Goal: Task Accomplishment & Management: Manage account settings

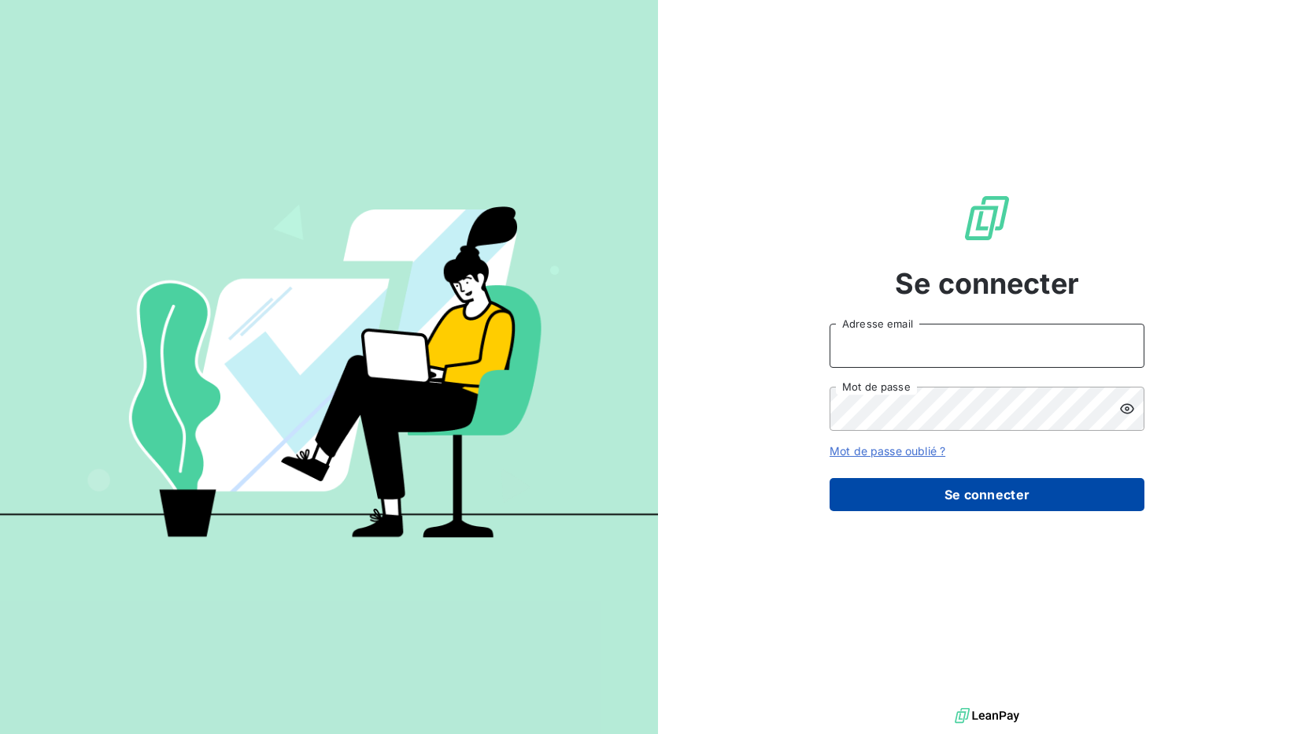
type input "adv@ozyme.fr"
click at [946, 485] on button "Se connecter" at bounding box center [987, 494] width 315 height 33
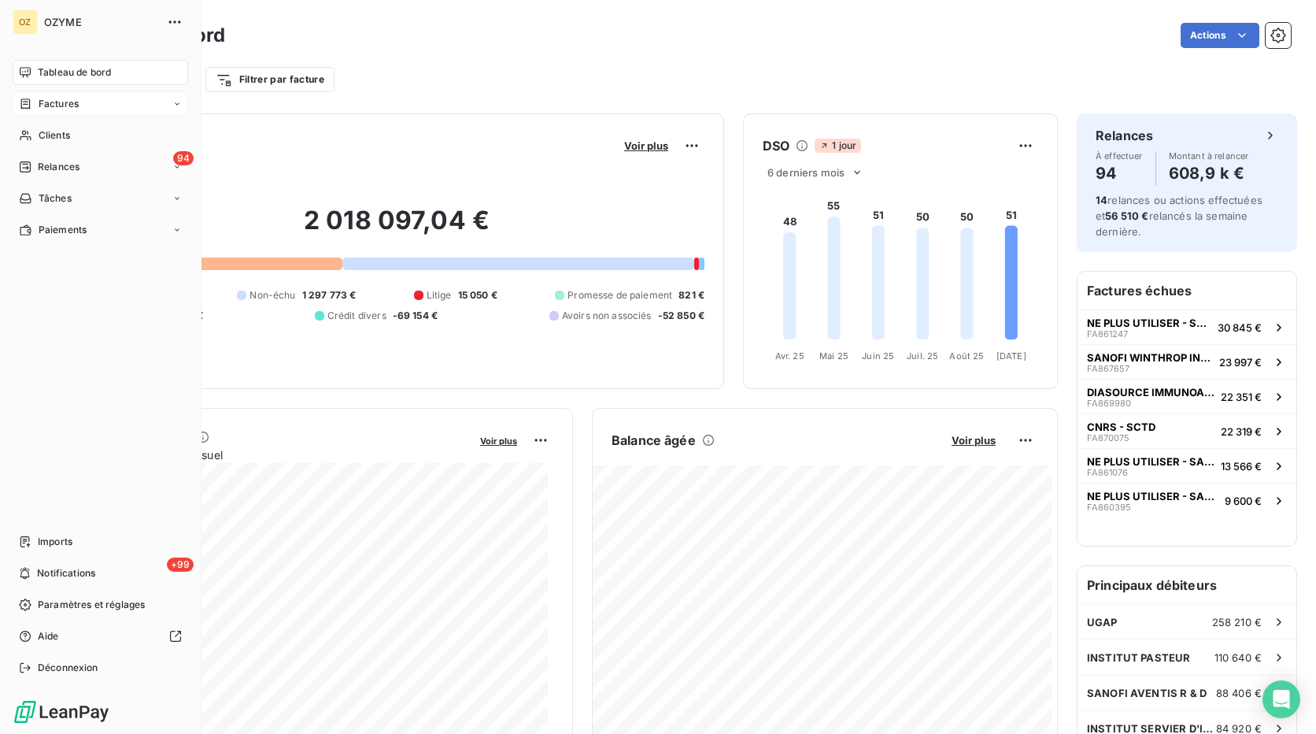
click at [100, 113] on div "Factures" at bounding box center [101, 103] width 176 height 25
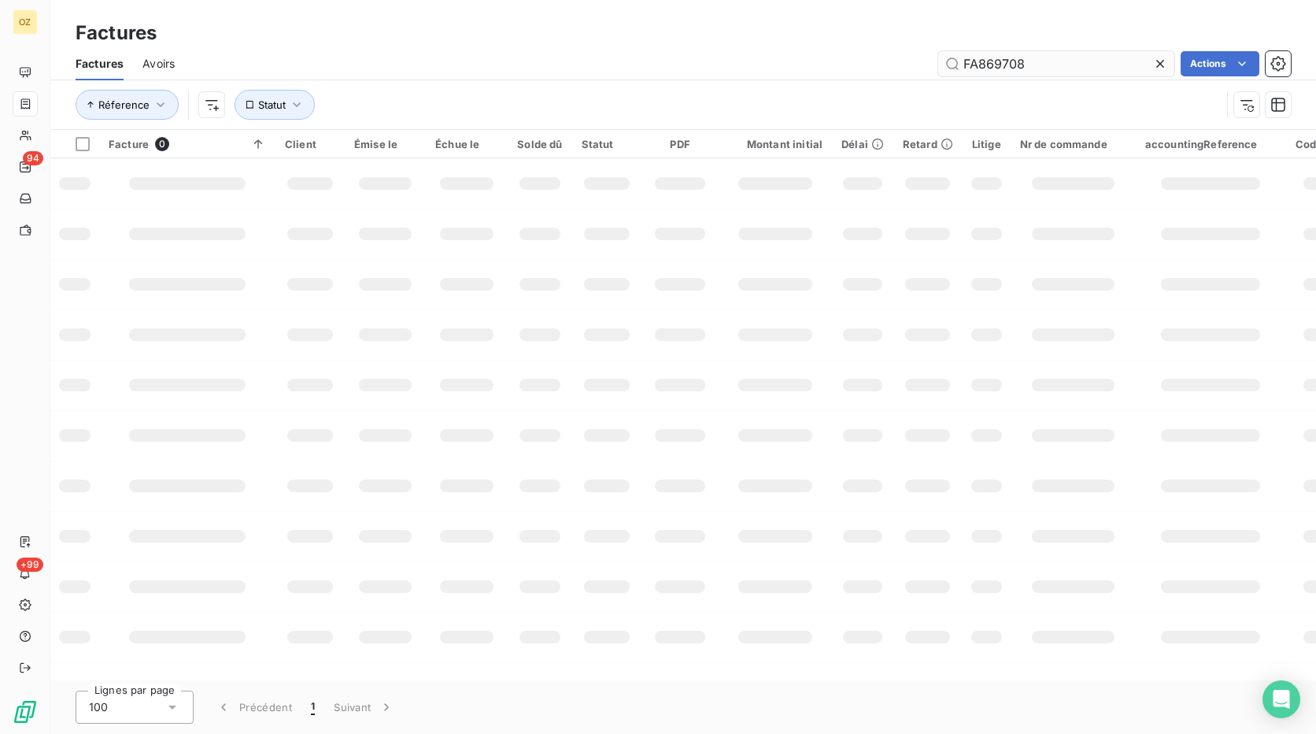
drag, startPoint x: 1053, startPoint y: 63, endPoint x: 989, endPoint y: 65, distance: 63.8
click at [989, 65] on input "FA869708" at bounding box center [1056, 63] width 236 height 25
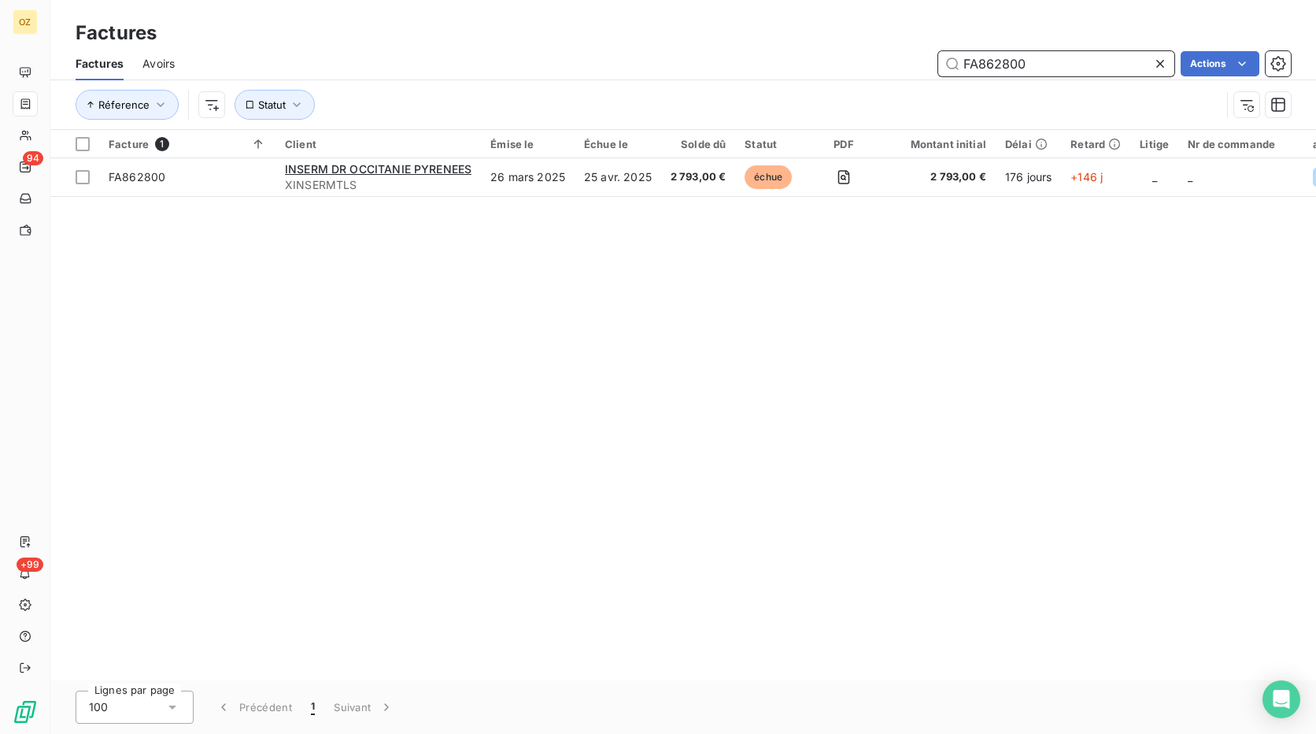
drag, startPoint x: 1042, startPoint y: 56, endPoint x: 890, endPoint y: 59, distance: 151.2
click at [890, 59] on div "FA862800 Actions" at bounding box center [743, 63] width 1098 height 25
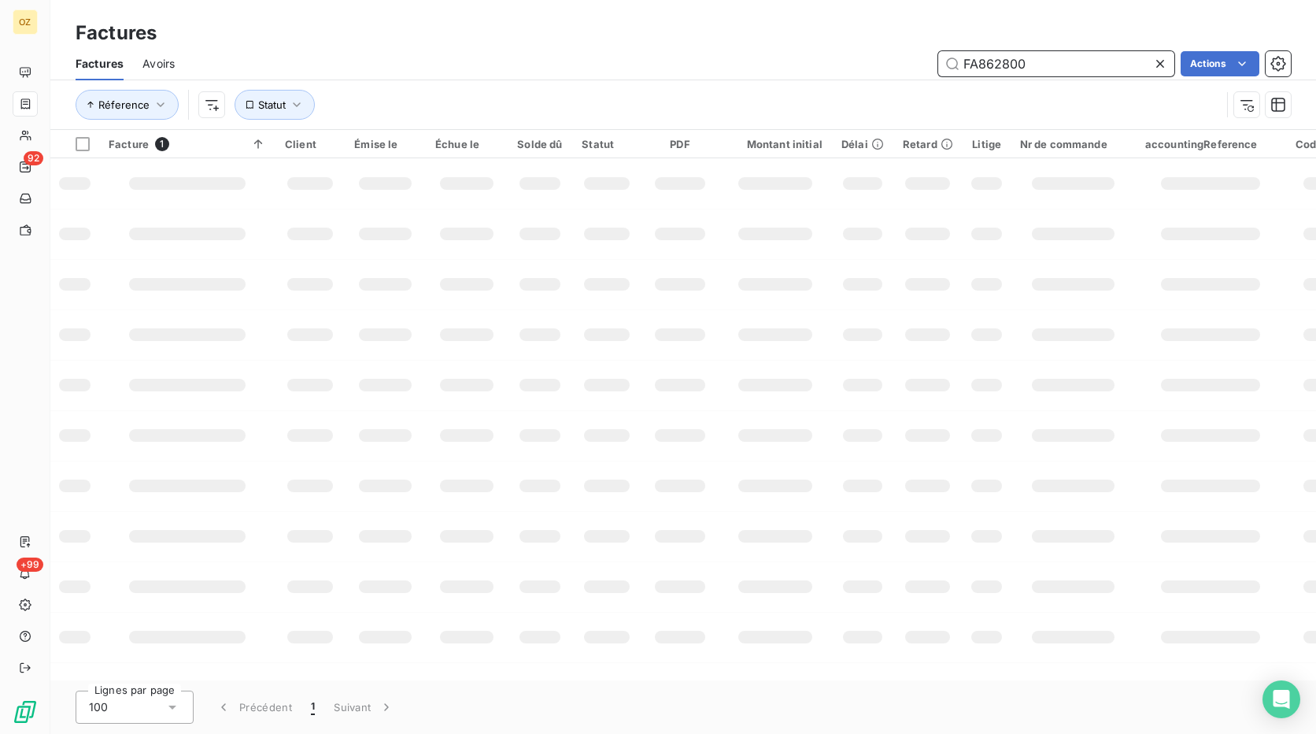
click at [1039, 63] on input "FA862800" at bounding box center [1056, 63] width 236 height 25
type input "FA867925"
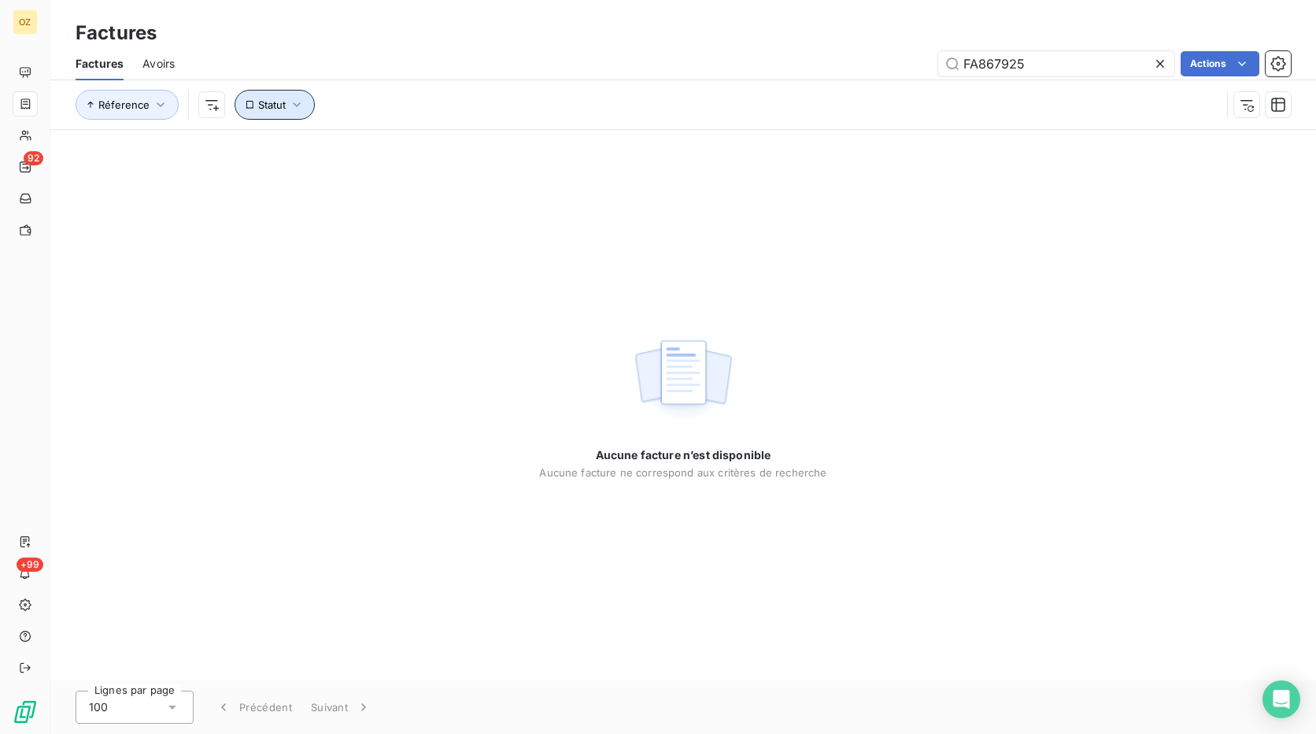
click at [298, 110] on icon "button" at bounding box center [297, 105] width 16 height 16
drag, startPoint x: 983, startPoint y: 58, endPoint x: 842, endPoint y: 60, distance: 140.9
click at [842, 60] on div "FA867925 Actions" at bounding box center [743, 63] width 1098 height 25
click at [173, 71] on span "Avoirs" at bounding box center [159, 64] width 32 height 16
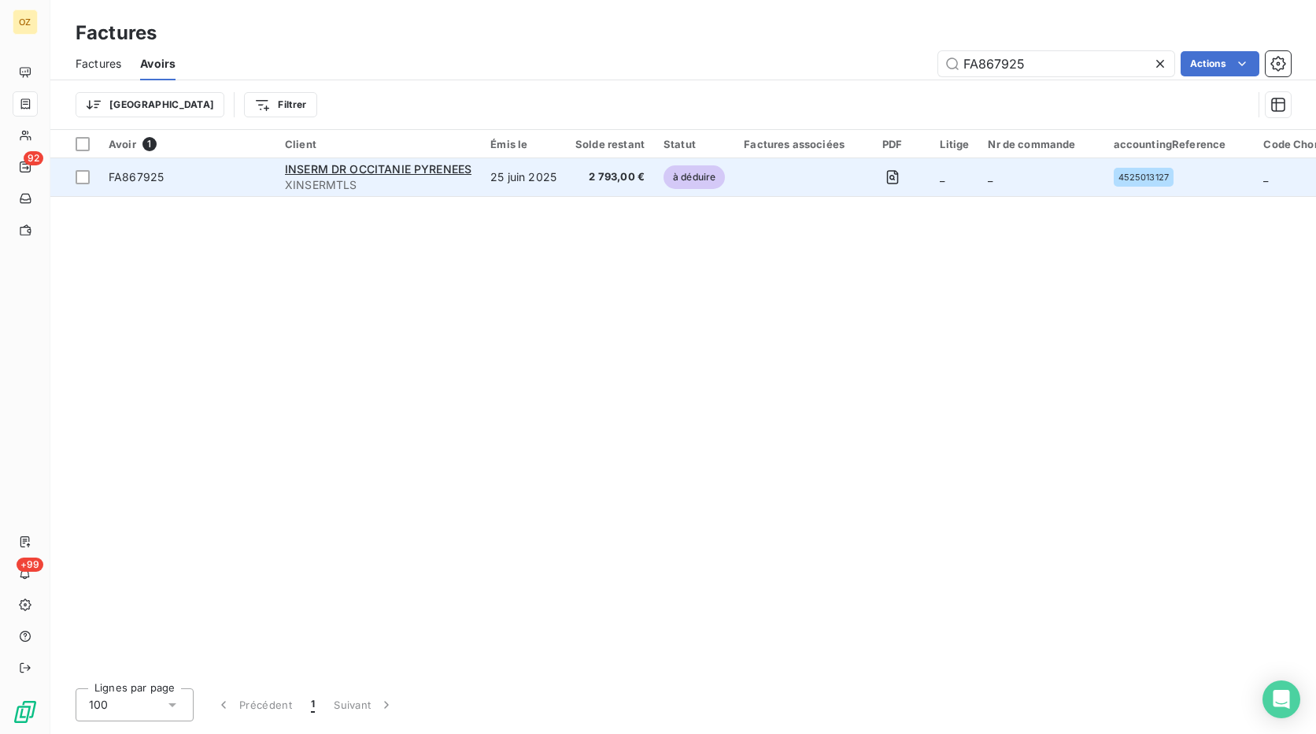
type input "FA867925"
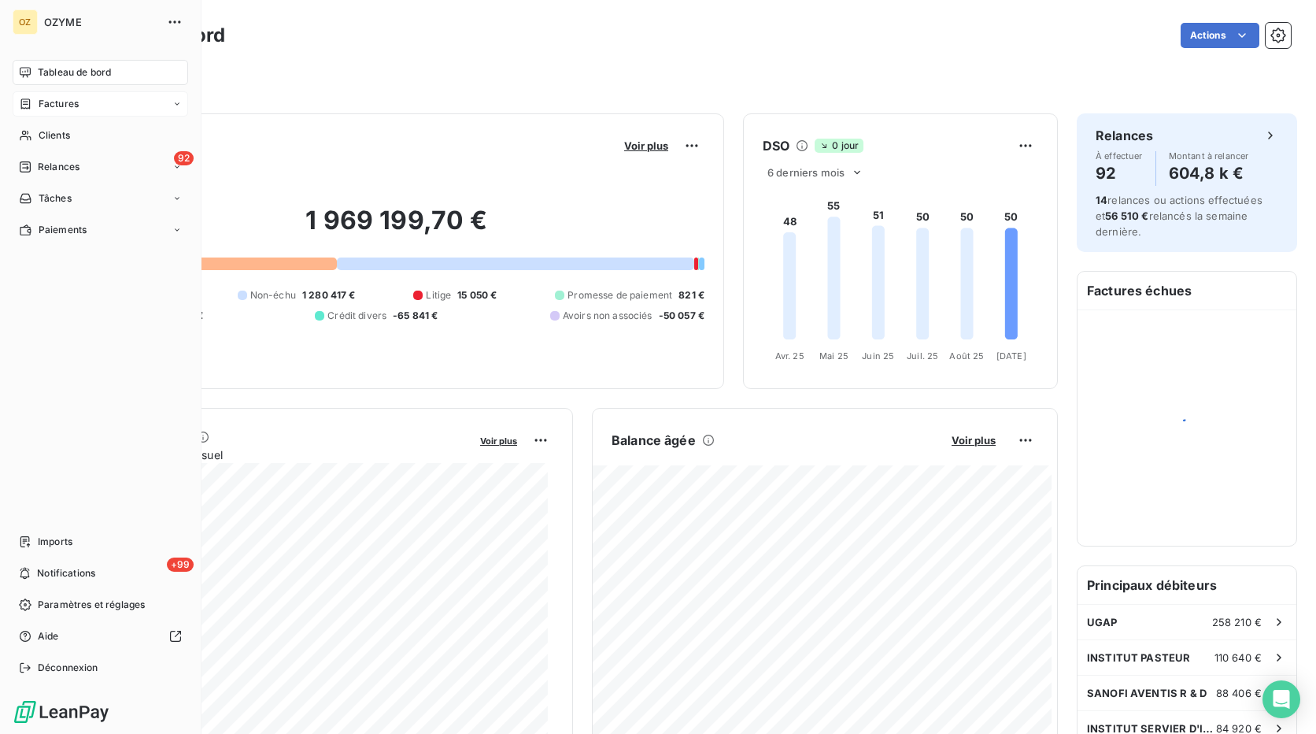
click at [56, 106] on span "Factures" at bounding box center [59, 104] width 40 height 14
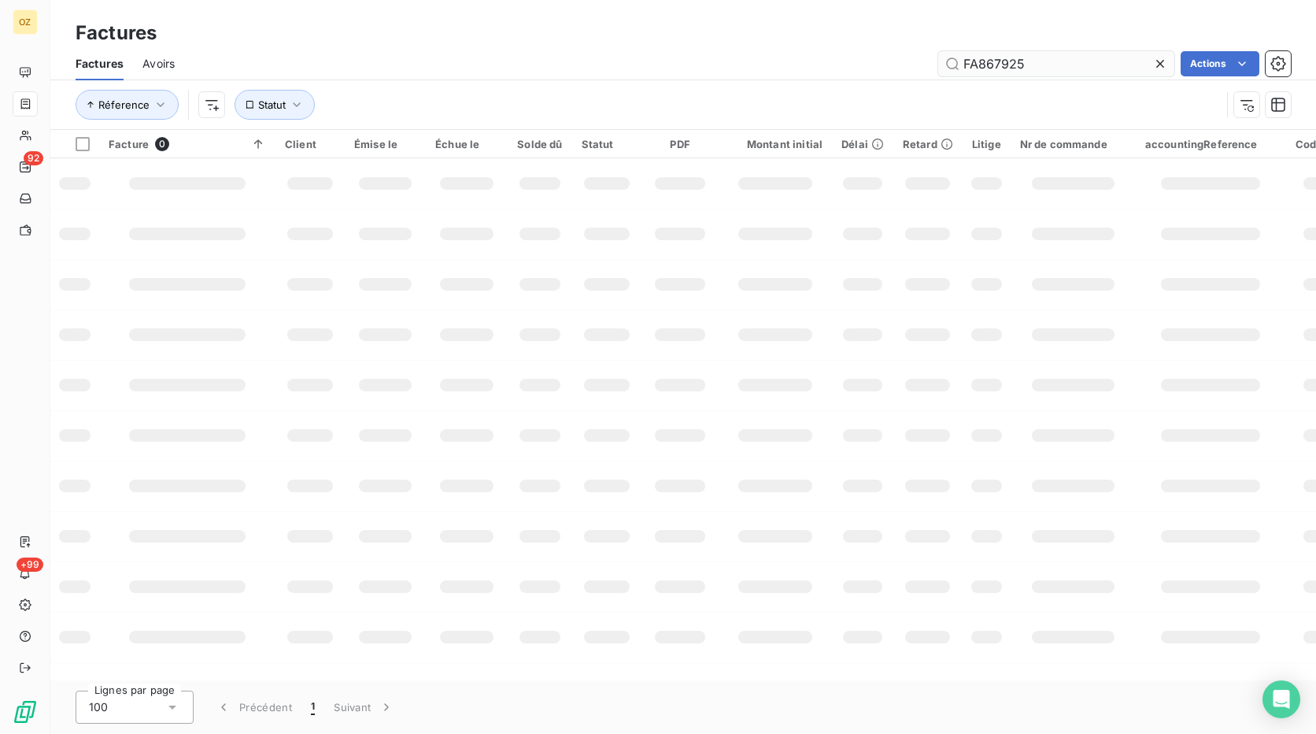
click at [964, 70] on input "FA867925" at bounding box center [1056, 63] width 236 height 25
type input "FA862960"
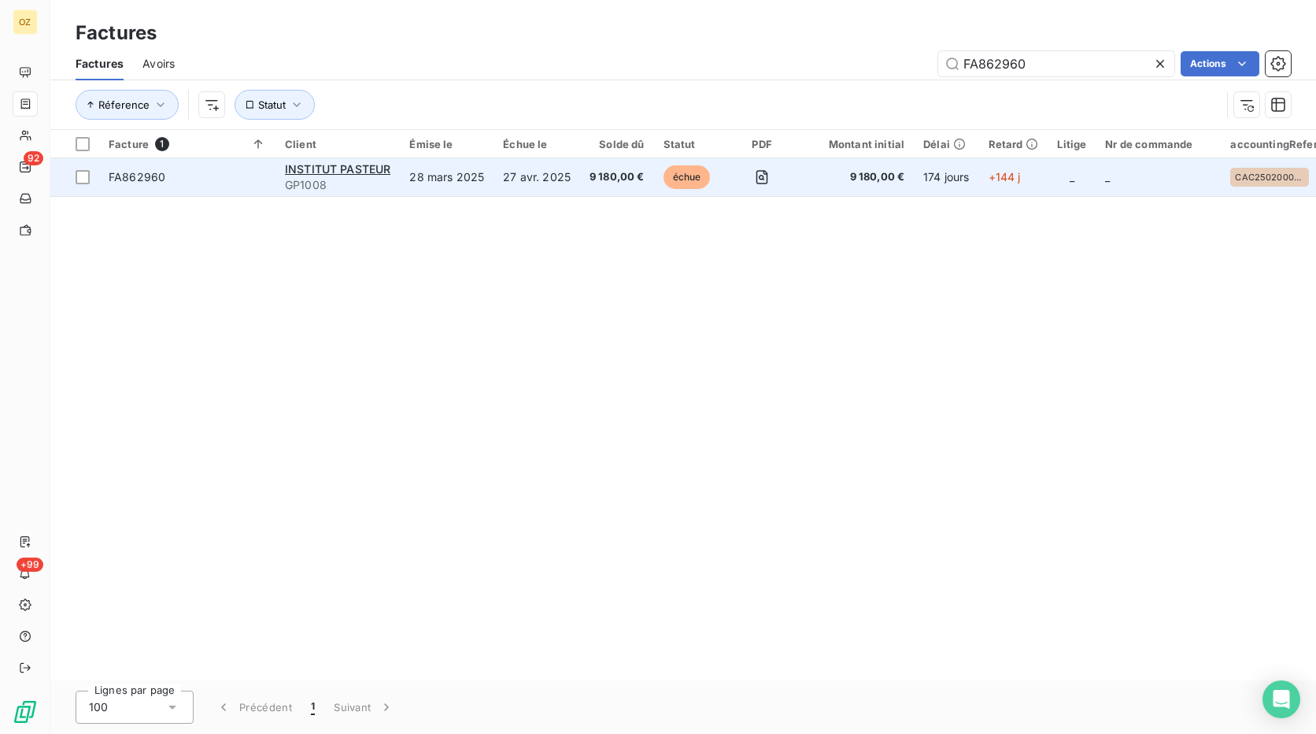
click at [710, 183] on td "échue" at bounding box center [689, 177] width 70 height 38
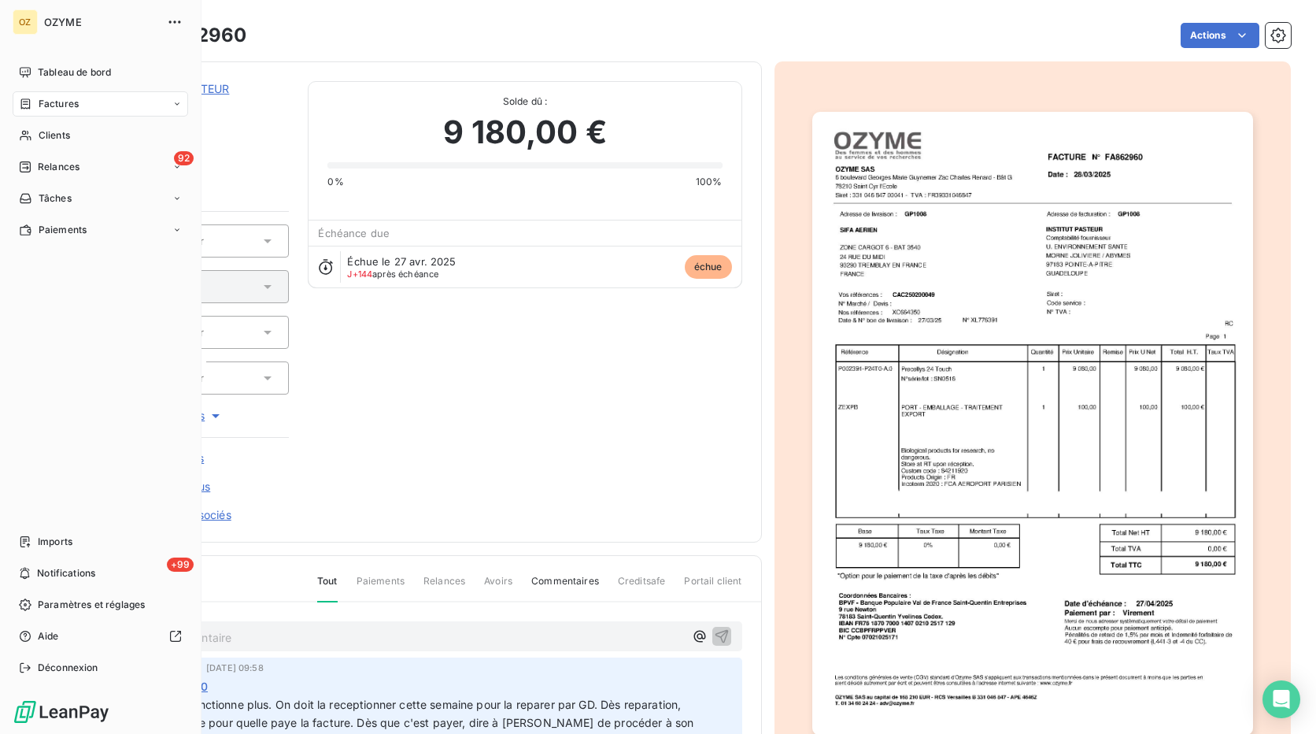
click at [39, 112] on div "Factures" at bounding box center [101, 103] width 176 height 25
click at [107, 135] on div "Factures" at bounding box center [109, 135] width 157 height 25
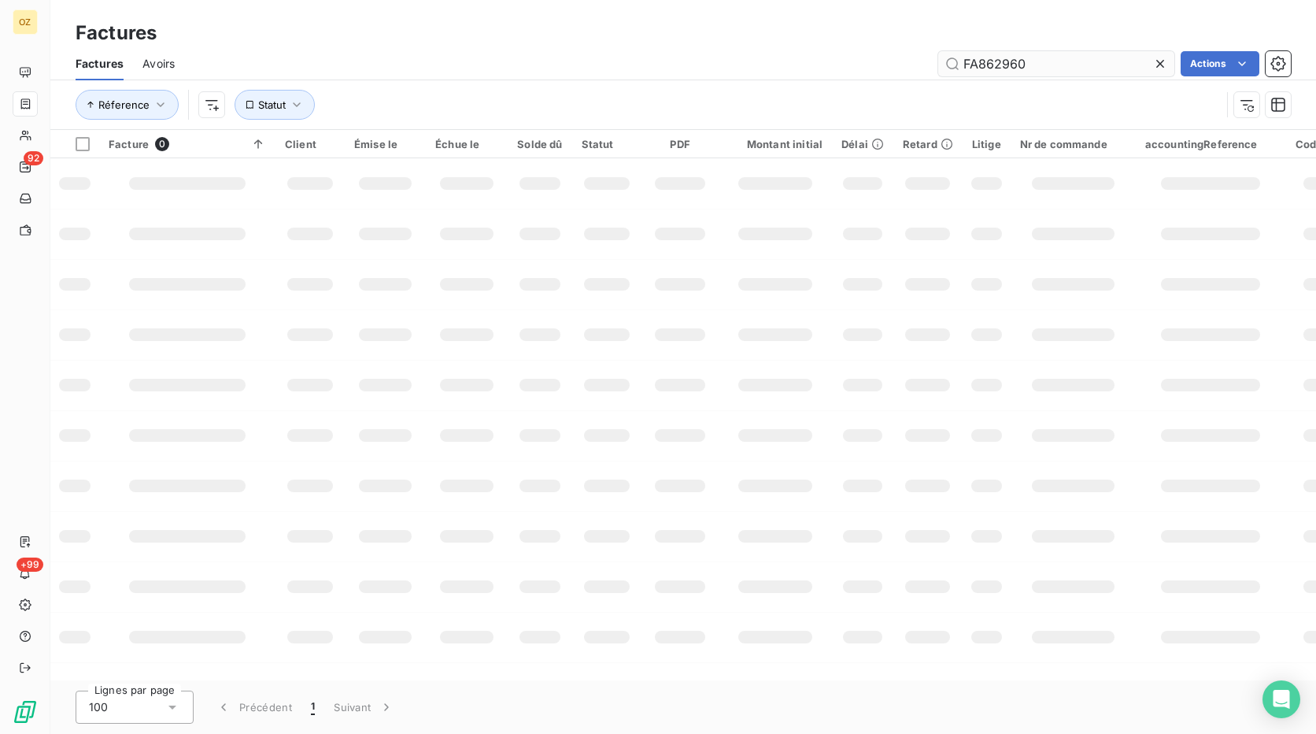
drag, startPoint x: 1039, startPoint y: 74, endPoint x: 962, endPoint y: 65, distance: 77.6
click at [962, 65] on input "FA862960" at bounding box center [1056, 63] width 236 height 25
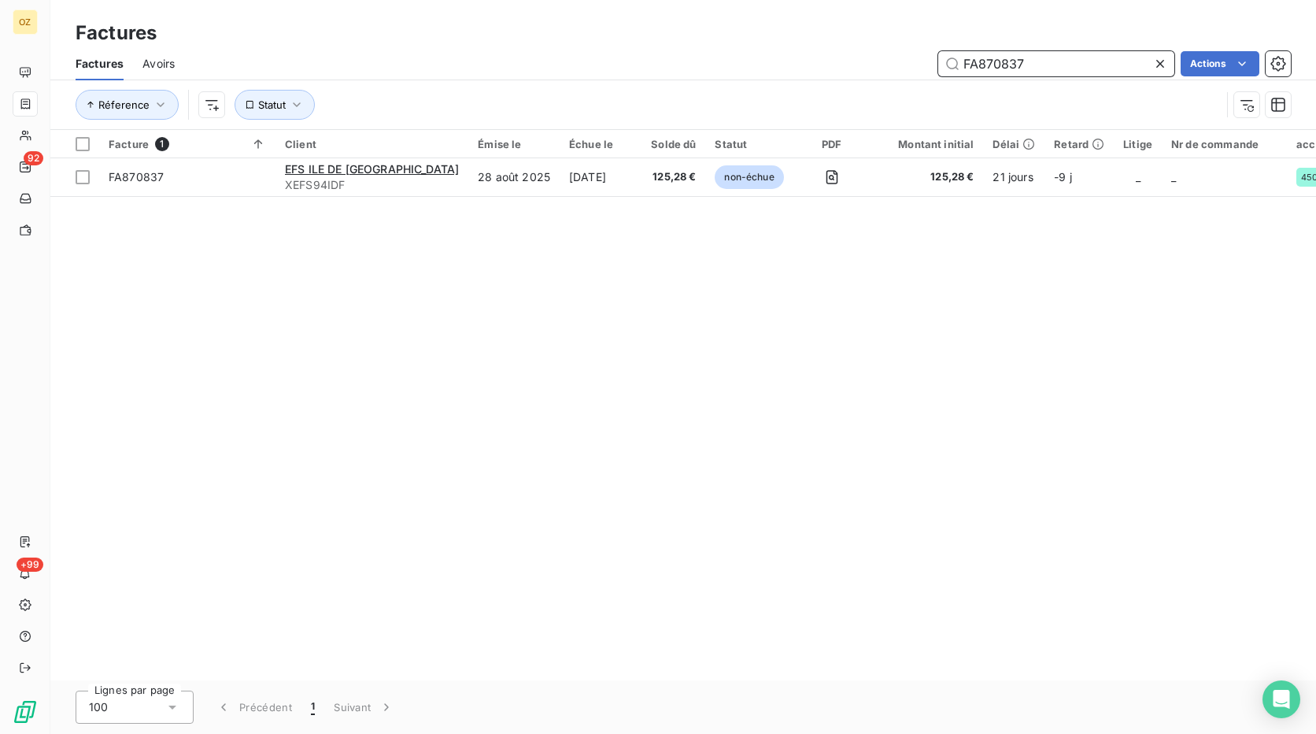
drag, startPoint x: 1050, startPoint y: 54, endPoint x: 887, endPoint y: 86, distance: 166.0
click at [887, 86] on div "Factures Avoirs FA870837 Actions Réference Statut" at bounding box center [683, 88] width 1266 height 82
paste input "56592"
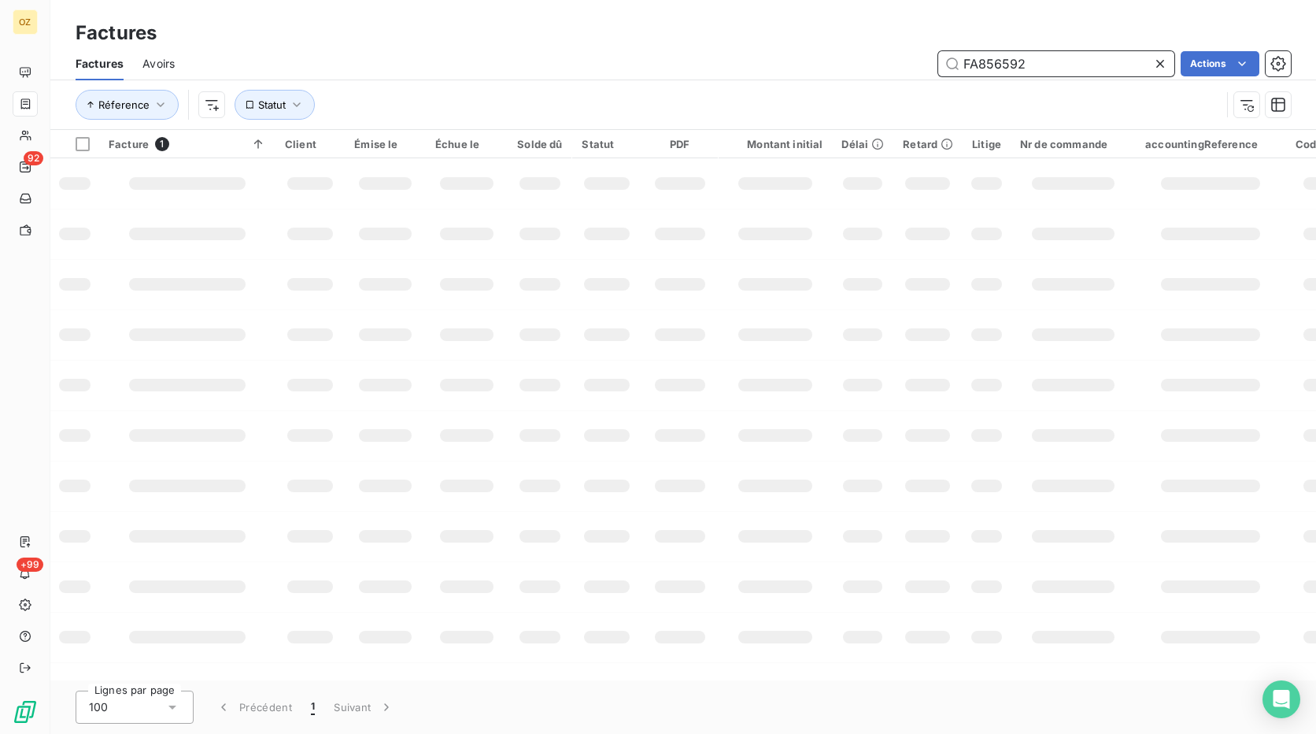
type input "FA856592"
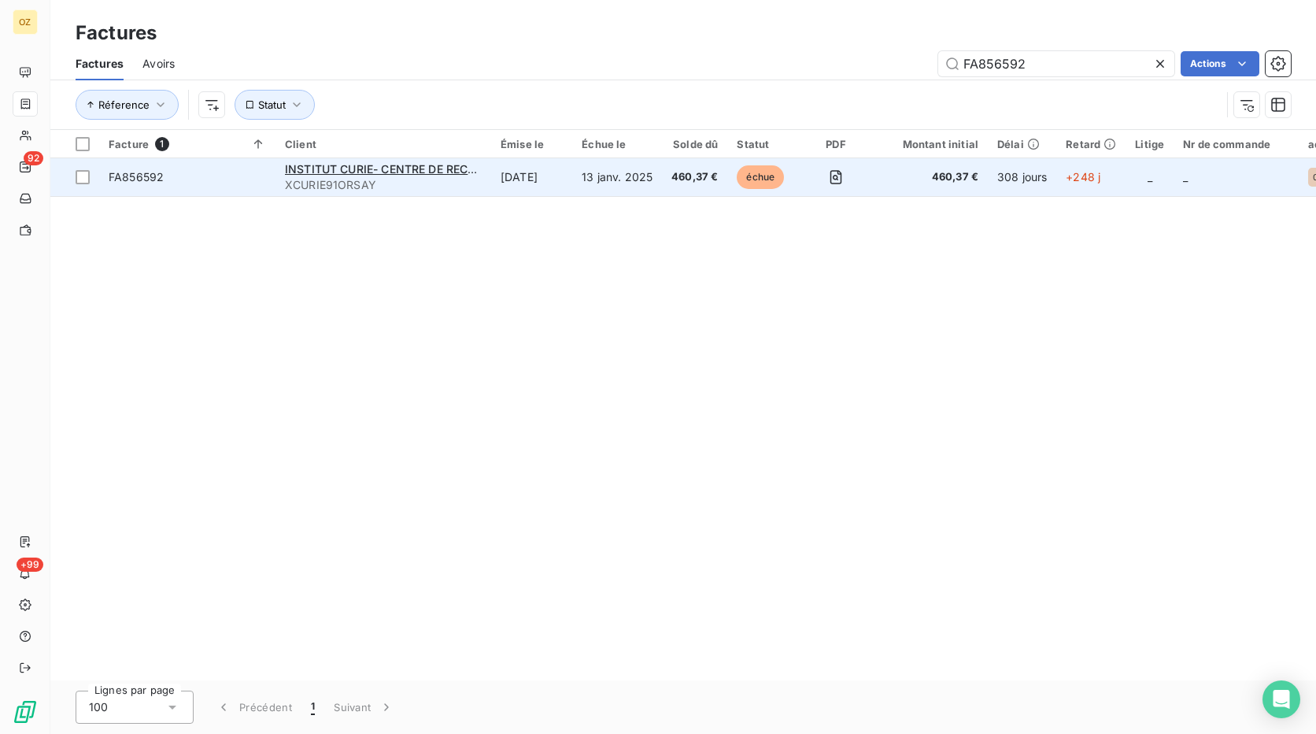
click at [223, 185] on td "FA856592" at bounding box center [187, 177] width 176 height 38
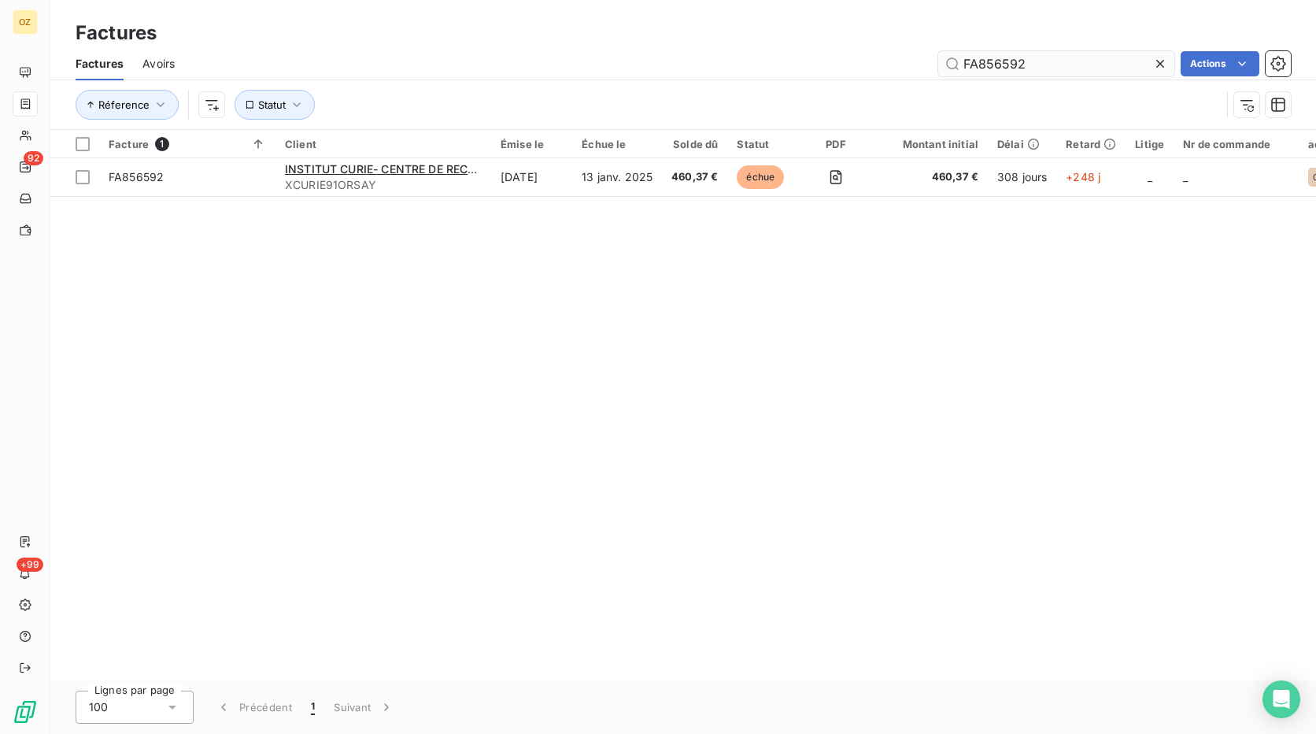
click at [1040, 61] on input "FA856592" at bounding box center [1056, 63] width 236 height 25
drag, startPoint x: 1029, startPoint y: 67, endPoint x: 997, endPoint y: 59, distance: 33.2
click at [997, 59] on input "FA856592" at bounding box center [1056, 63] width 236 height 25
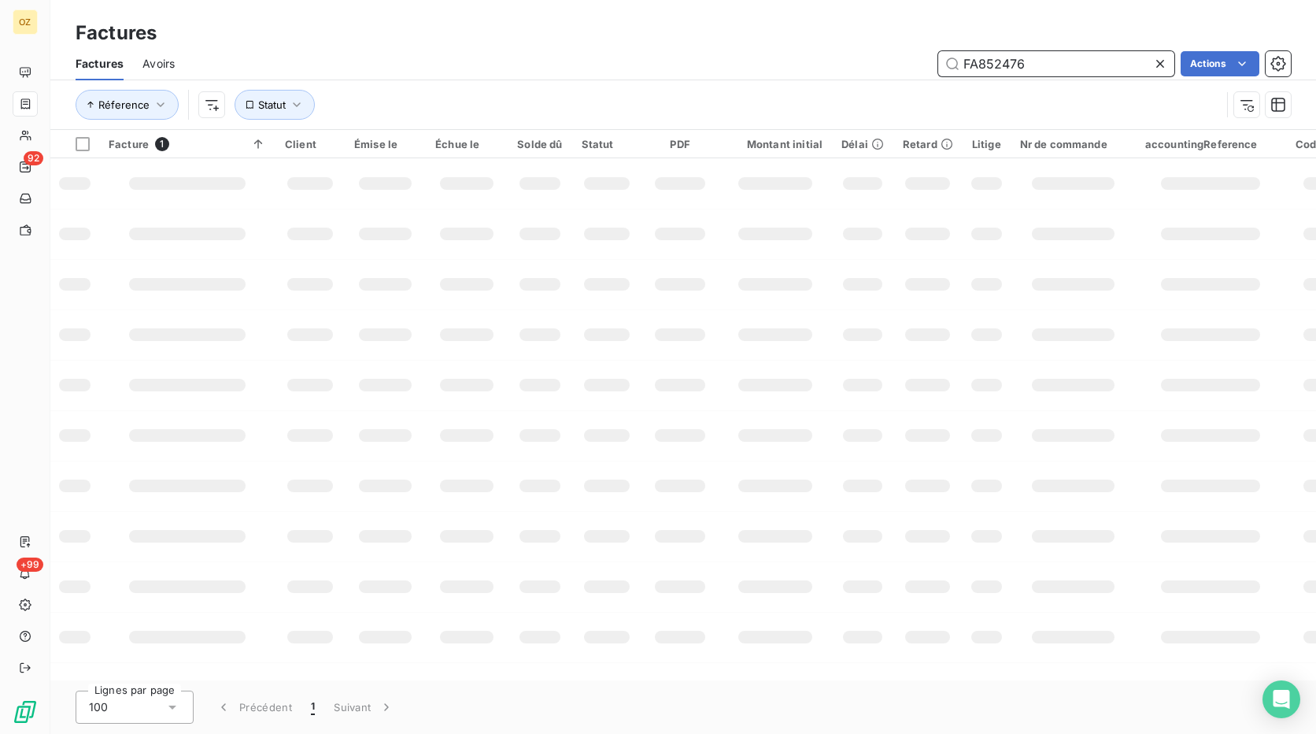
click at [1075, 61] on input "FA852476" at bounding box center [1056, 63] width 236 height 25
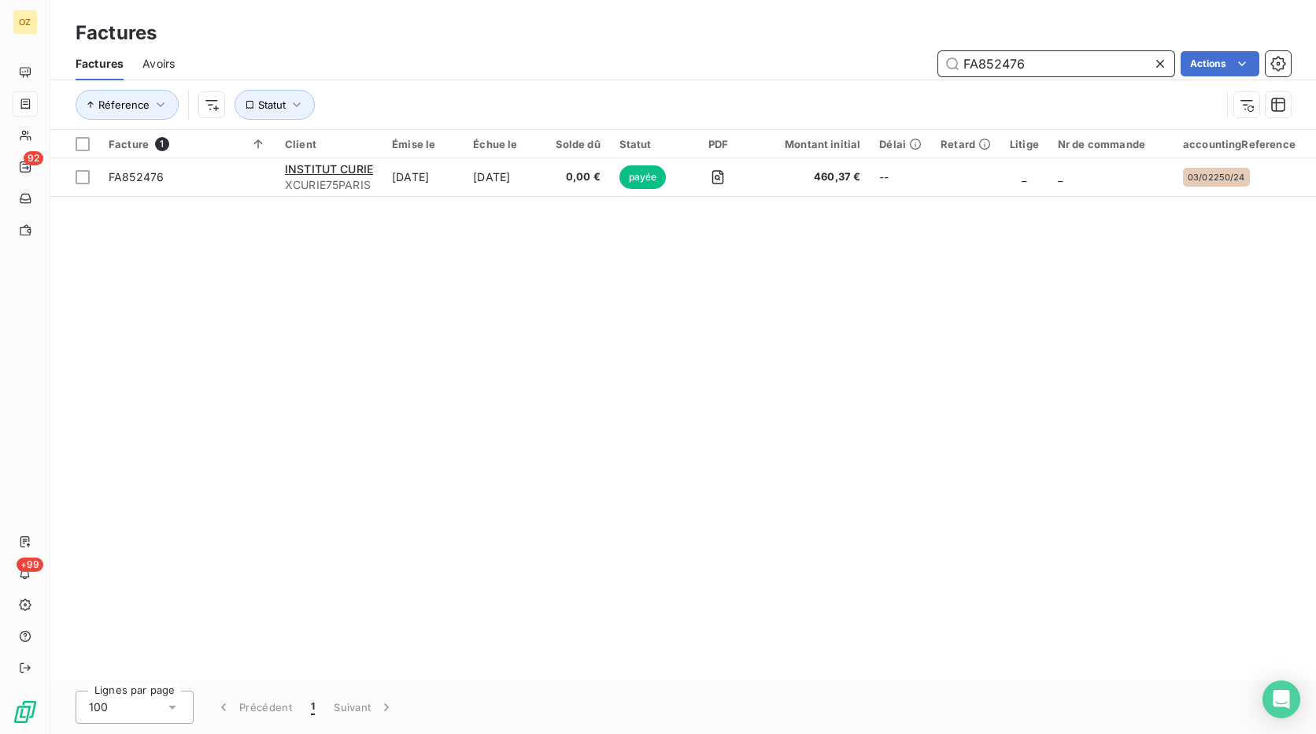
drag, startPoint x: 1061, startPoint y: 65, endPoint x: 994, endPoint y: 68, distance: 66.2
click at [994, 68] on input "FA852476" at bounding box center [1056, 63] width 236 height 25
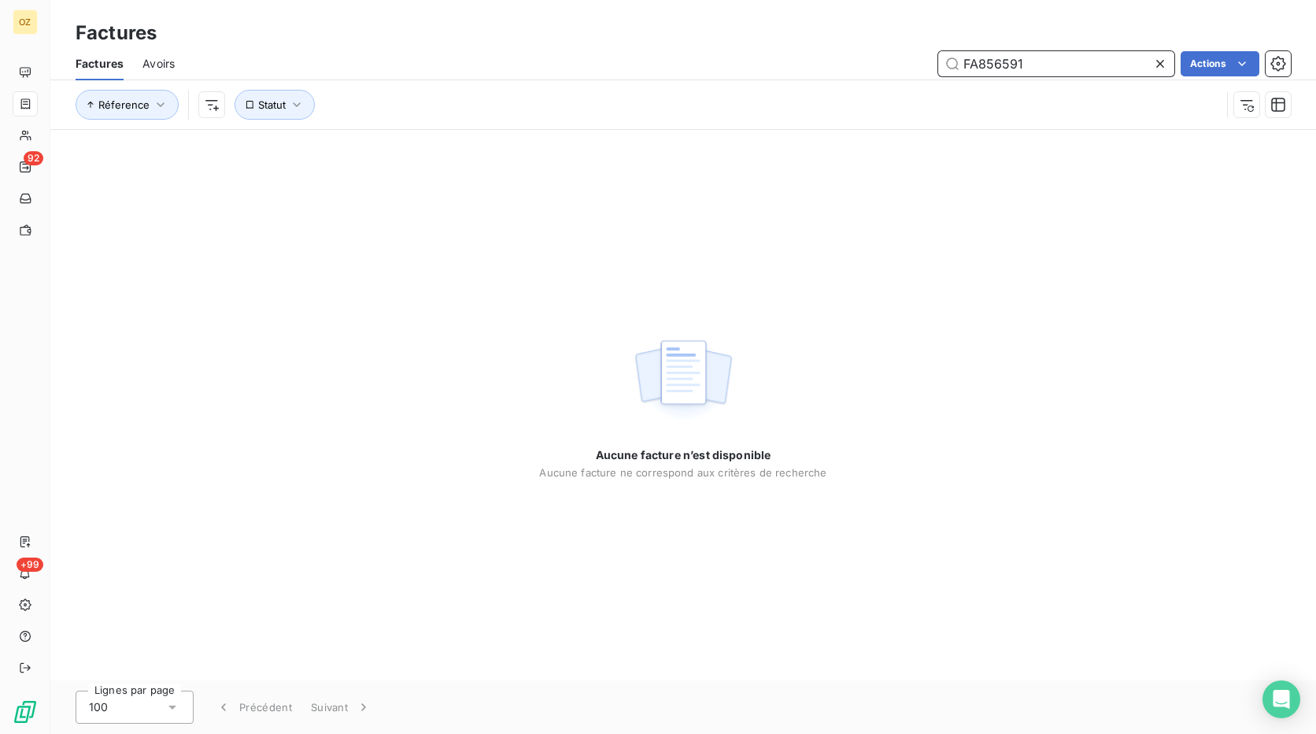
drag, startPoint x: 1055, startPoint y: 55, endPoint x: 879, endPoint y: 67, distance: 176.8
click at [879, 67] on div "FA856591 Actions" at bounding box center [743, 63] width 1098 height 25
click at [165, 65] on span "Avoirs" at bounding box center [159, 64] width 32 height 16
type input "FA856591"
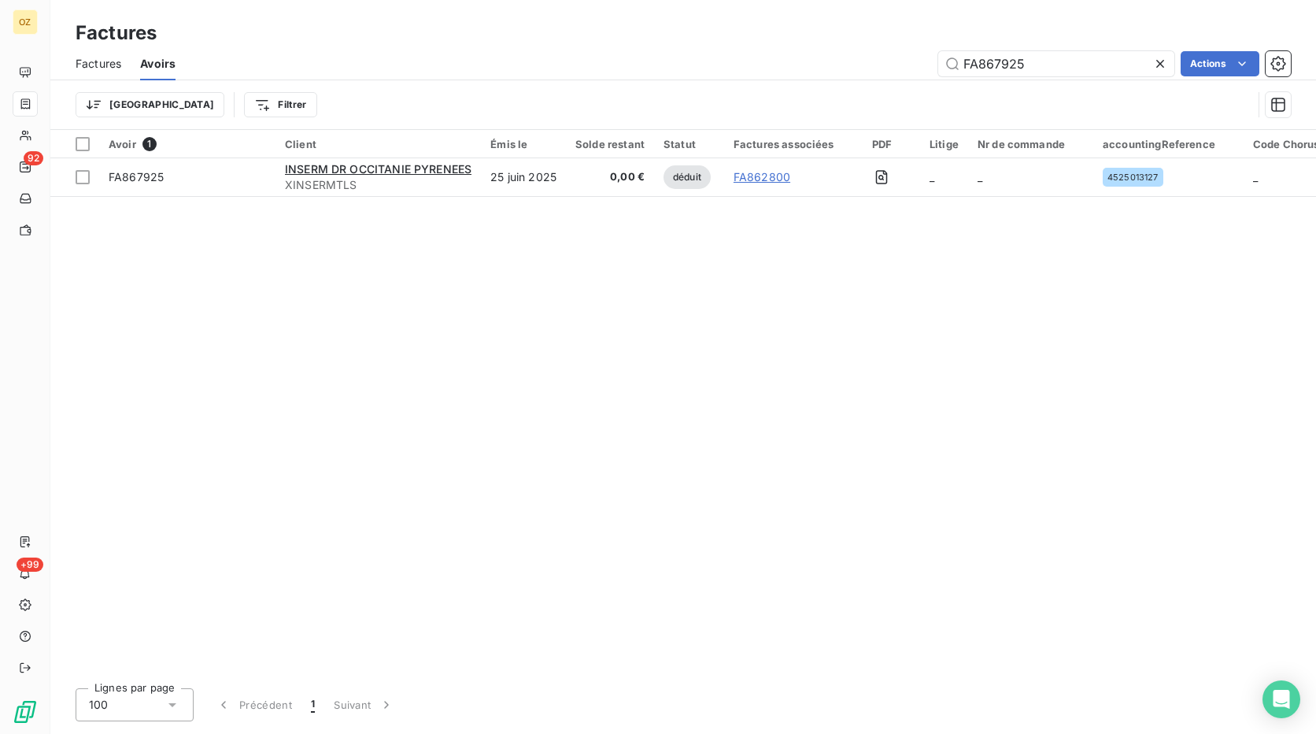
drag, startPoint x: 1017, startPoint y: 67, endPoint x: 927, endPoint y: 67, distance: 90.5
click at [927, 67] on div "FA867925 Actions" at bounding box center [742, 63] width 1097 height 25
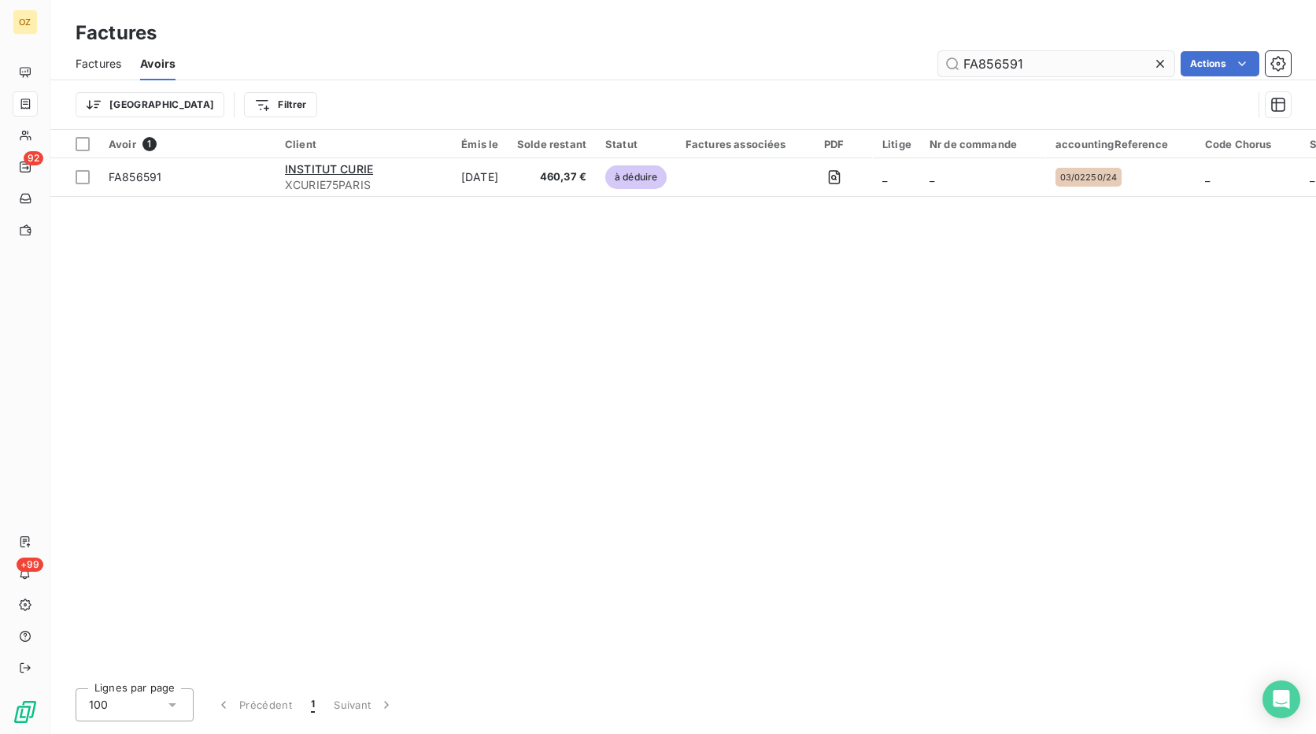
type input "FA856591"
click at [103, 54] on div "Factures" at bounding box center [99, 63] width 46 height 33
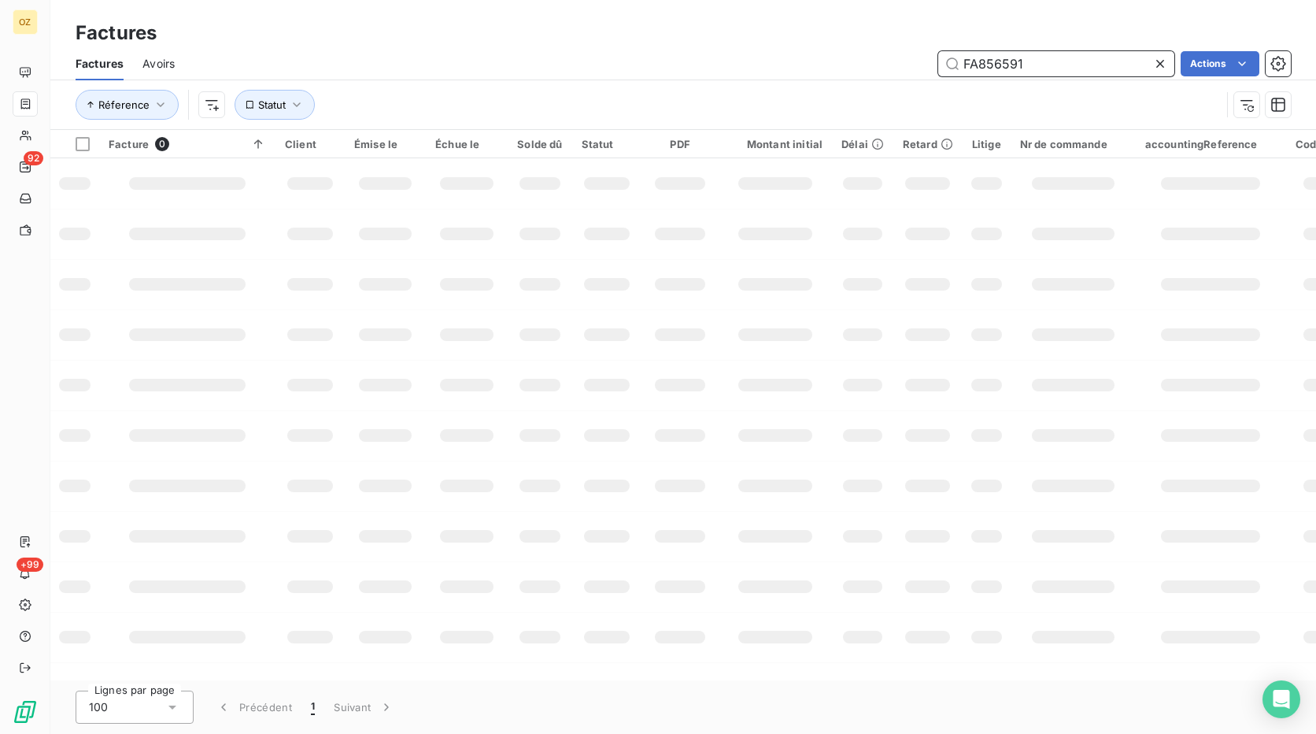
drag, startPoint x: 985, startPoint y: 69, endPoint x: 1043, endPoint y: 74, distance: 58.5
click at [899, 72] on div "FA856591 Actions" at bounding box center [743, 63] width 1098 height 25
paste input "69186"
type input "FA869186"
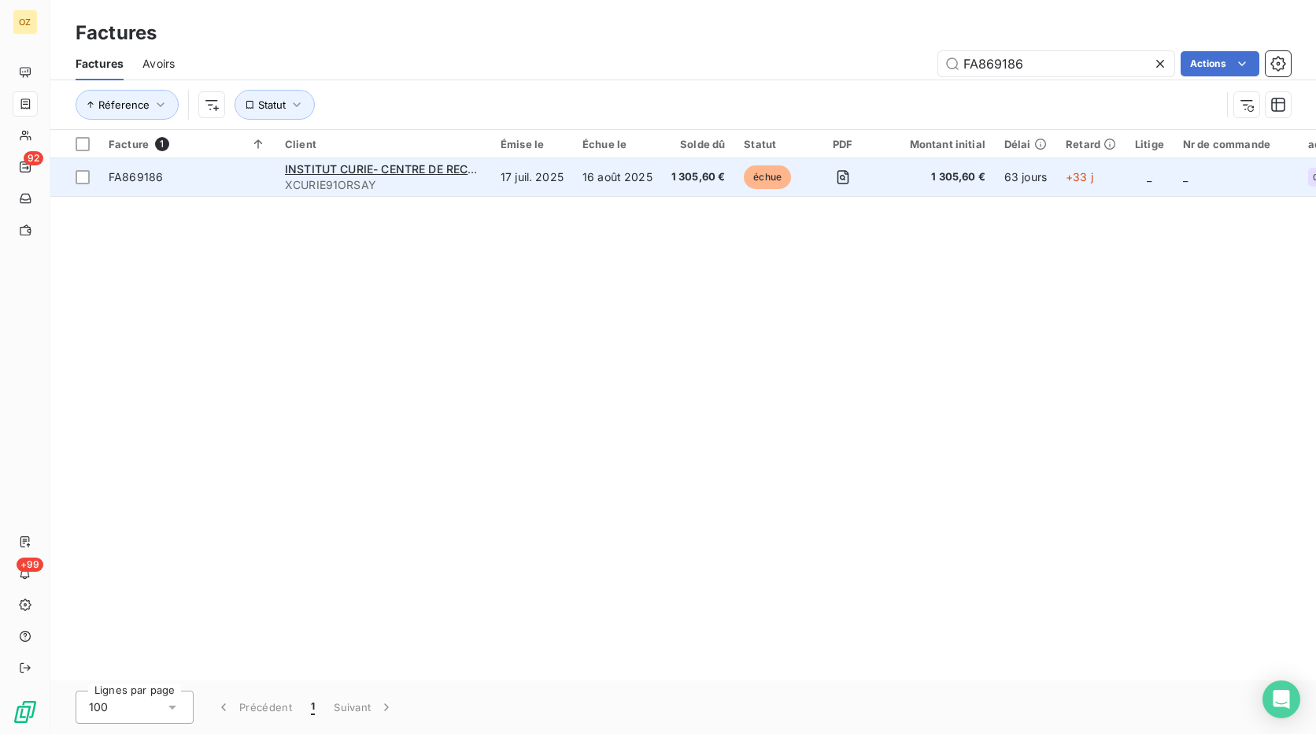
click at [580, 183] on td "16 août 2025" at bounding box center [617, 177] width 89 height 38
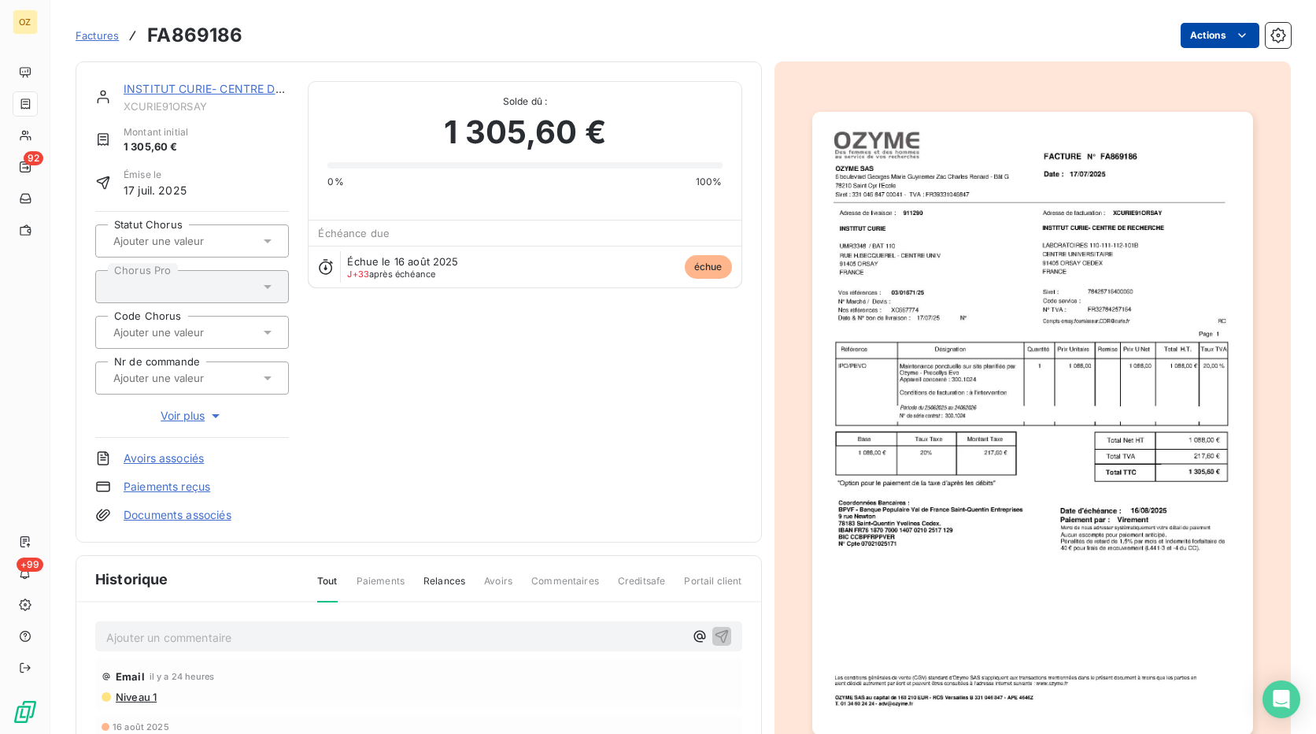
click at [1212, 32] on html "OZ 92 +99 Factures FA869186 Actions INSTITUT CURIE- CENTRE DE RECHERCHE XCURIE9…" at bounding box center [658, 367] width 1316 height 734
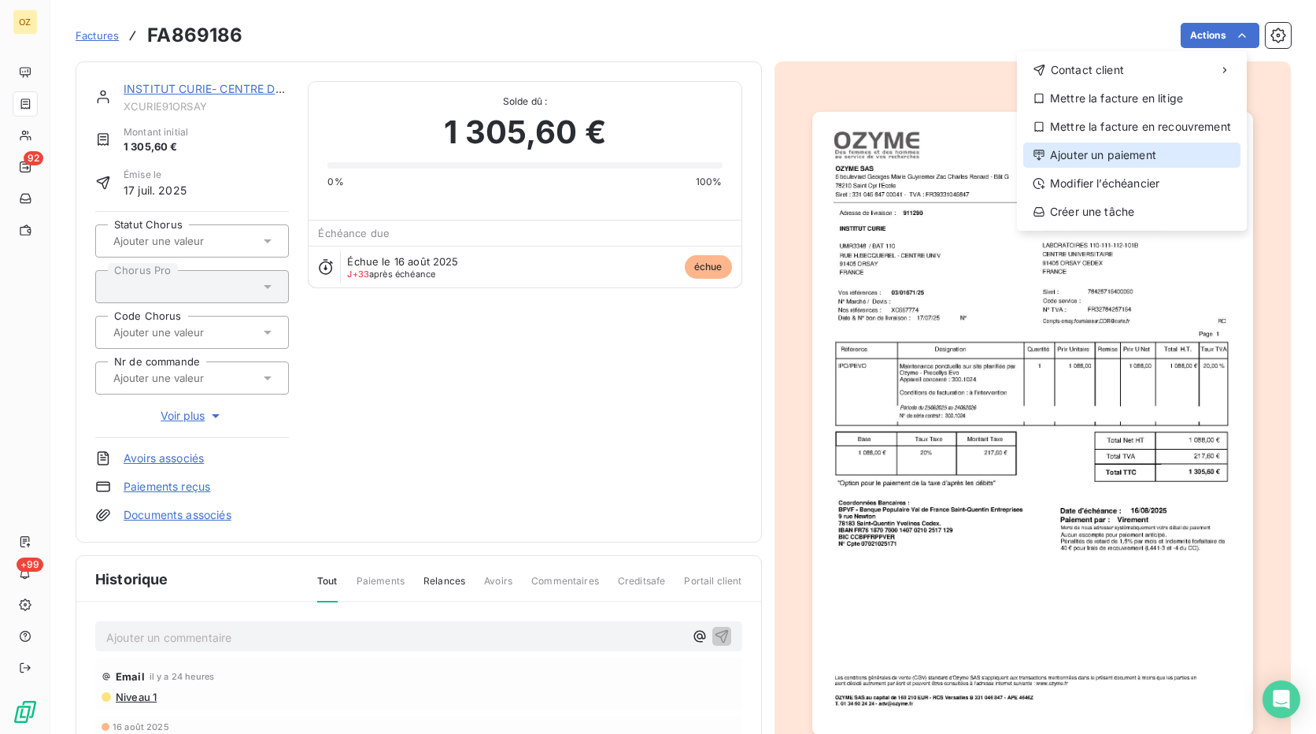
click at [1142, 159] on div "Ajouter un paiement" at bounding box center [1132, 155] width 217 height 25
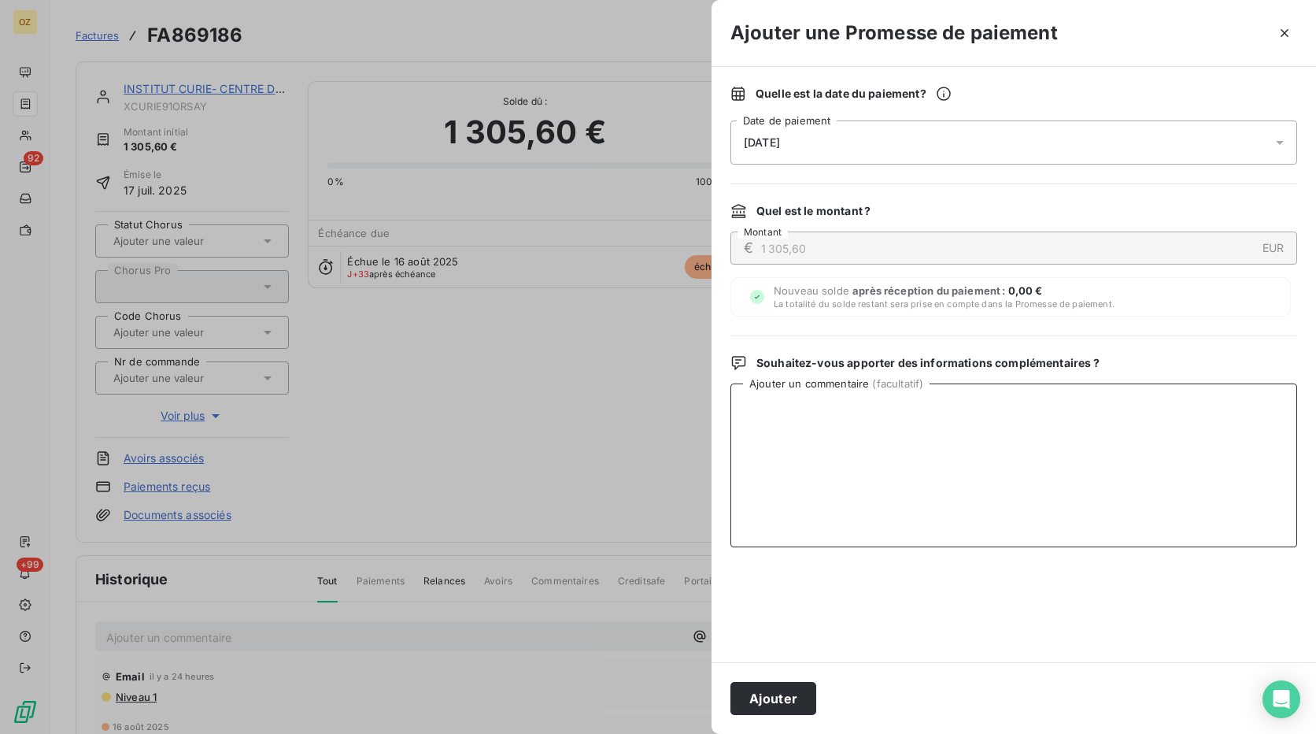
click at [802, 419] on textarea "Ajouter un commentaire ( facultatif )" at bounding box center [1014, 465] width 567 height 164
click at [1017, 139] on div "[DATE]" at bounding box center [1014, 142] width 567 height 44
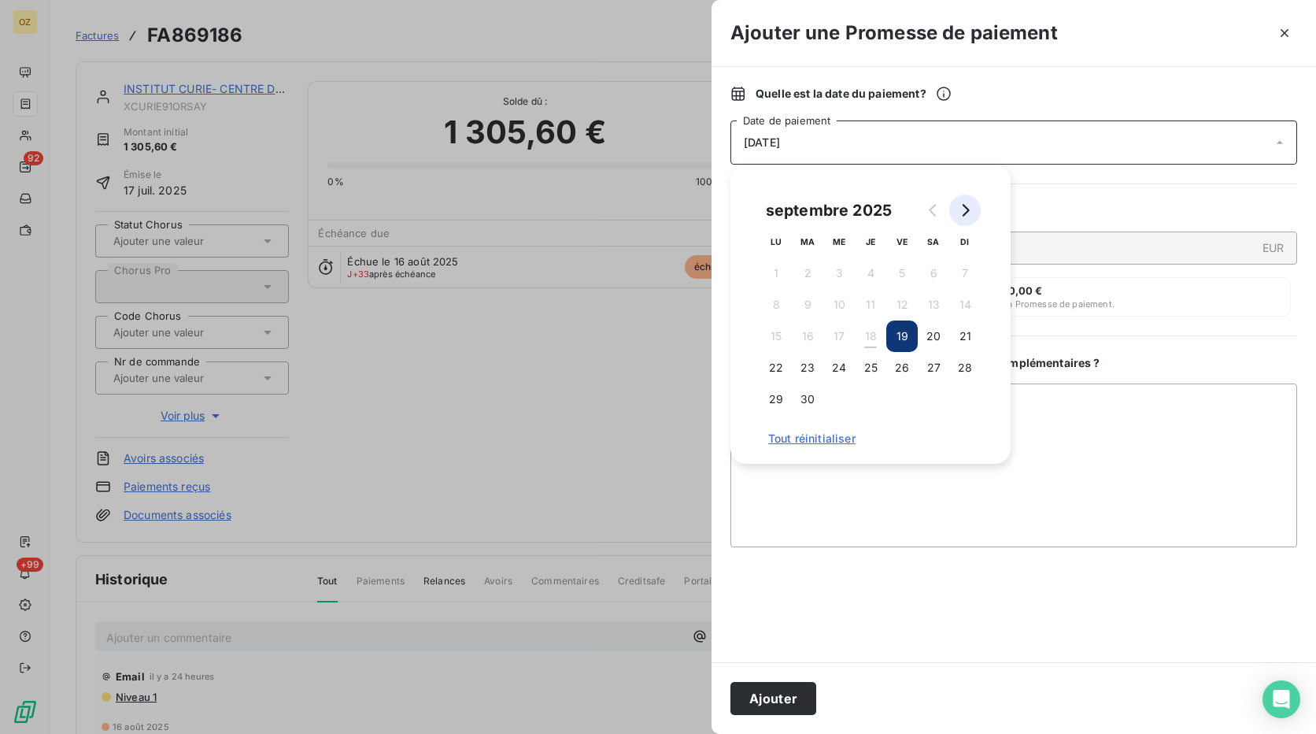
click at [969, 211] on icon "Go to next month" at bounding box center [966, 210] width 7 height 13
click at [783, 304] on button "6" at bounding box center [776, 304] width 31 height 31
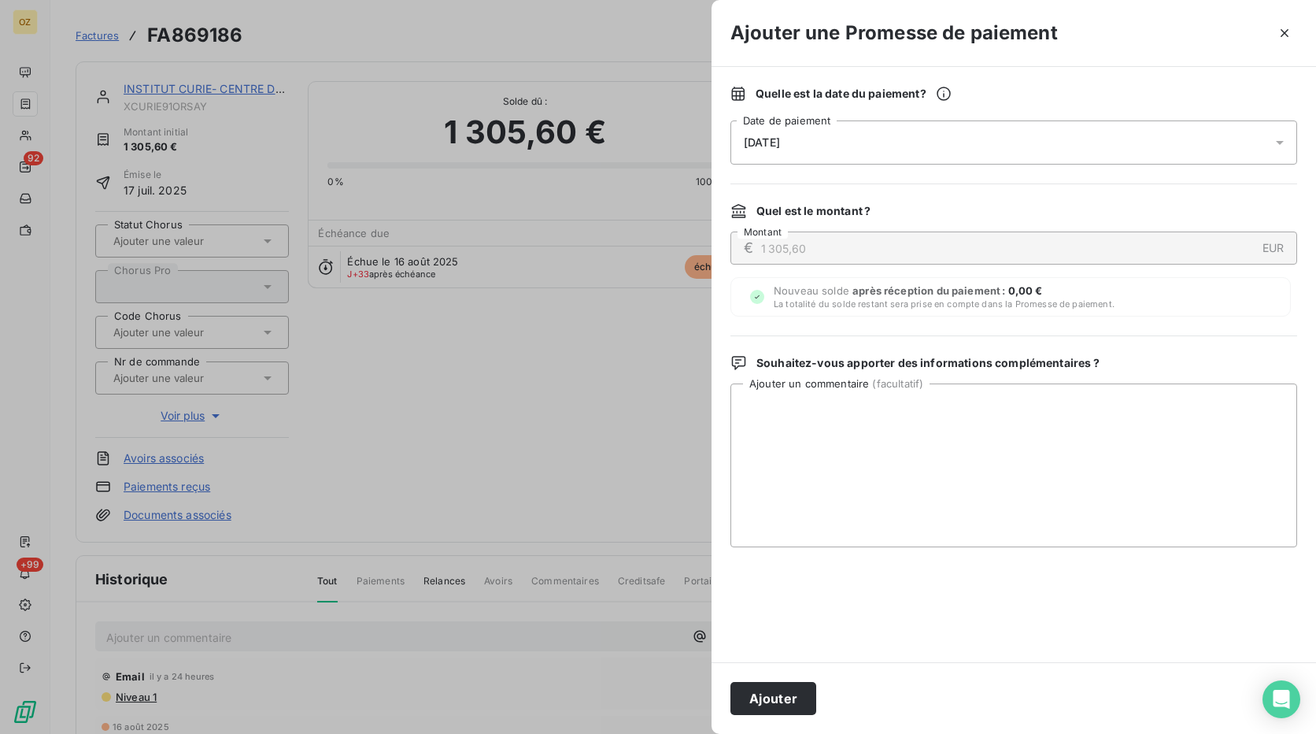
click at [1252, 329] on div "Quelle est la date du paiement ? [DATE] Date de paiement Quel est le montant ? …" at bounding box center [1014, 364] width 605 height 595
click at [848, 408] on textarea "Ajouter un commentaire ( facultatif )" at bounding box center [1014, 465] width 567 height 164
paste textarea "Bonjour, Les factures datées de juillet, vous seront réglées à échéance le [DAT…"
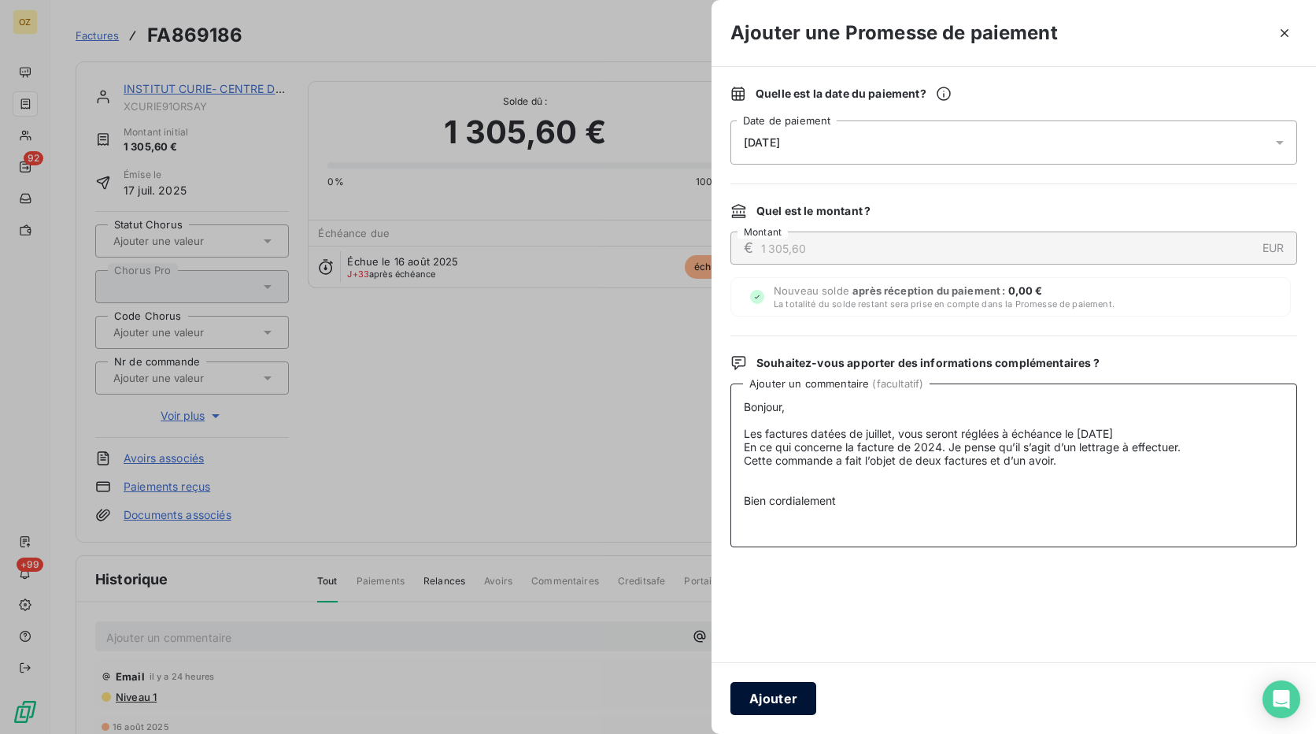
type textarea "Bonjour, Les factures datées de juillet, vous seront réglées à échéance le [DAT…"
click at [768, 696] on button "Ajouter" at bounding box center [774, 698] width 86 height 33
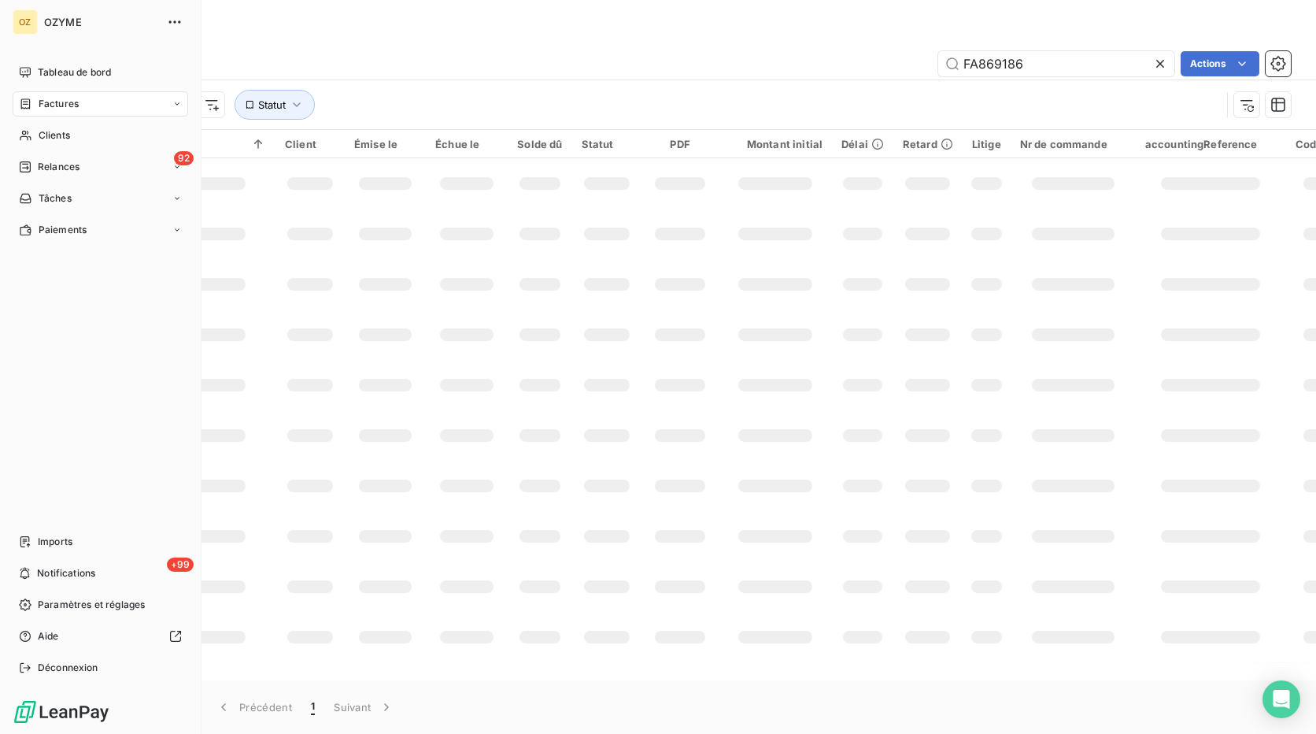
click at [71, 110] on span "Factures" at bounding box center [59, 104] width 40 height 14
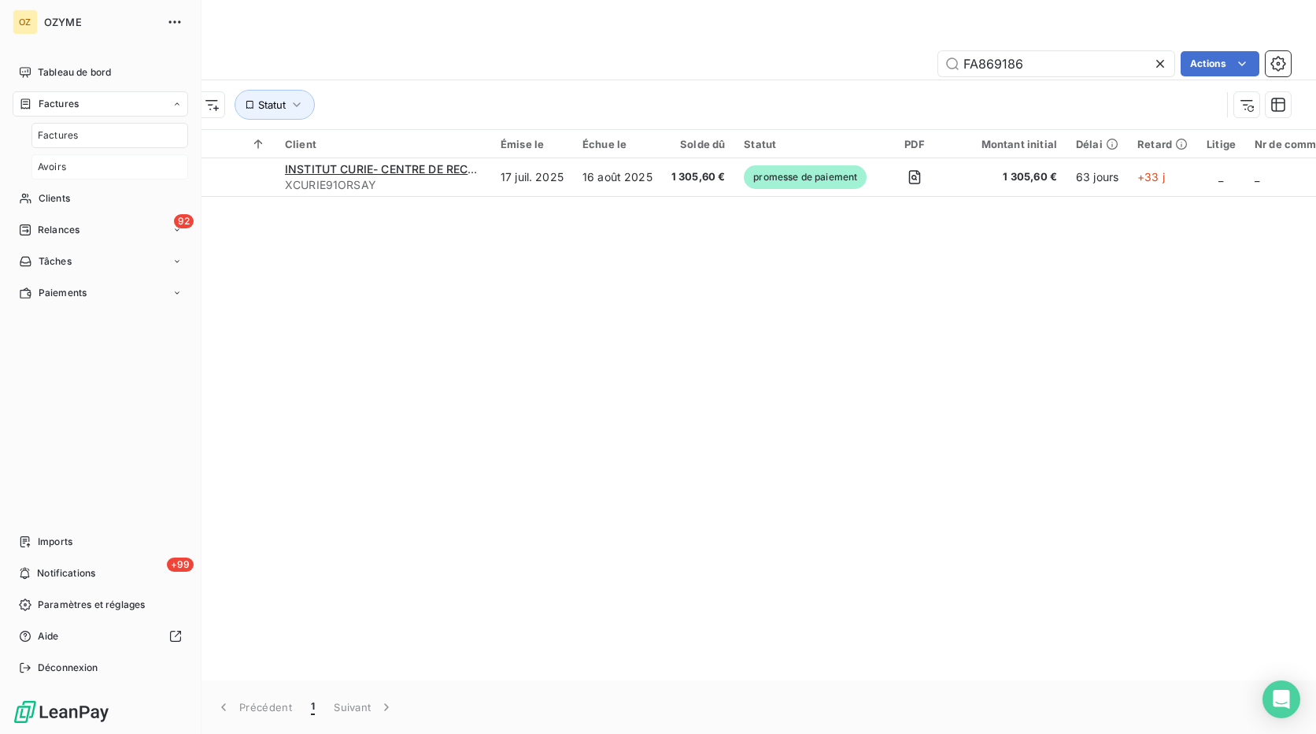
click at [91, 164] on div "Avoirs" at bounding box center [109, 166] width 157 height 25
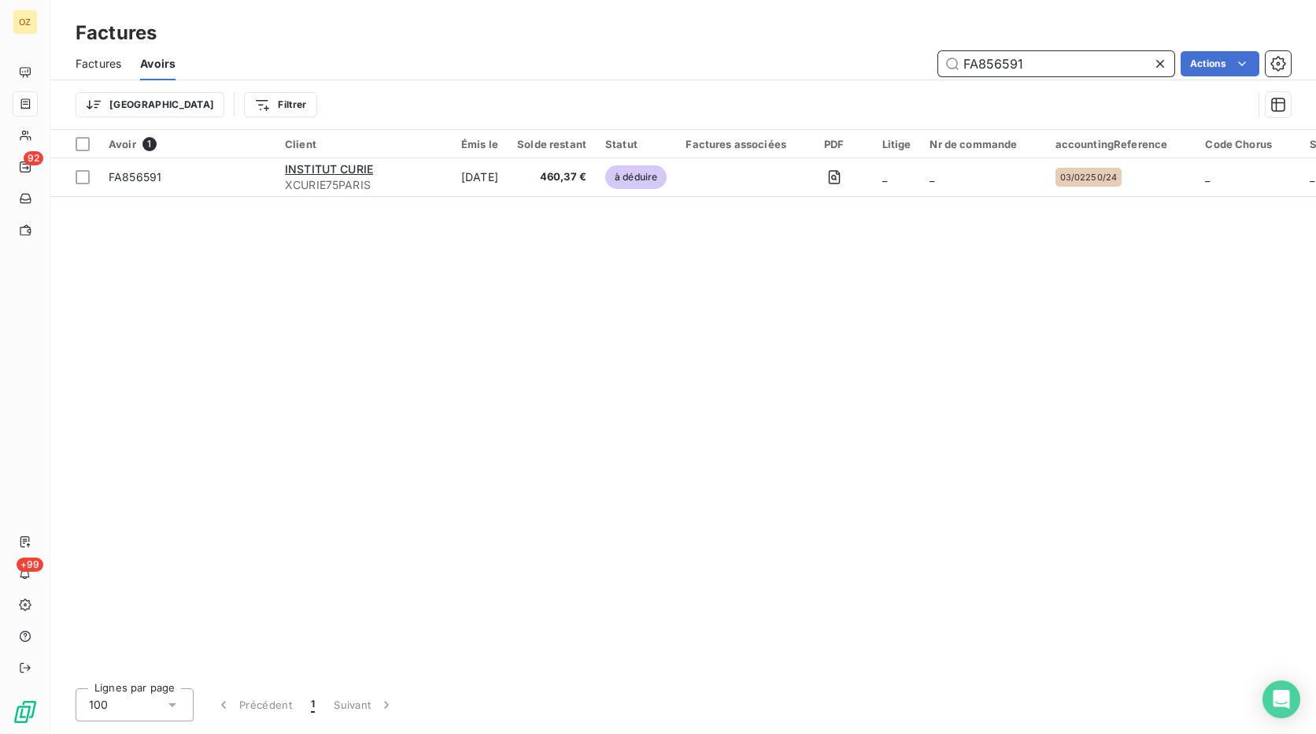
drag, startPoint x: 1026, startPoint y: 71, endPoint x: 938, endPoint y: 68, distance: 88.2
click at [938, 68] on input "FA856591" at bounding box center [1056, 63] width 236 height 25
paste input "69026"
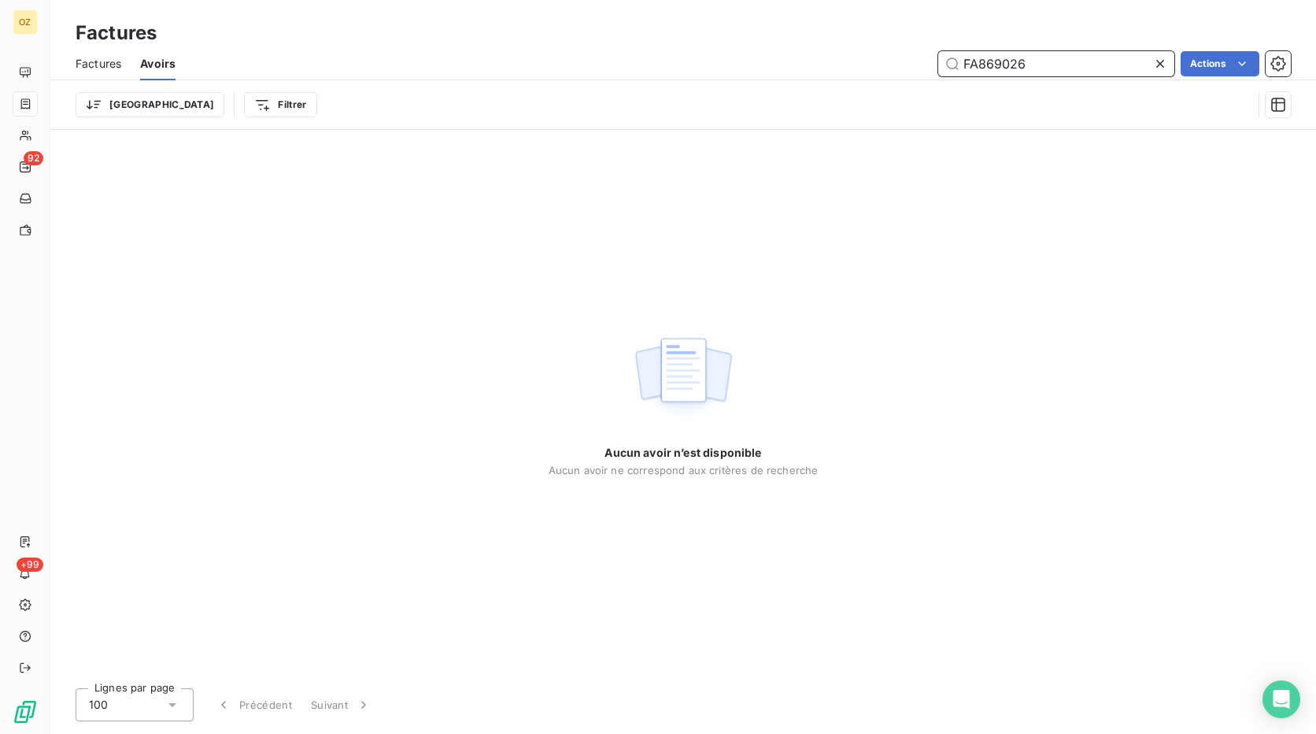
click at [101, 67] on span "Factures" at bounding box center [99, 64] width 46 height 16
type input "FA869026"
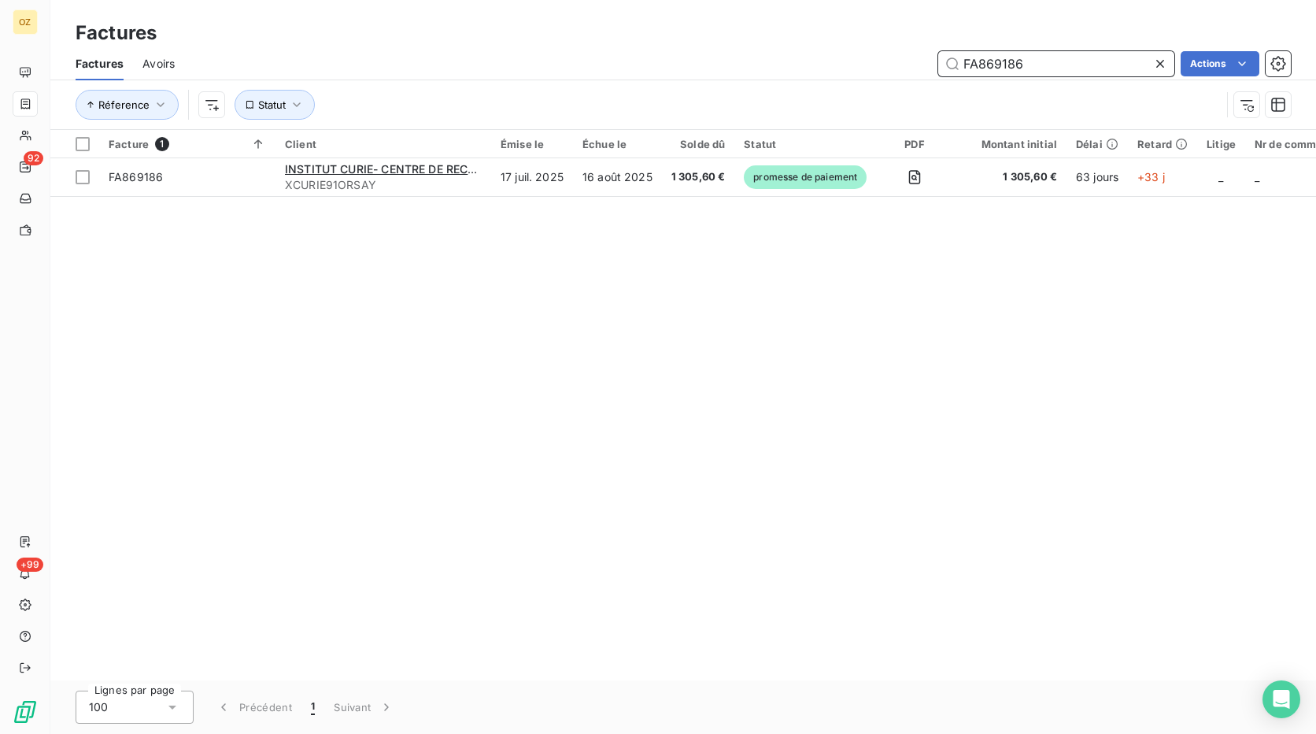
drag, startPoint x: 1024, startPoint y: 65, endPoint x: 956, endPoint y: 73, distance: 68.2
click at [956, 73] on input "FA869186" at bounding box center [1056, 63] width 236 height 25
paste input "026"
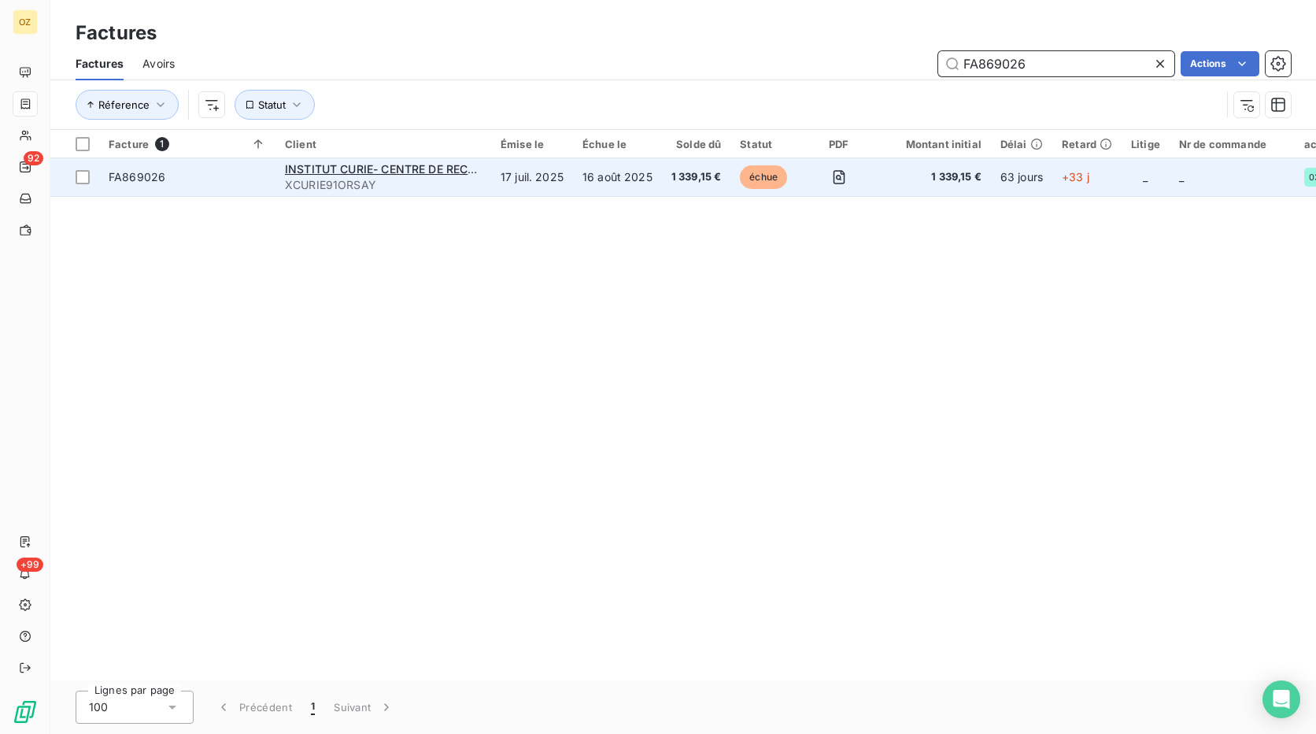
type input "FA869026"
click at [673, 190] on td "1 339,15 €" at bounding box center [696, 177] width 69 height 38
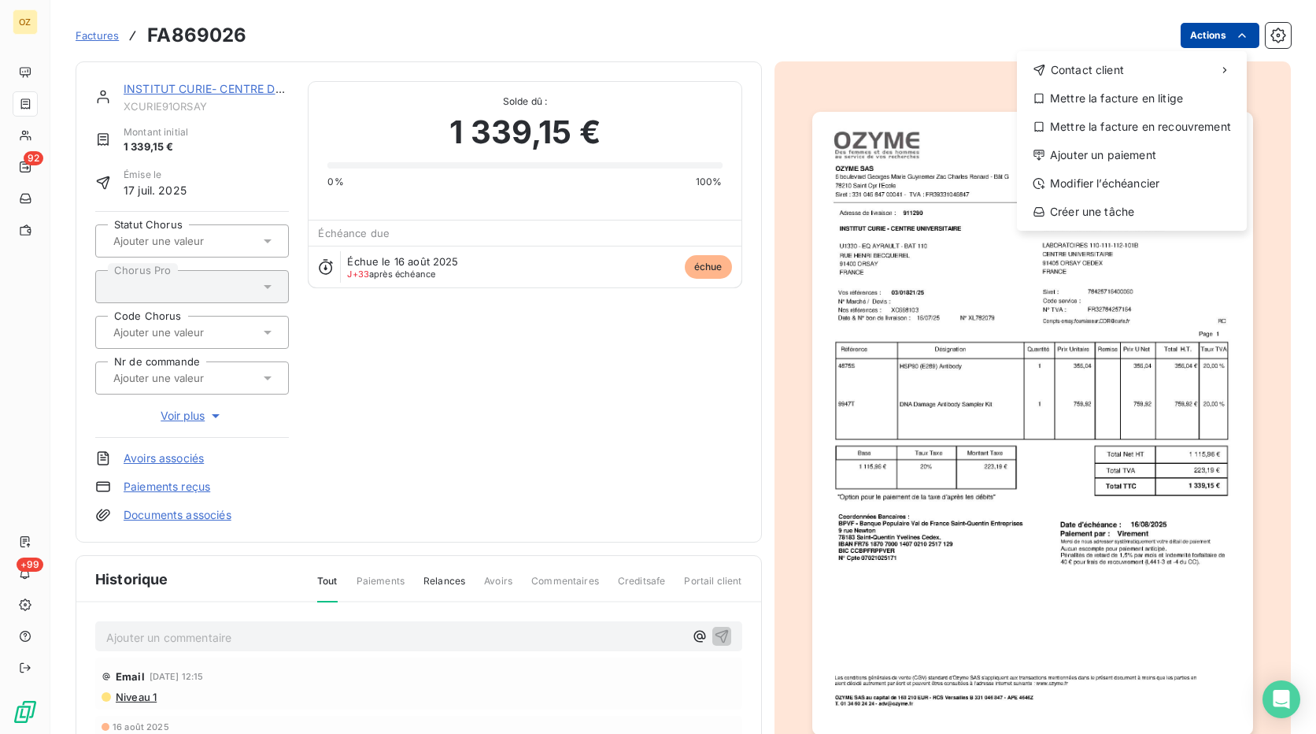
click at [1187, 42] on html "OZ 92 +99 Factures FA869026 Actions Contact client Mettre la facture en litige …" at bounding box center [658, 367] width 1316 height 734
click at [1105, 156] on div "Ajouter un paiement" at bounding box center [1132, 155] width 217 height 25
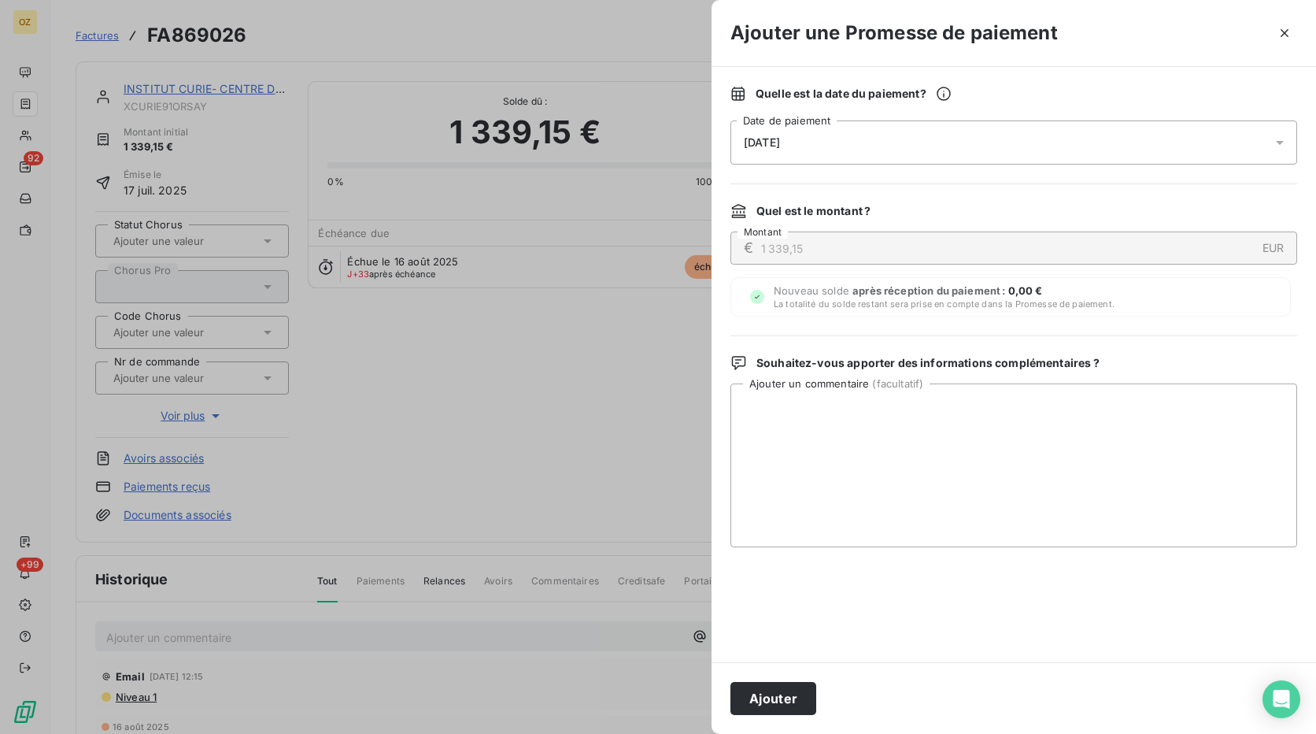
click at [891, 151] on div "[DATE]" at bounding box center [1014, 142] width 567 height 44
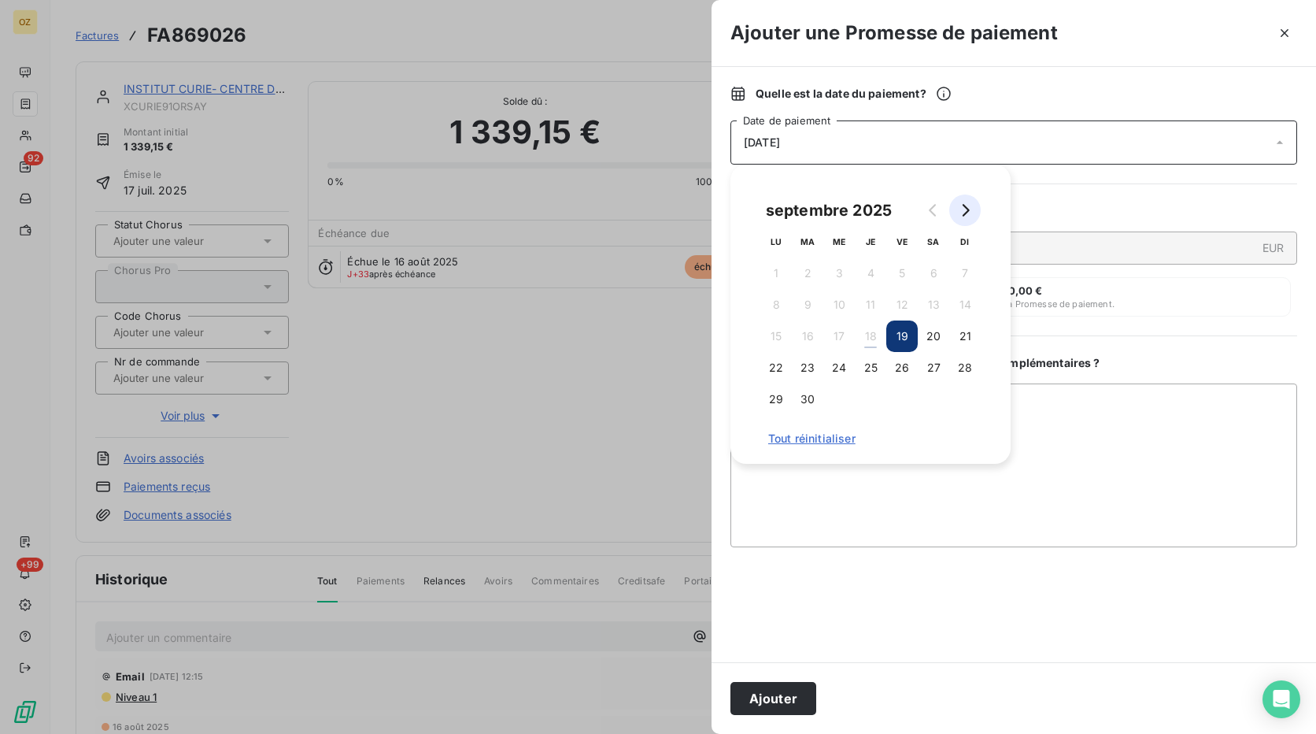
click at [970, 211] on icon "Go to next month" at bounding box center [965, 210] width 13 height 13
click at [774, 307] on button "6" at bounding box center [776, 304] width 31 height 31
click at [1071, 460] on textarea "Ajouter un commentaire ( facultatif )" at bounding box center [1014, 465] width 567 height 164
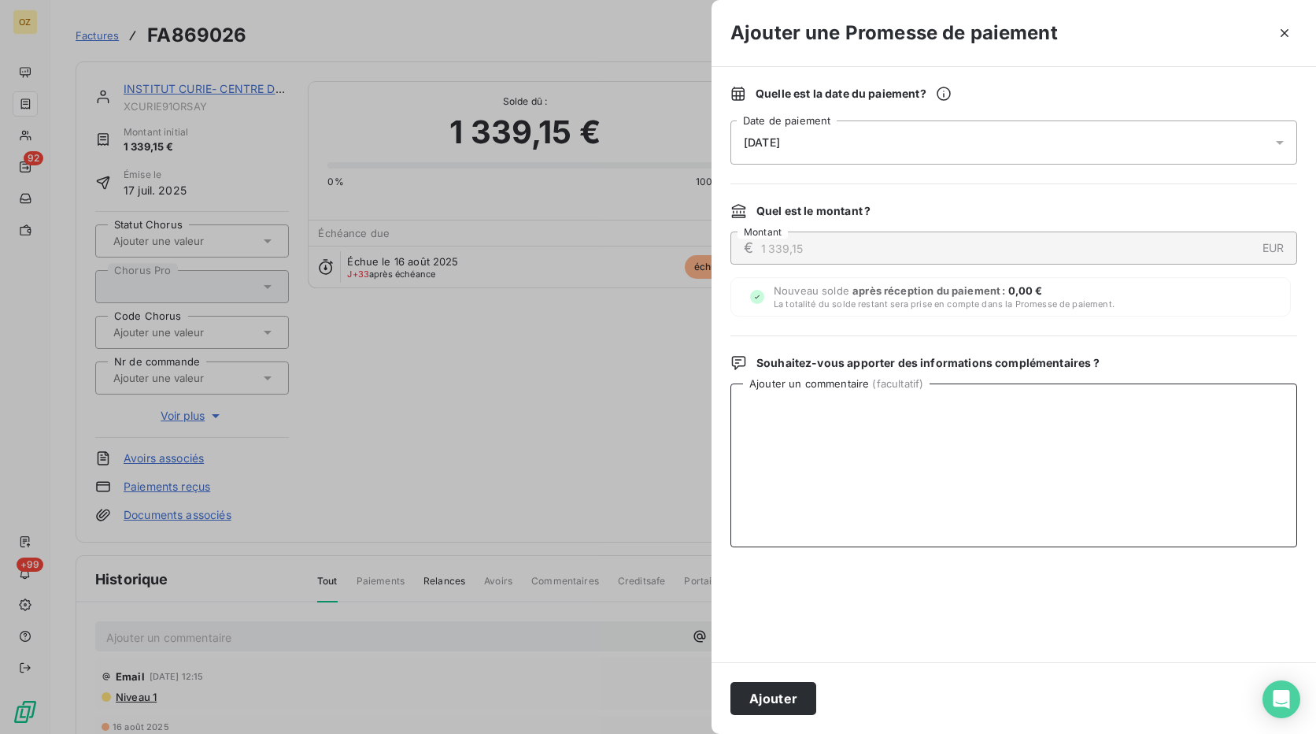
click at [831, 412] on textarea "Ajouter un commentaire ( facultatif )" at bounding box center [1014, 465] width 567 height 164
paste textarea "Bonjour, Les factures datées de juillet, vous seront réglées à échéance le [DAT…"
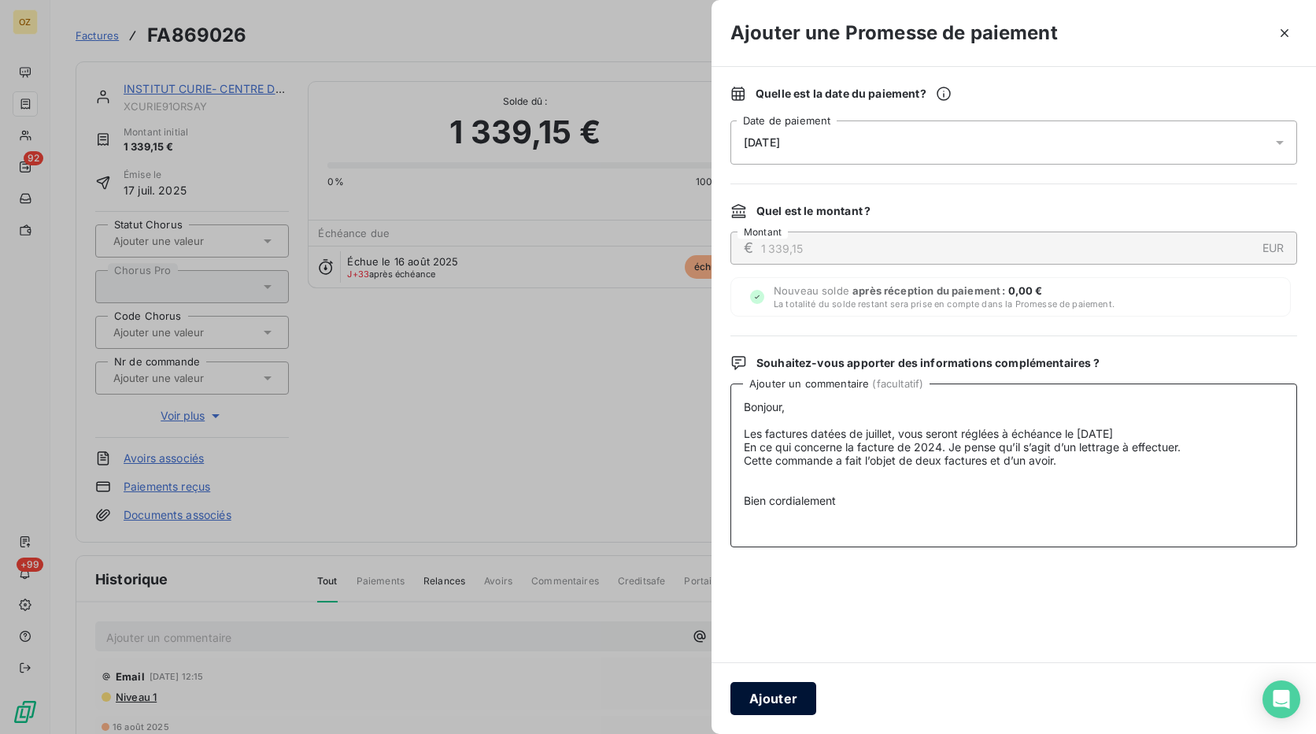
type textarea "Bonjour, Les factures datées de juillet, vous seront réglées à échéance le [DAT…"
click at [749, 706] on button "Ajouter" at bounding box center [774, 698] width 86 height 33
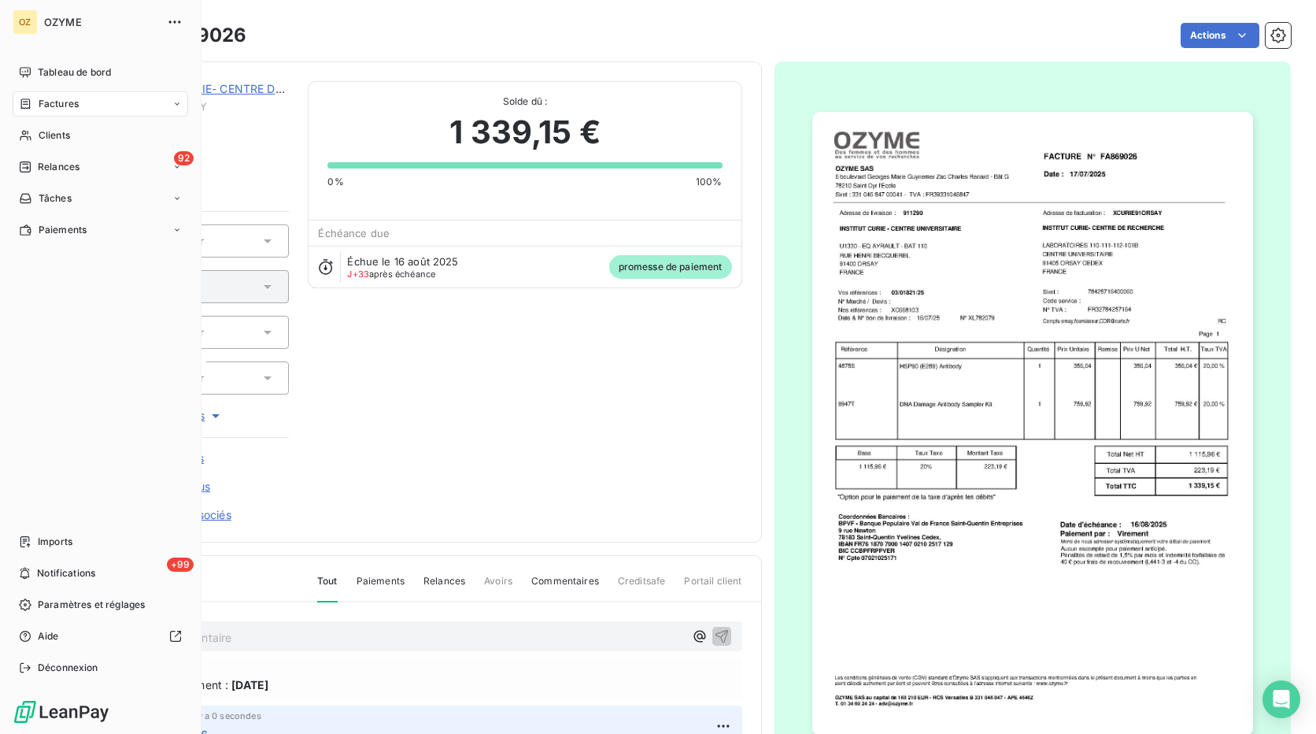
click at [40, 103] on span "Factures" at bounding box center [59, 104] width 40 height 14
click at [101, 134] on div "Factures" at bounding box center [109, 135] width 157 height 25
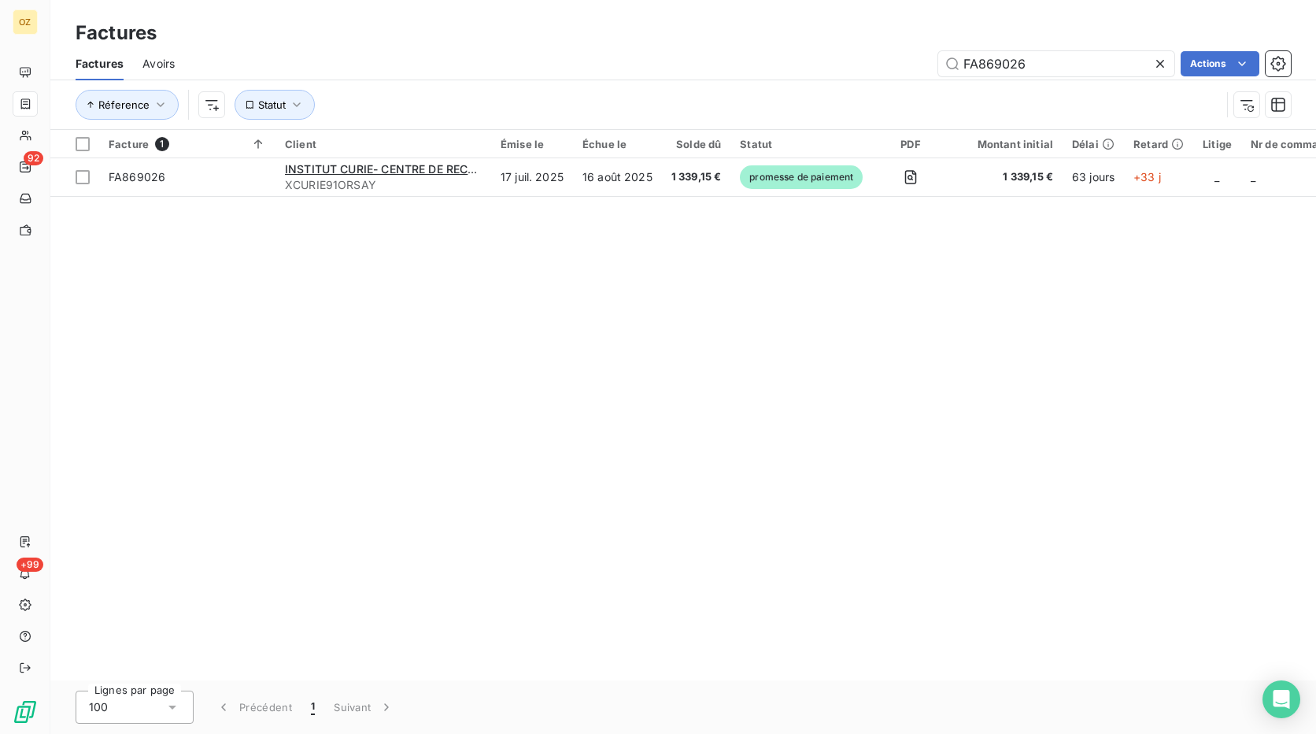
drag, startPoint x: 983, startPoint y: 64, endPoint x: 936, endPoint y: 64, distance: 46.5
click at [936, 64] on div "FA869026 Actions" at bounding box center [743, 63] width 1098 height 25
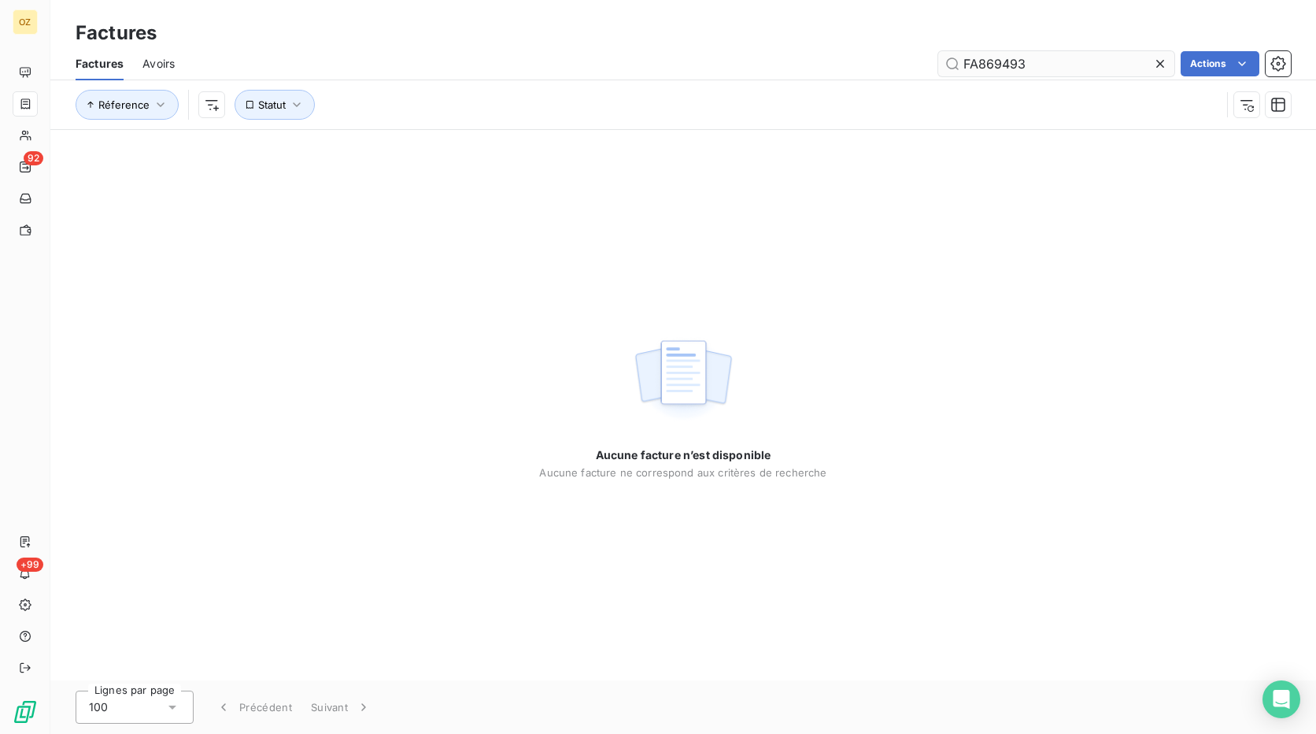
type input "FA869493"
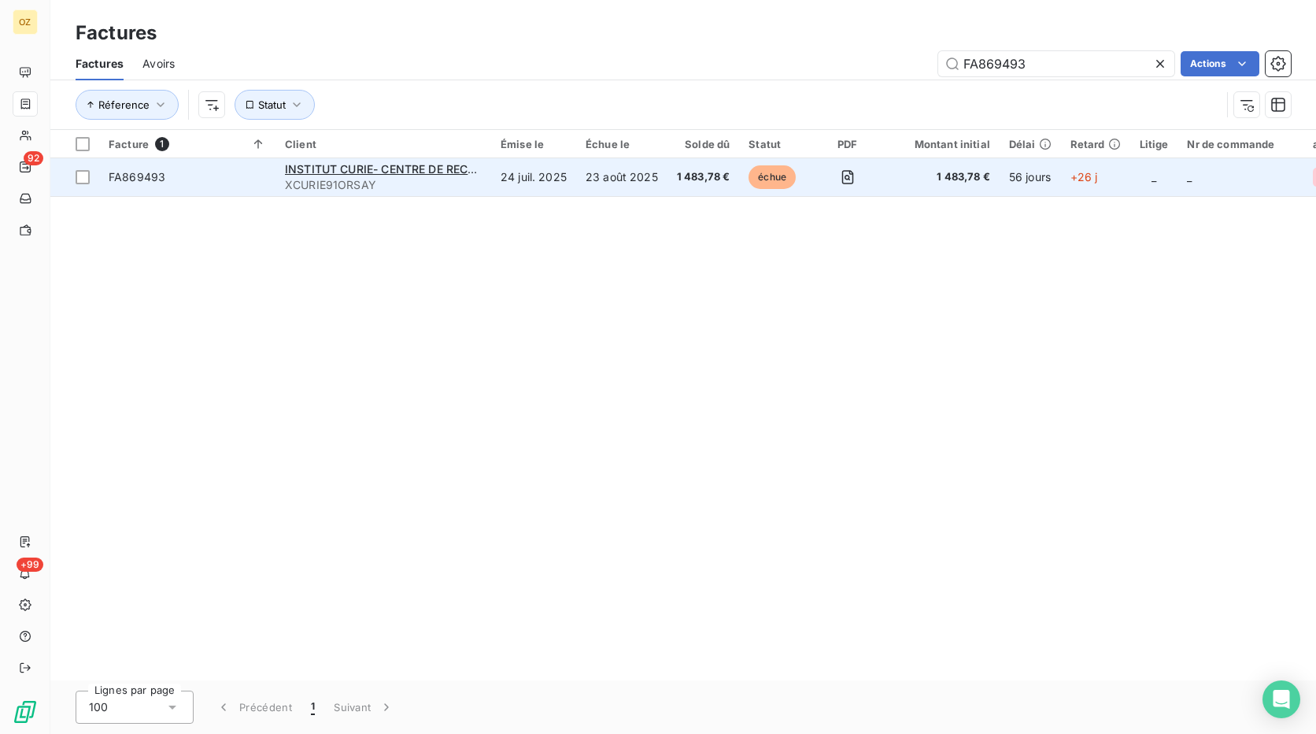
click at [546, 165] on td "24 juil. 2025" at bounding box center [533, 177] width 85 height 38
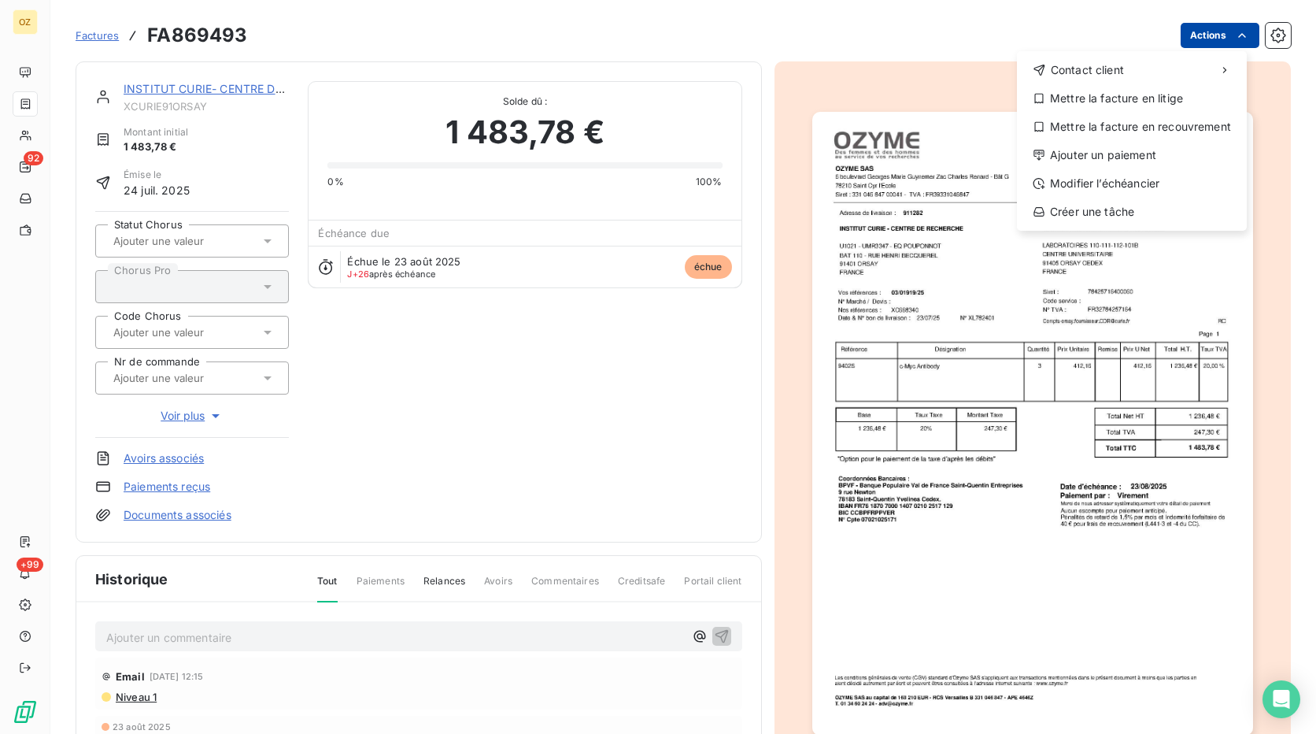
click at [1187, 40] on html "OZ 92 +99 Factures FA869493 Actions Contact client Mettre la facture en litige …" at bounding box center [658, 367] width 1316 height 734
click at [1125, 160] on div "Ajouter un paiement" at bounding box center [1132, 155] width 217 height 25
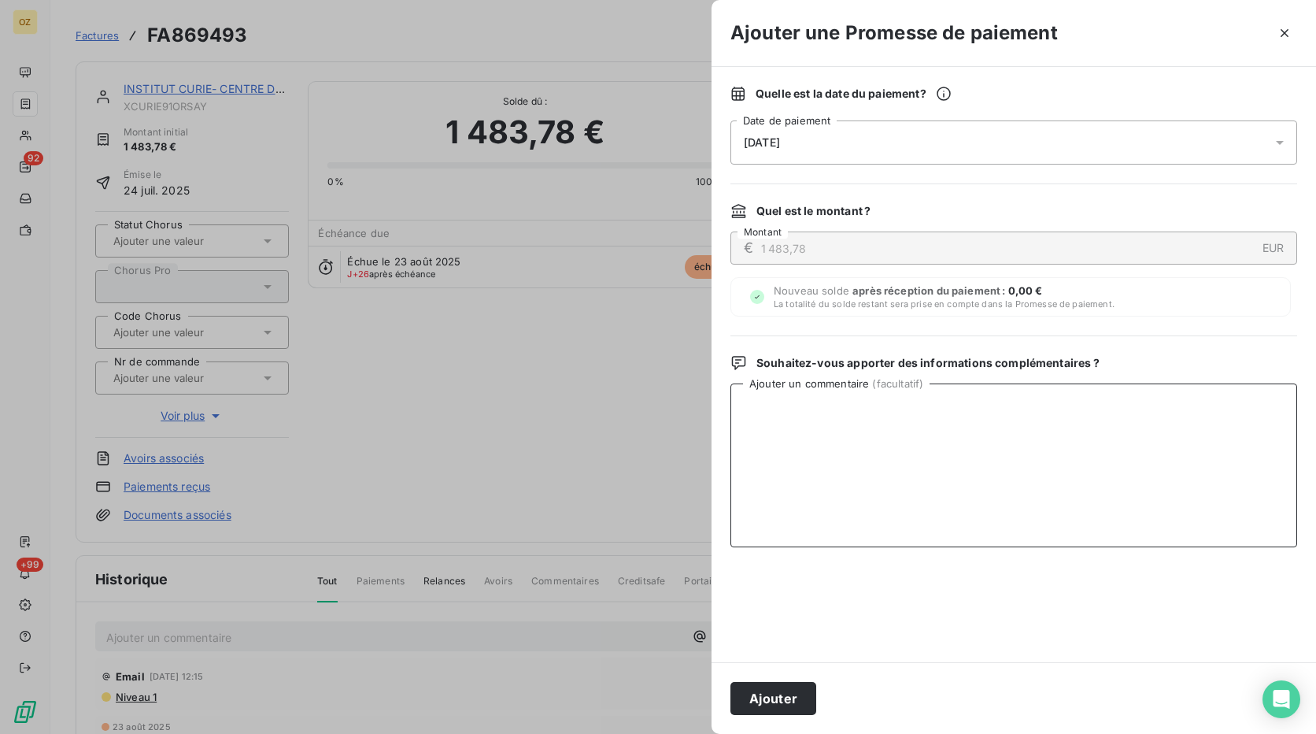
click at [811, 425] on textarea "Ajouter un commentaire ( facultatif )" at bounding box center [1014, 465] width 567 height 164
click at [1000, 142] on div "[DATE]" at bounding box center [1014, 142] width 567 height 44
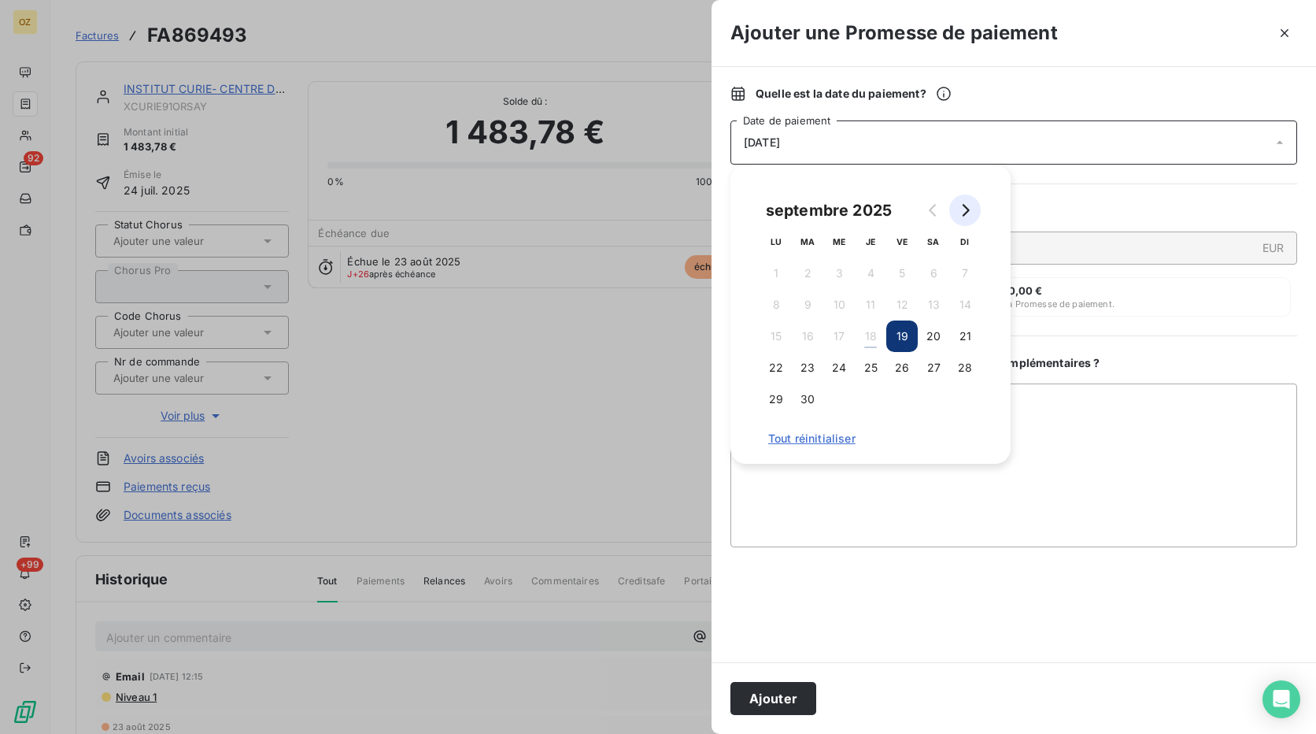
click at [953, 216] on button "Go to next month" at bounding box center [965, 209] width 31 height 31
click at [778, 302] on button "6" at bounding box center [776, 304] width 31 height 31
click at [934, 494] on textarea "Ajouter un commentaire ( facultatif )" at bounding box center [1014, 465] width 567 height 164
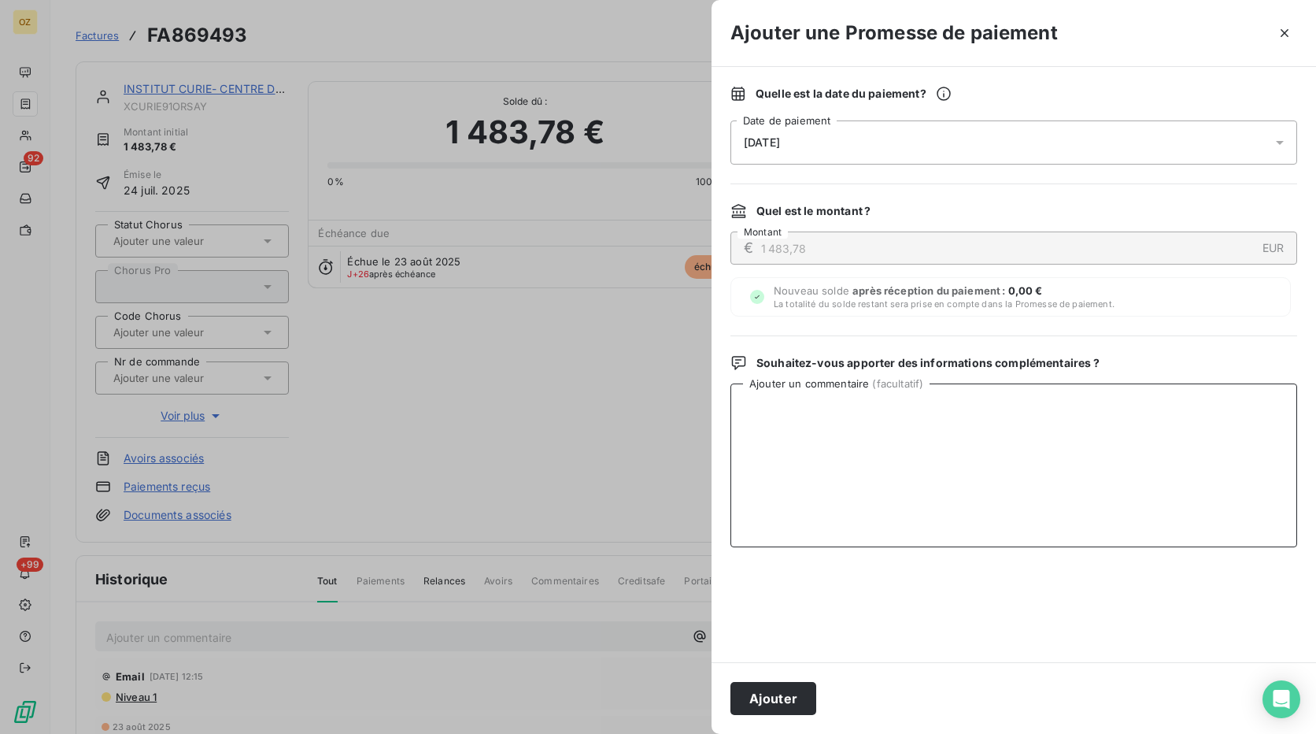
paste textarea "FA869493"
drag, startPoint x: 853, startPoint y: 414, endPoint x: 728, endPoint y: 417, distance: 124.4
click at [728, 417] on div "Quelle est la date du paiement ? [DATE] Date de paiement Quel est le montant ? …" at bounding box center [1014, 364] width 605 height 595
click at [847, 411] on textarea "FA869493" at bounding box center [1014, 465] width 567 height 164
drag, startPoint x: 835, startPoint y: 411, endPoint x: 685, endPoint y: 413, distance: 150.4
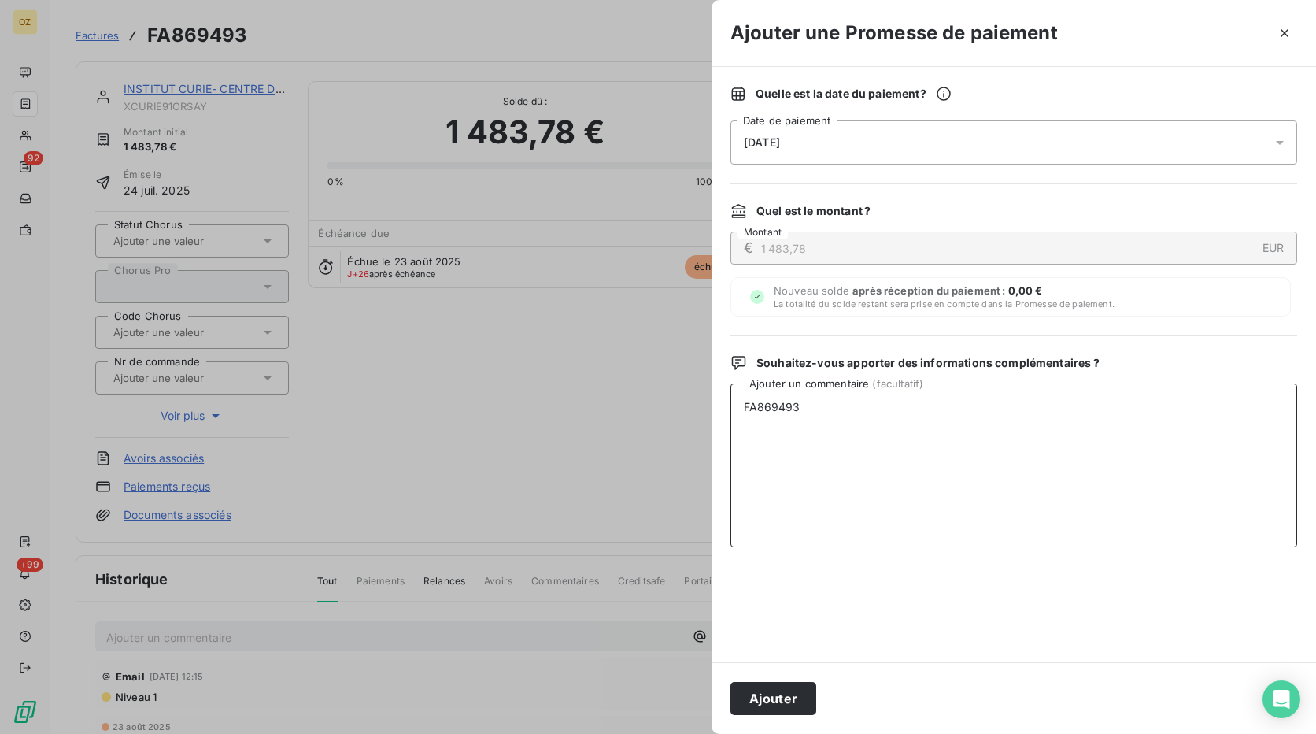
click at [685, 733] on div "Ajouter une Promesse de paiement Quelle est la date du paiement ? [DATE] Date d…" at bounding box center [658, 734] width 1316 height 0
paste textarea "Bonjour, Les factures datées de juillet, vous seront réglées à échéance le [DAT…"
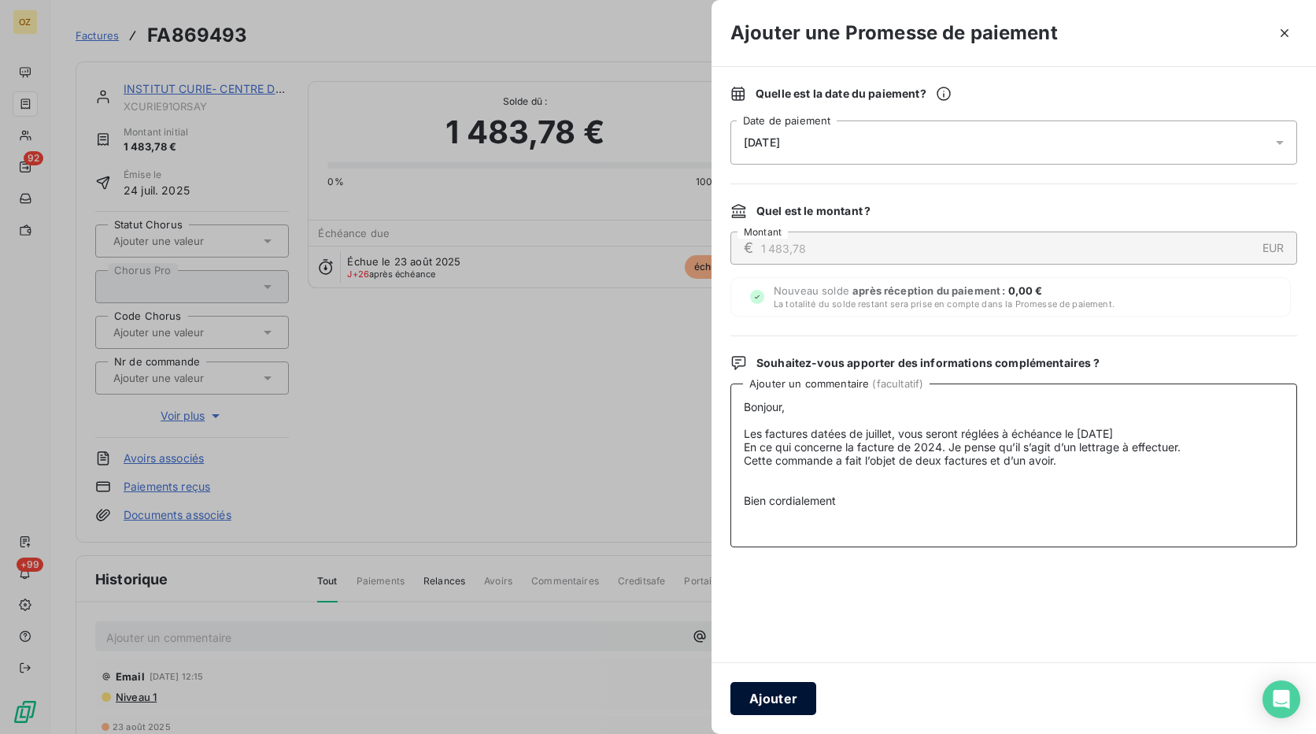
type textarea "Bonjour, Les factures datées de juillet, vous seront réglées à échéance le [DAT…"
click at [786, 705] on button "Ajouter" at bounding box center [774, 698] width 86 height 33
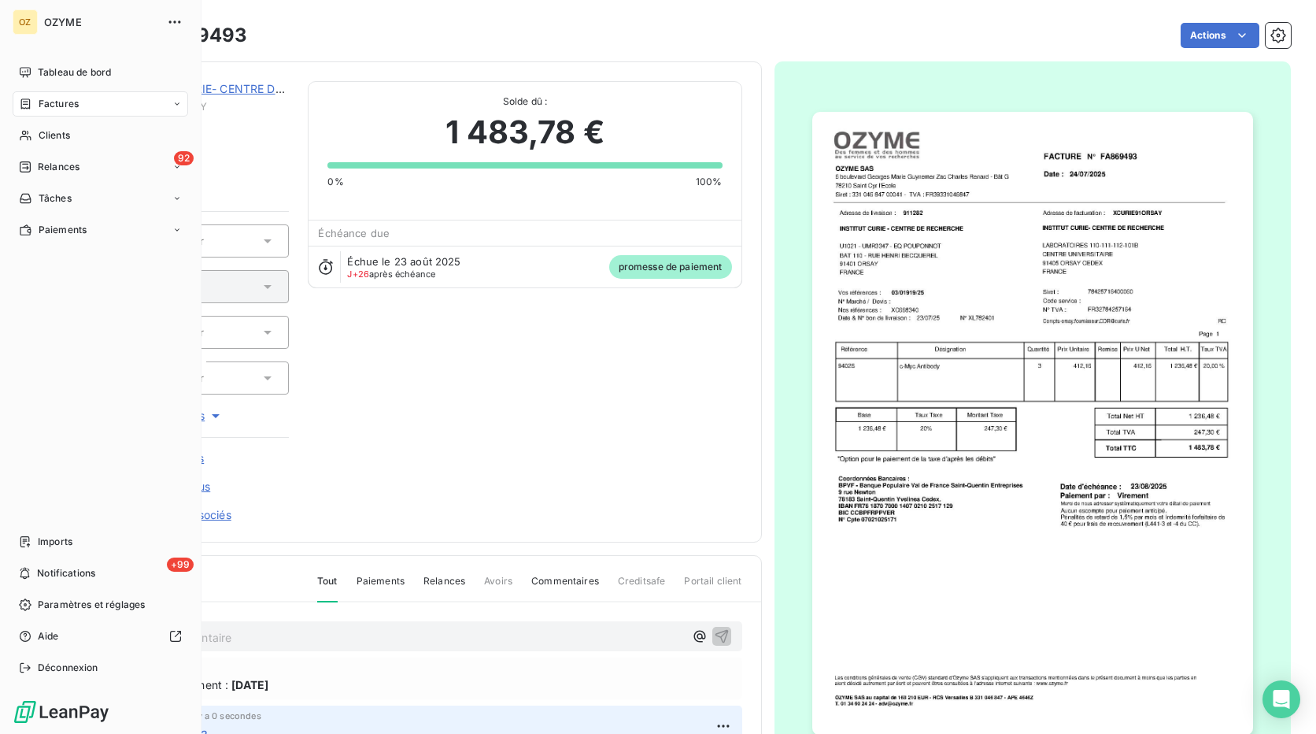
click at [59, 109] on span "Factures" at bounding box center [59, 104] width 40 height 14
click at [65, 100] on span "Factures" at bounding box center [59, 104] width 40 height 14
click at [109, 131] on div "Factures" at bounding box center [109, 135] width 157 height 25
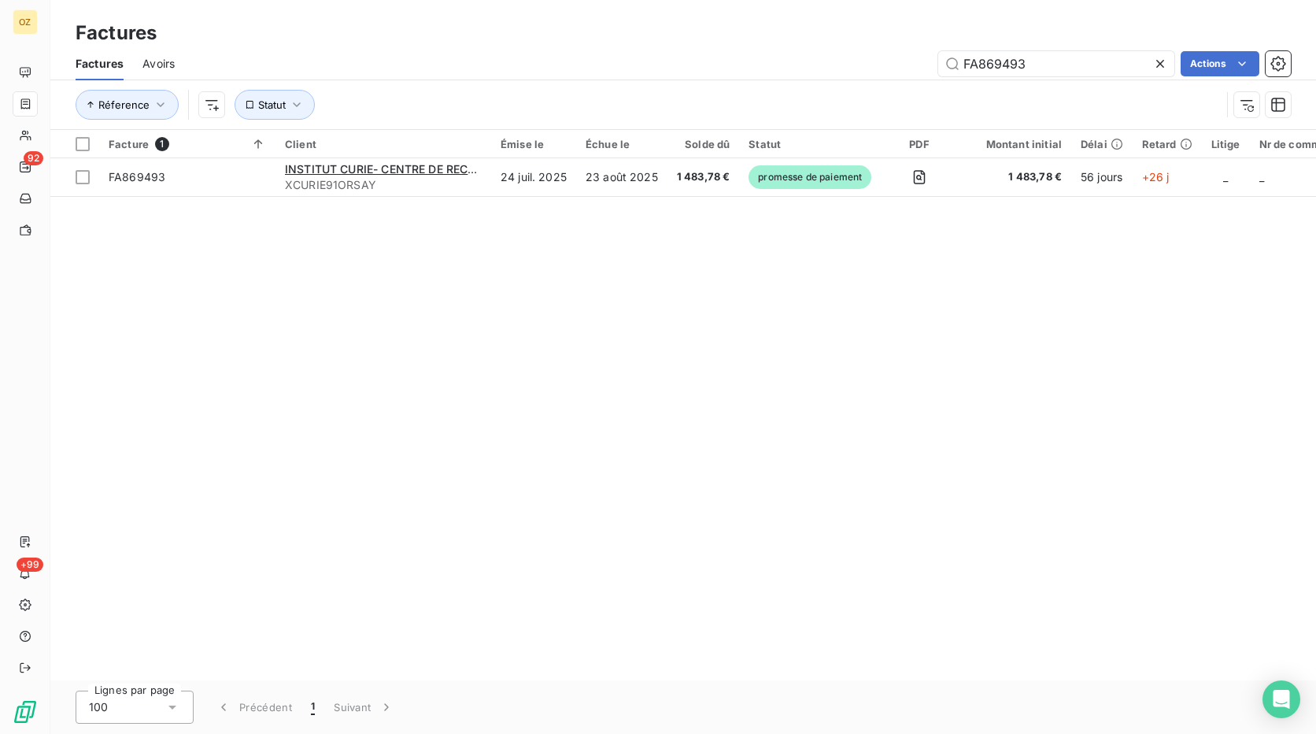
drag, startPoint x: 1003, startPoint y: 68, endPoint x: 835, endPoint y: 65, distance: 167.7
click at [835, 65] on div "FA869493 Actions" at bounding box center [743, 63] width 1098 height 25
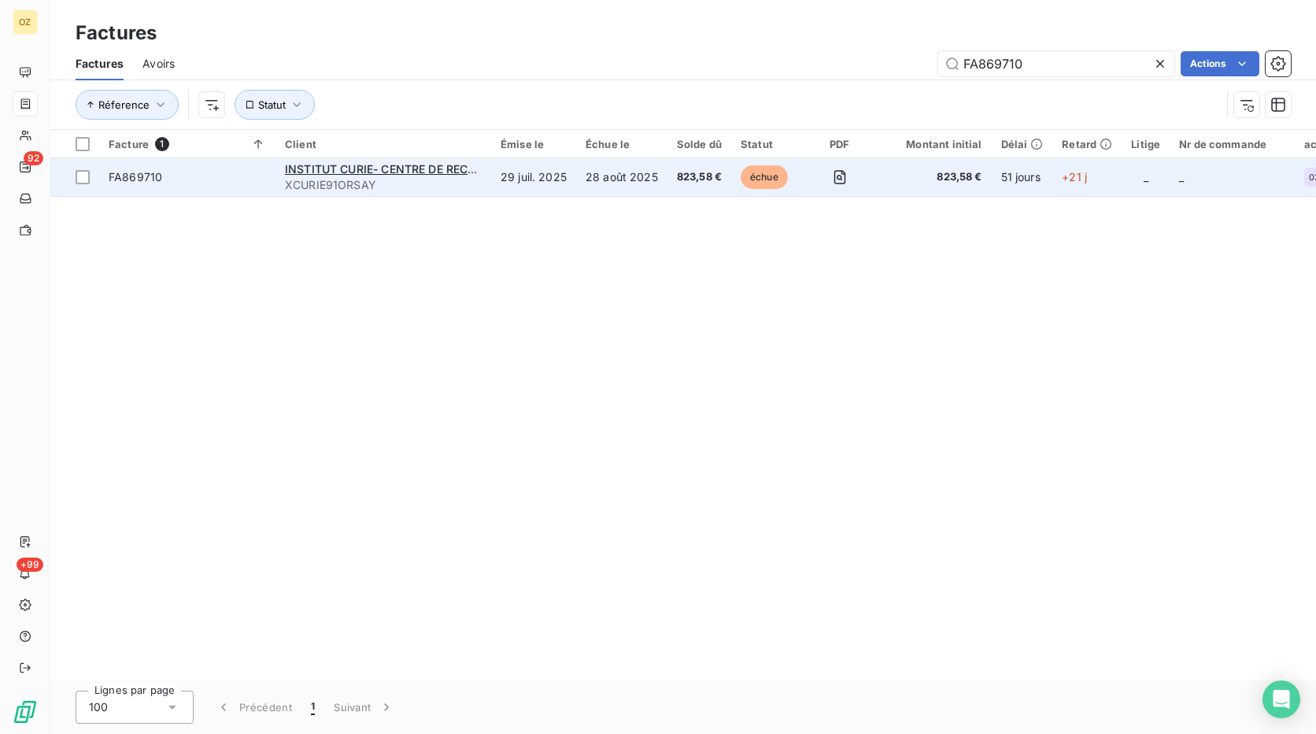
type input "FA869710"
click at [523, 190] on td "29 juil. 2025" at bounding box center [533, 177] width 85 height 38
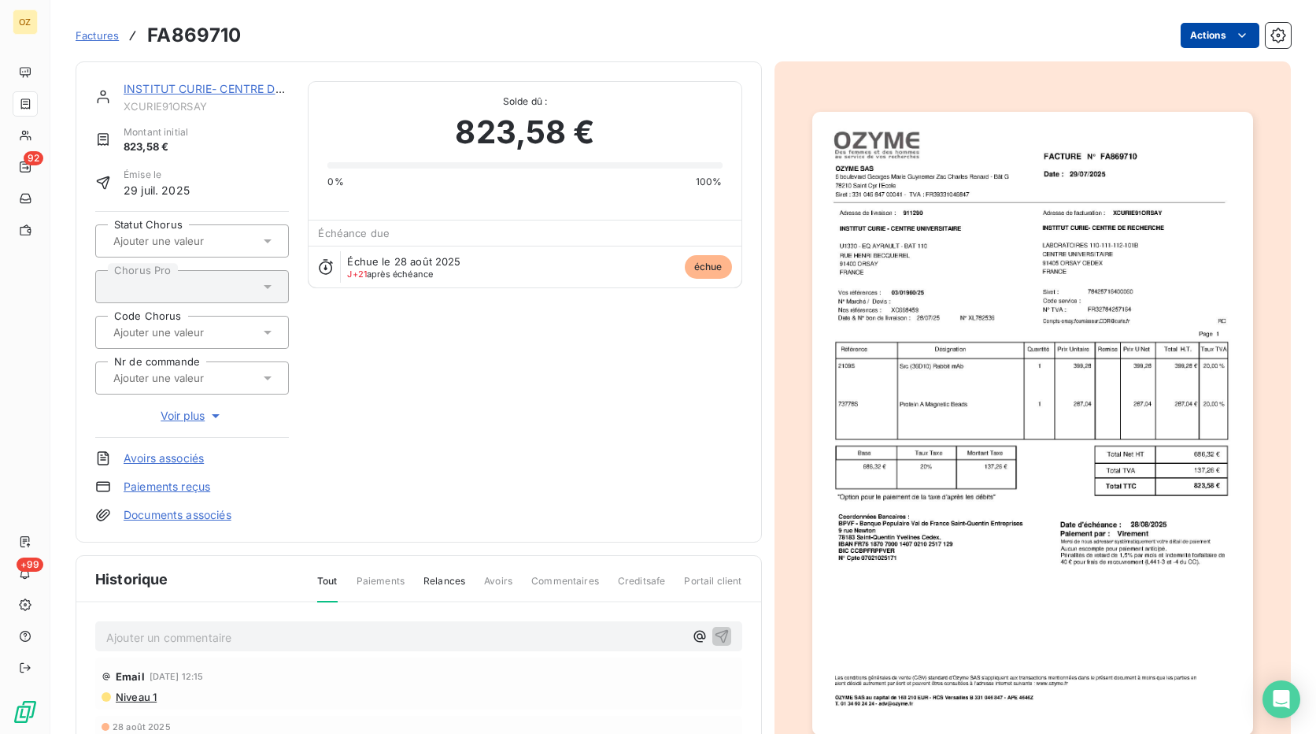
click at [1193, 35] on html "OZ 92 +99 Factures FA869710 Actions INSTITUT CURIE- CENTRE DE RECHERCHE XCURIE9…" at bounding box center [658, 367] width 1316 height 734
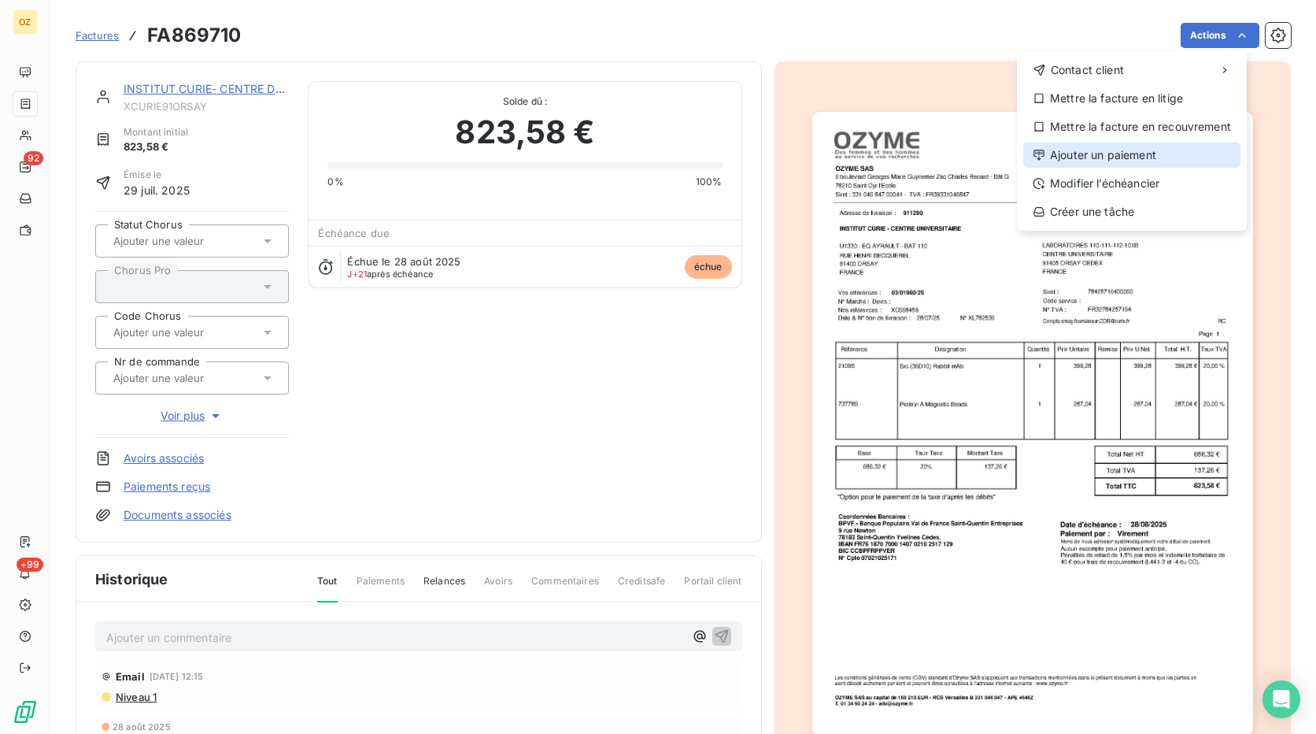
click at [1117, 145] on div "Ajouter un paiement" at bounding box center [1132, 155] width 217 height 25
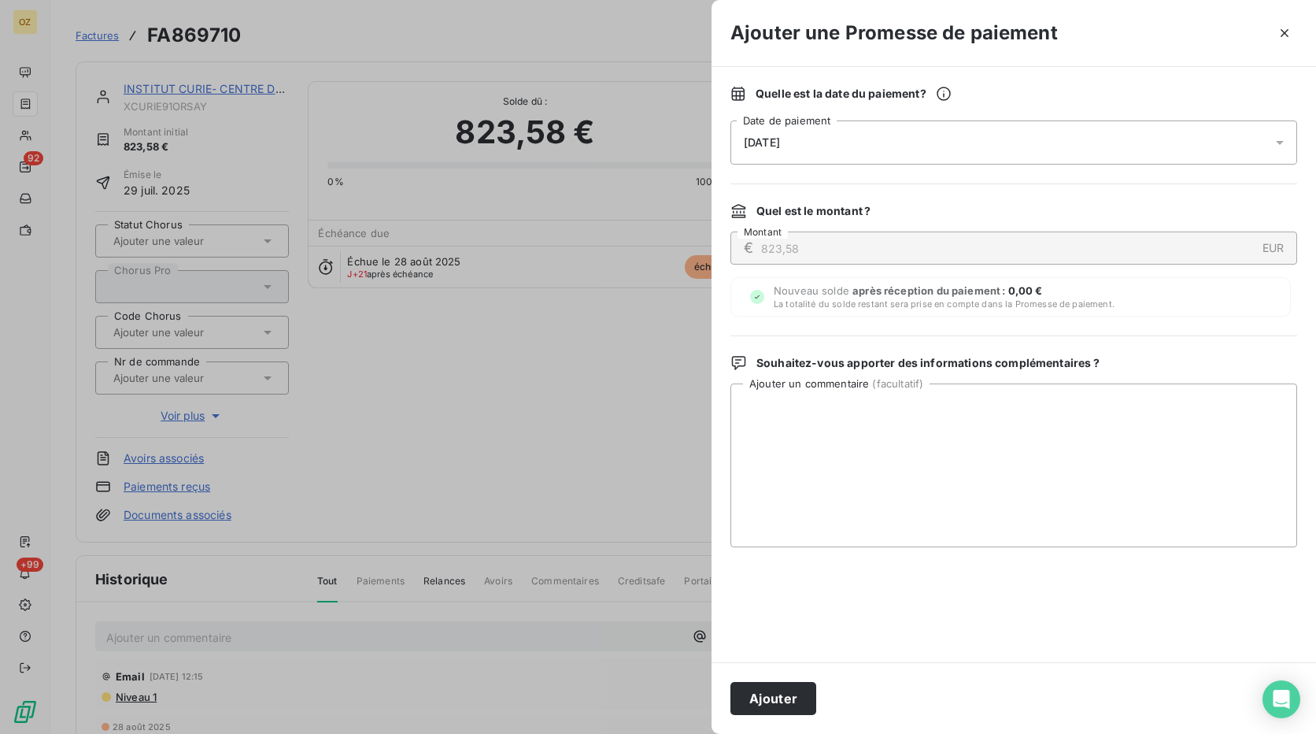
click at [835, 138] on div "[DATE]" at bounding box center [1014, 142] width 567 height 44
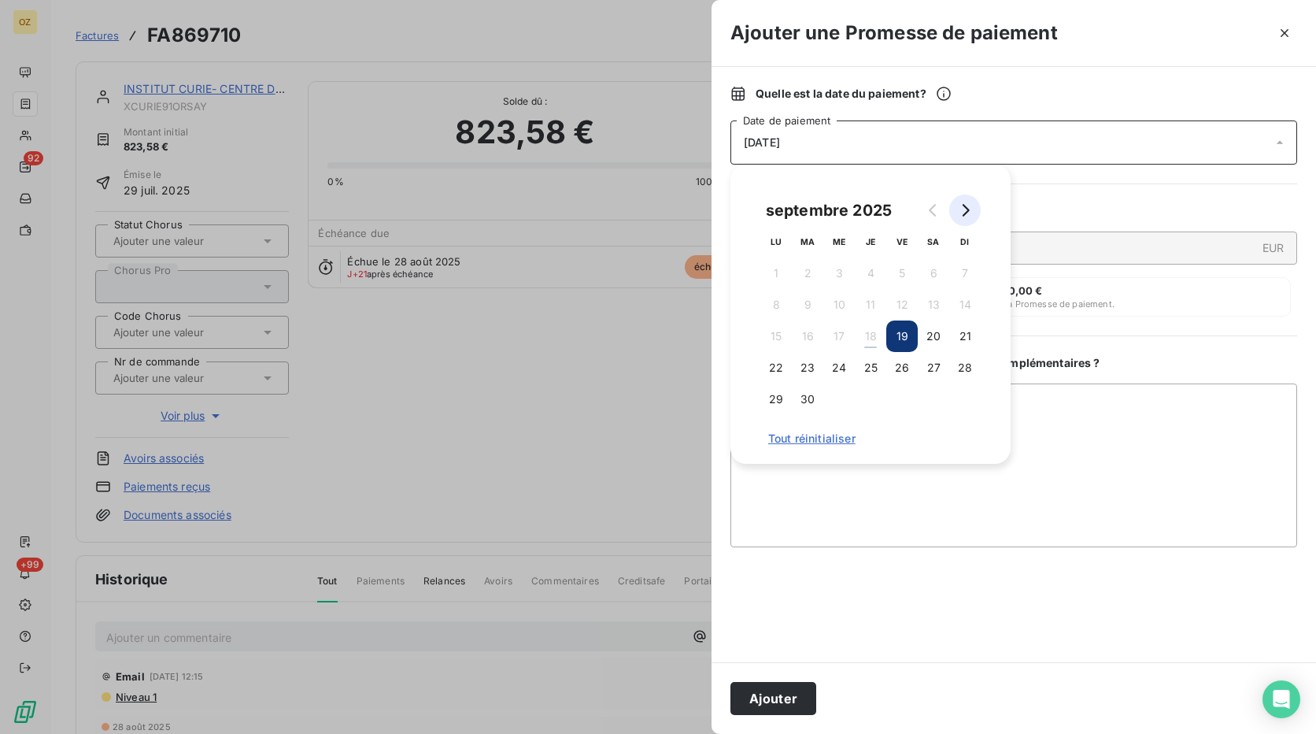
click at [968, 220] on button "Go to next month" at bounding box center [965, 209] width 31 height 31
click at [781, 298] on button "6" at bounding box center [776, 304] width 31 height 31
click at [1068, 548] on div "Quelle est la date du paiement ? [DATE] Date de paiement Quel est le montant ? …" at bounding box center [1014, 364] width 605 height 595
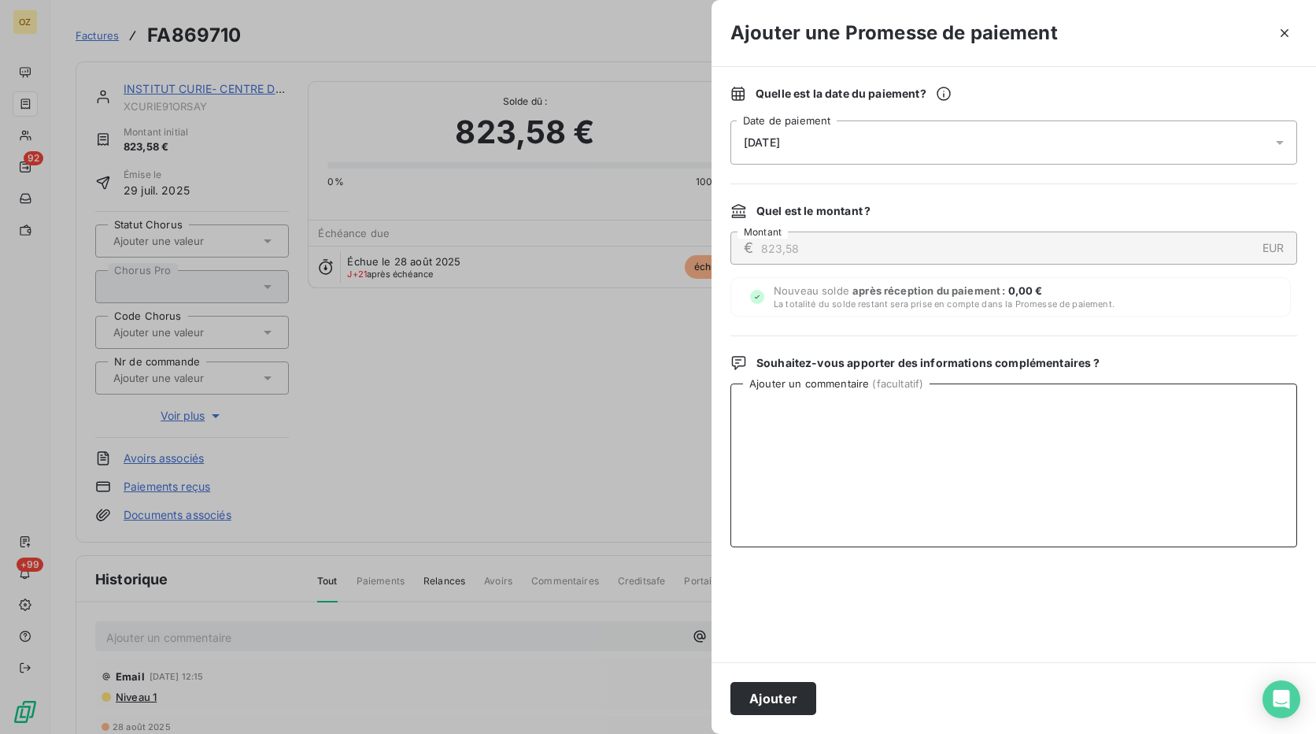
click at [850, 409] on textarea "Ajouter un commentaire ( facultatif )" at bounding box center [1014, 465] width 567 height 164
paste textarea "FA869710"
type textarea "F"
click at [757, 405] on textarea "Ajouter un commentaire ( facultatif )" at bounding box center [1014, 465] width 567 height 164
paste textarea "Bonjour, Les factures datées de juillet, vous seront réglées à échéance le [DAT…"
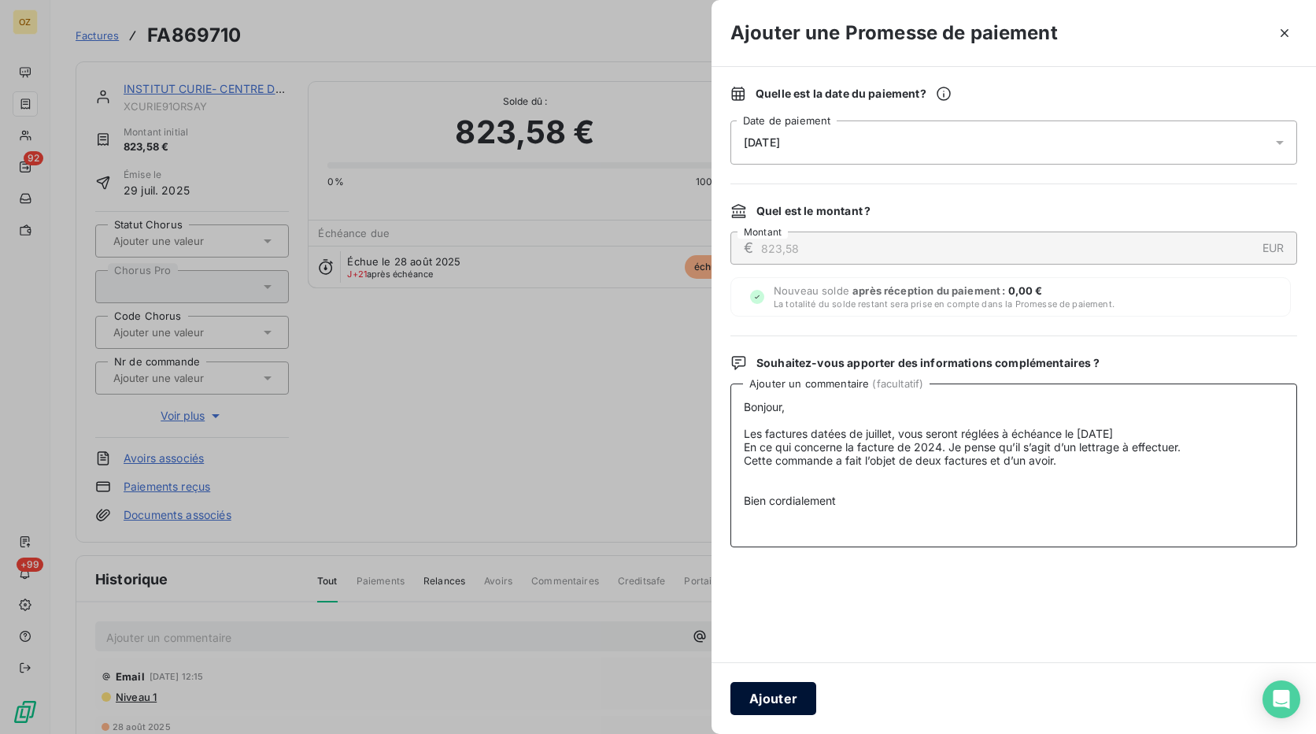
type textarea "Bonjour, Les factures datées de juillet, vous seront réglées à échéance le [DAT…"
click at [762, 694] on button "Ajouter" at bounding box center [774, 698] width 86 height 33
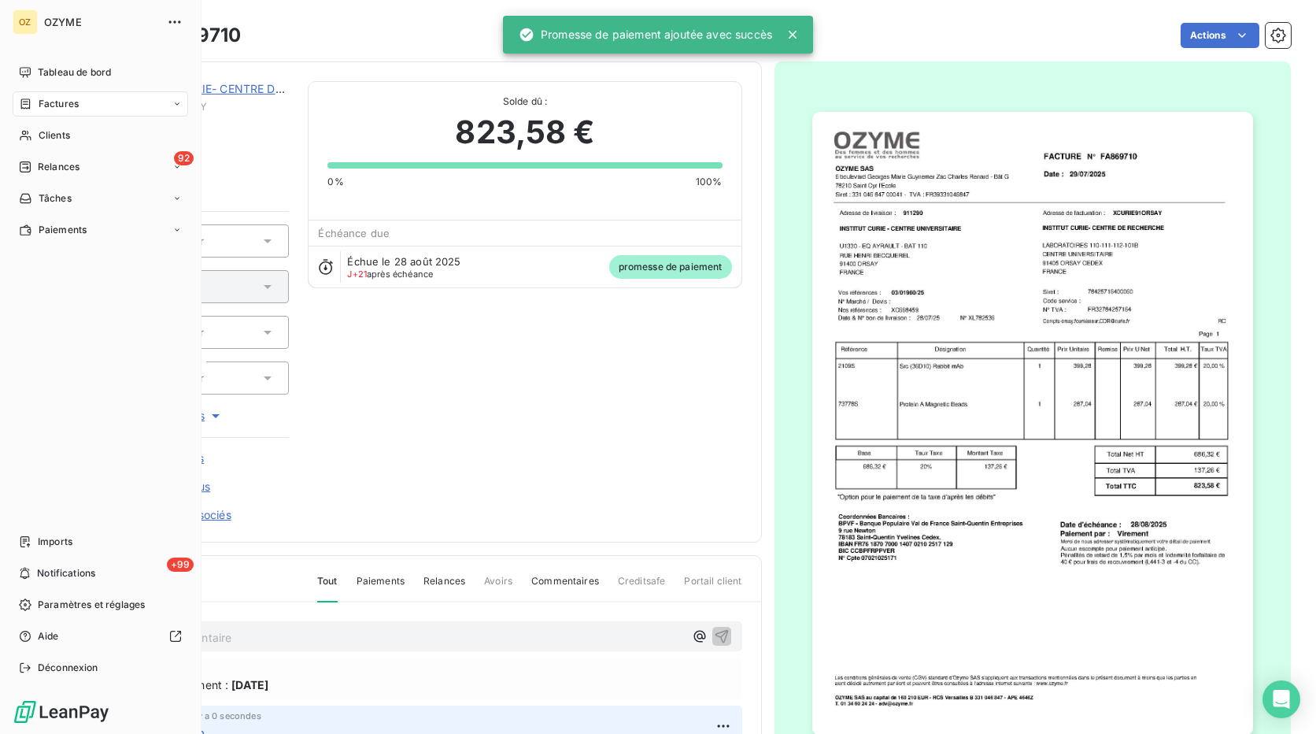
click at [47, 107] on span "Factures" at bounding box center [59, 104] width 40 height 14
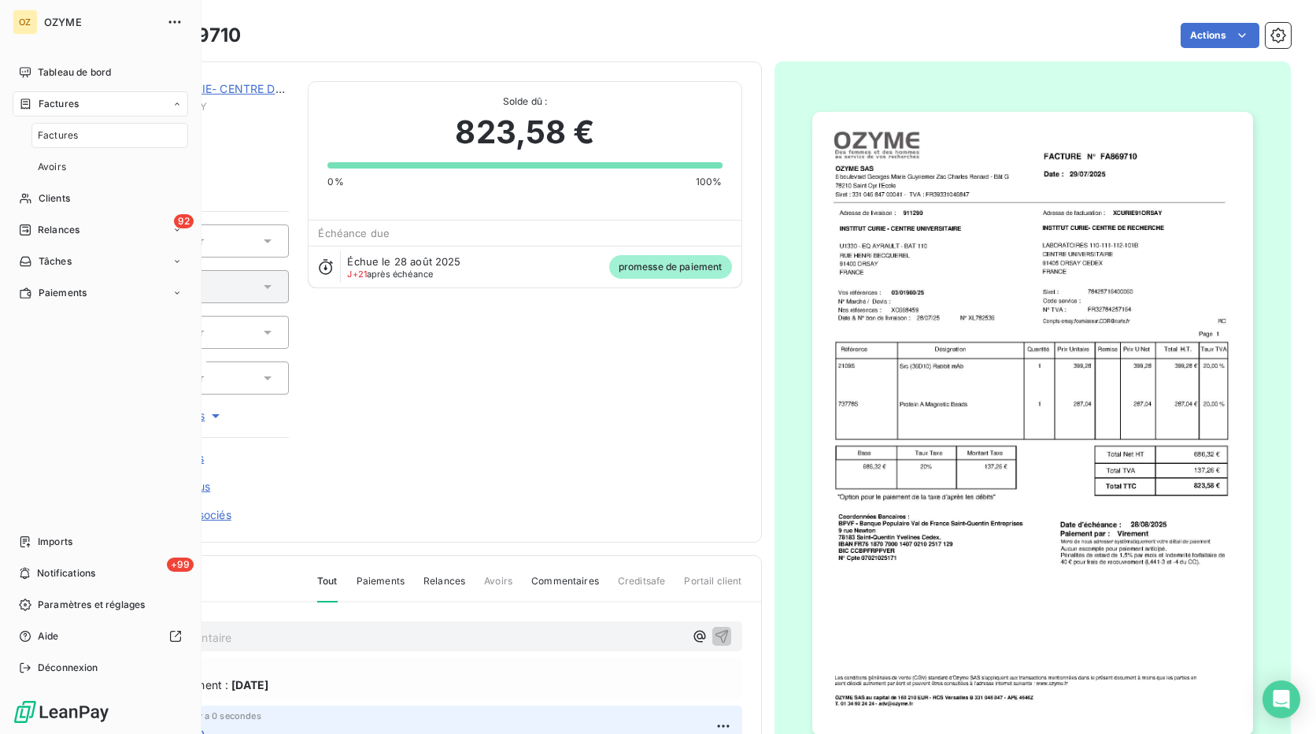
click at [120, 139] on div "Factures" at bounding box center [109, 135] width 157 height 25
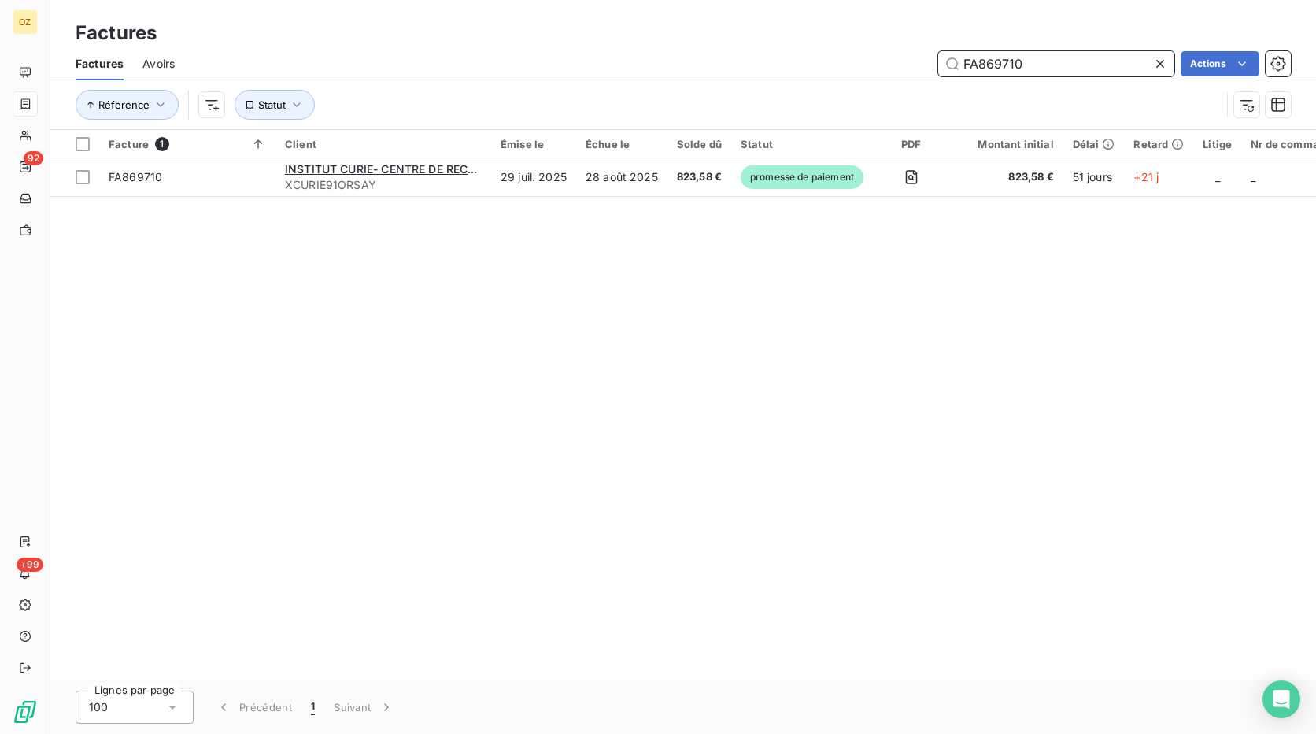
drag, startPoint x: 1044, startPoint y: 68, endPoint x: 883, endPoint y: 64, distance: 160.7
click at [883, 64] on div "FA869710 Actions" at bounding box center [743, 63] width 1098 height 25
paste input "024"
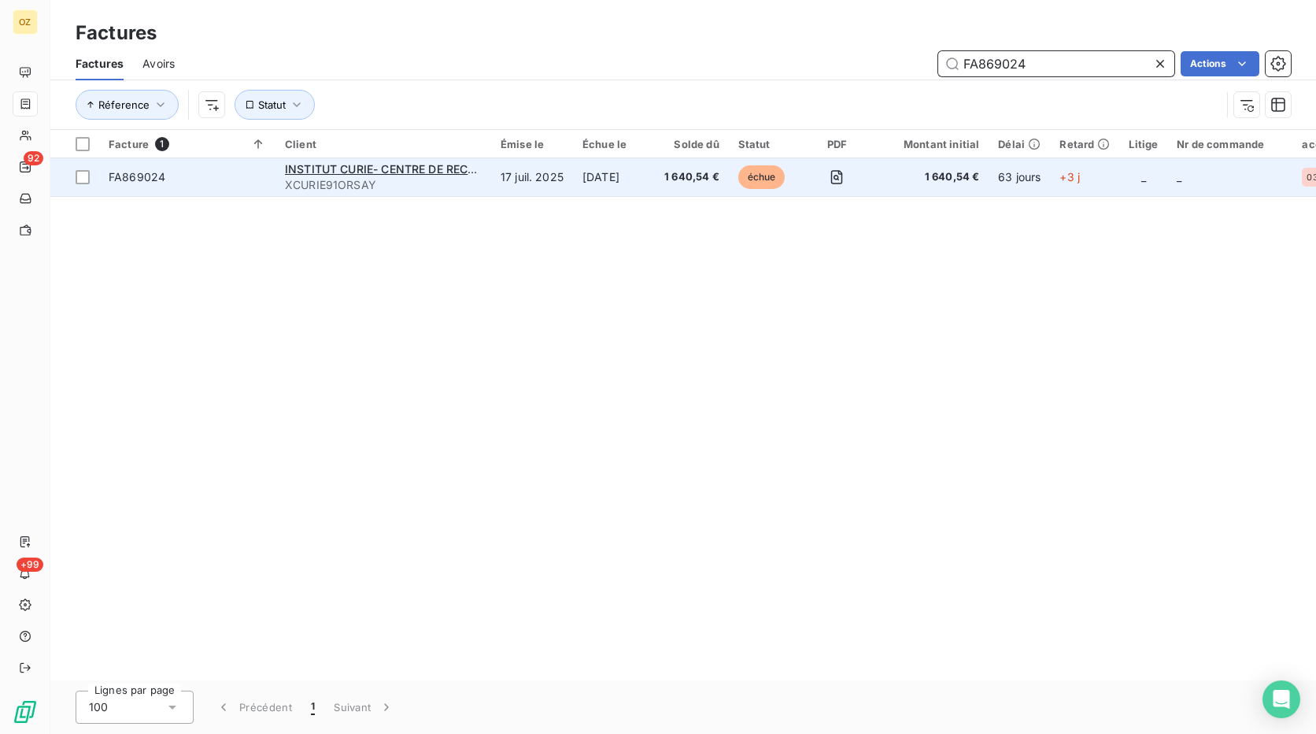
type input "FA869024"
click at [558, 184] on td "17 juil. 2025" at bounding box center [532, 177] width 82 height 38
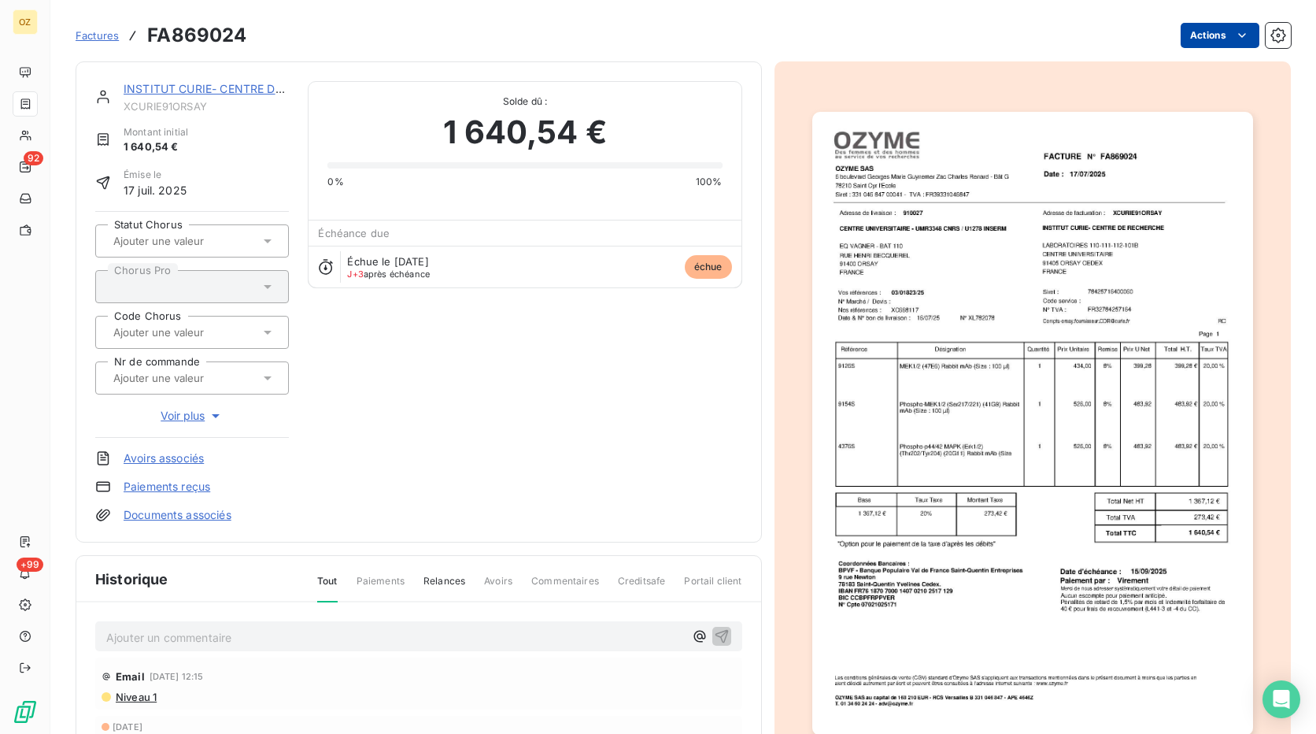
click at [1223, 25] on html "OZ 92 +99 Factures FA869024 Actions INSTITUT CURIE- CENTRE DE RECHERCHE XCURIE9…" at bounding box center [658, 367] width 1316 height 734
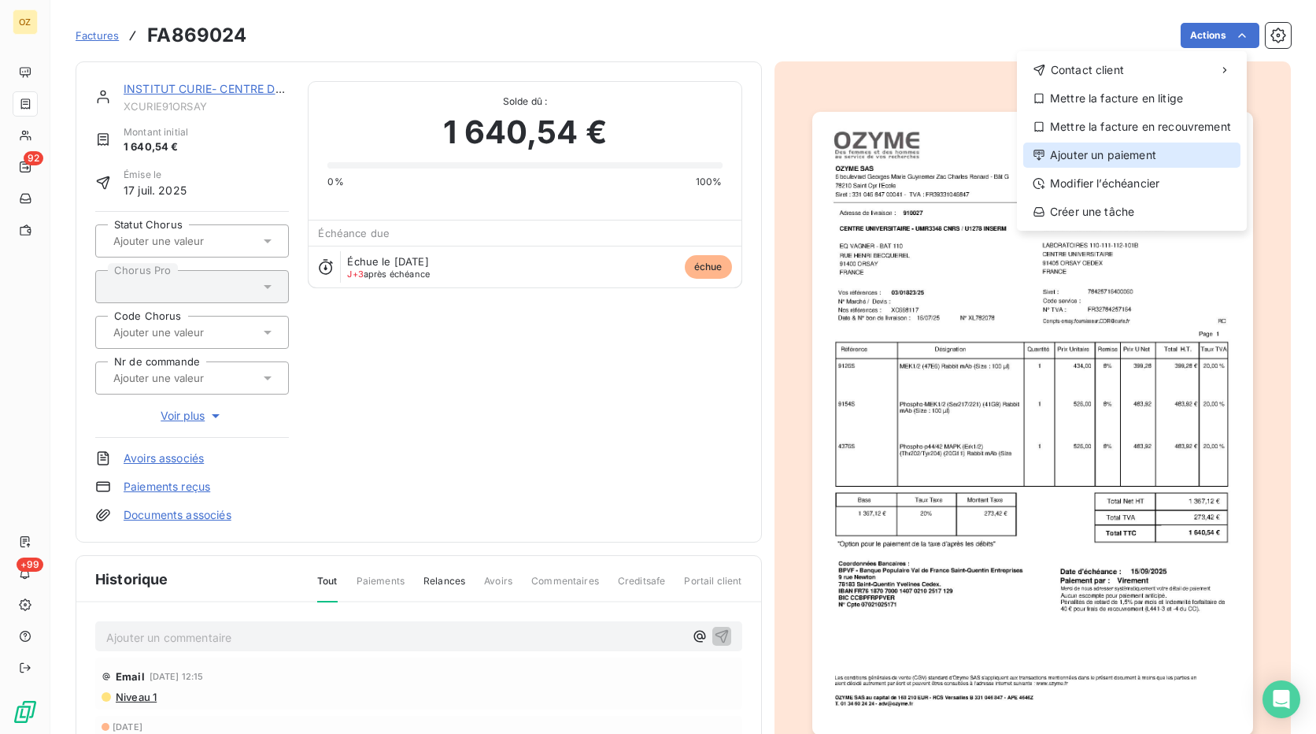
click at [1134, 146] on div "Ajouter un paiement" at bounding box center [1132, 155] width 217 height 25
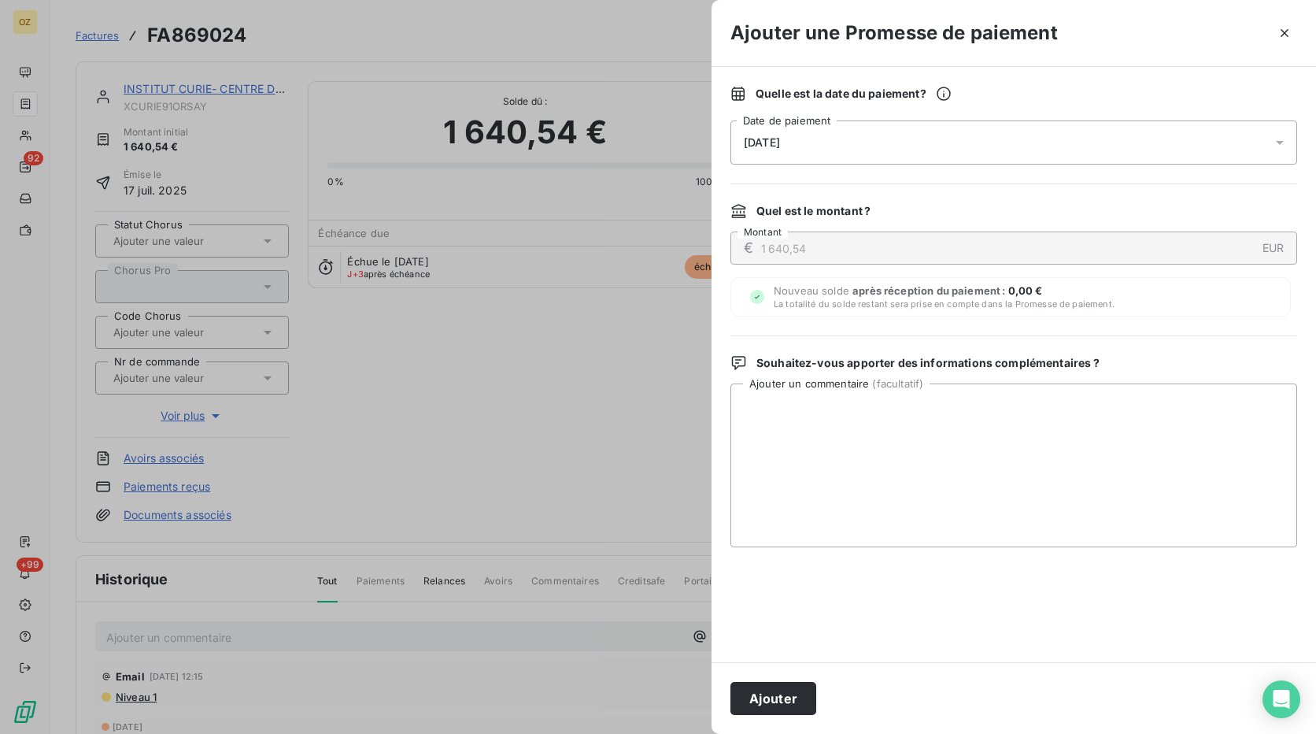
click at [901, 167] on div "Quelle est la date du paiement ? [DATE] Date de paiement Quel est le montant ? …" at bounding box center [1014, 364] width 605 height 595
click at [921, 151] on div "[DATE]" at bounding box center [1014, 142] width 567 height 44
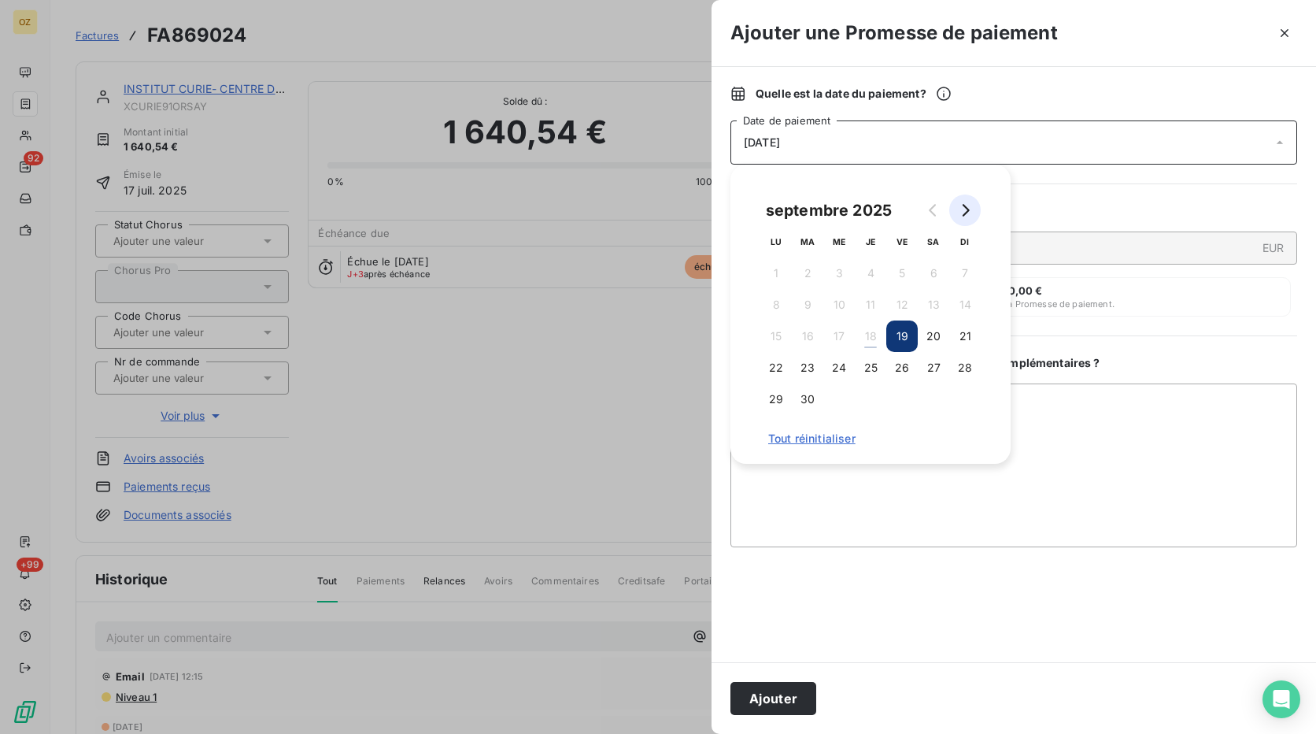
click at [966, 217] on button "Go to next month" at bounding box center [965, 209] width 31 height 31
click at [778, 296] on button "6" at bounding box center [776, 304] width 31 height 31
click at [1038, 497] on textarea "Ajouter un commentaire ( facultatif )" at bounding box center [1014, 465] width 567 height 164
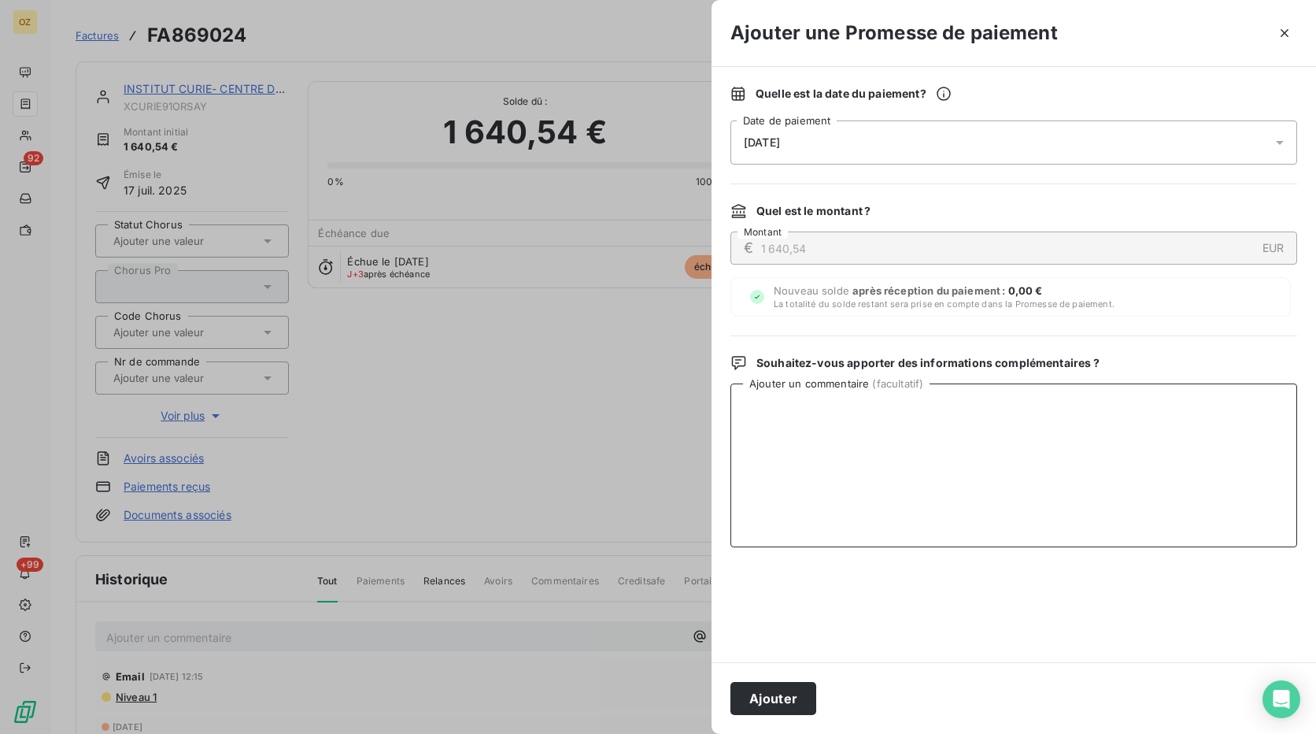
click at [789, 408] on textarea "Ajouter un commentaire ( facultatif )" at bounding box center [1014, 465] width 567 height 164
paste textarea "Bonjour, Les factures datées de juillet, vous seront réglées à échéance le [DAT…"
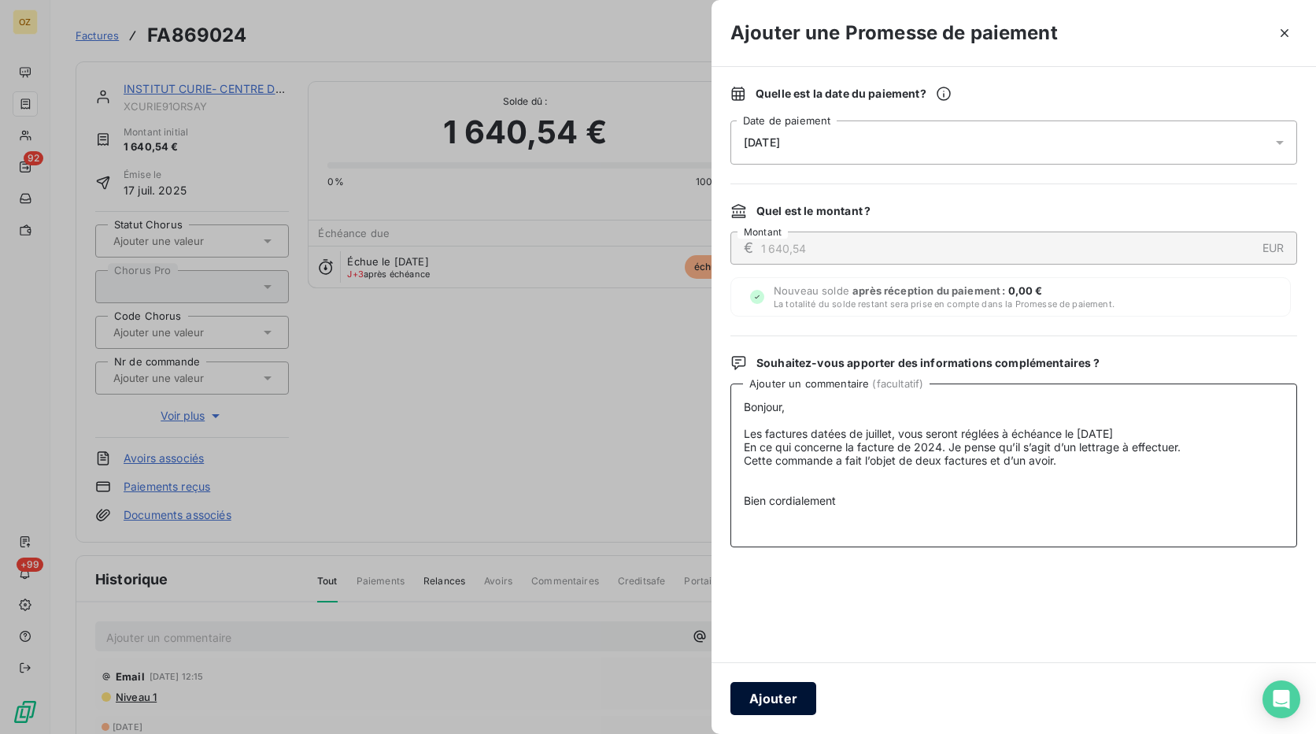
type textarea "Bonjour, Les factures datées de juillet, vous seront réglées à échéance le [DAT…"
click at [771, 693] on button "Ajouter" at bounding box center [774, 698] width 86 height 33
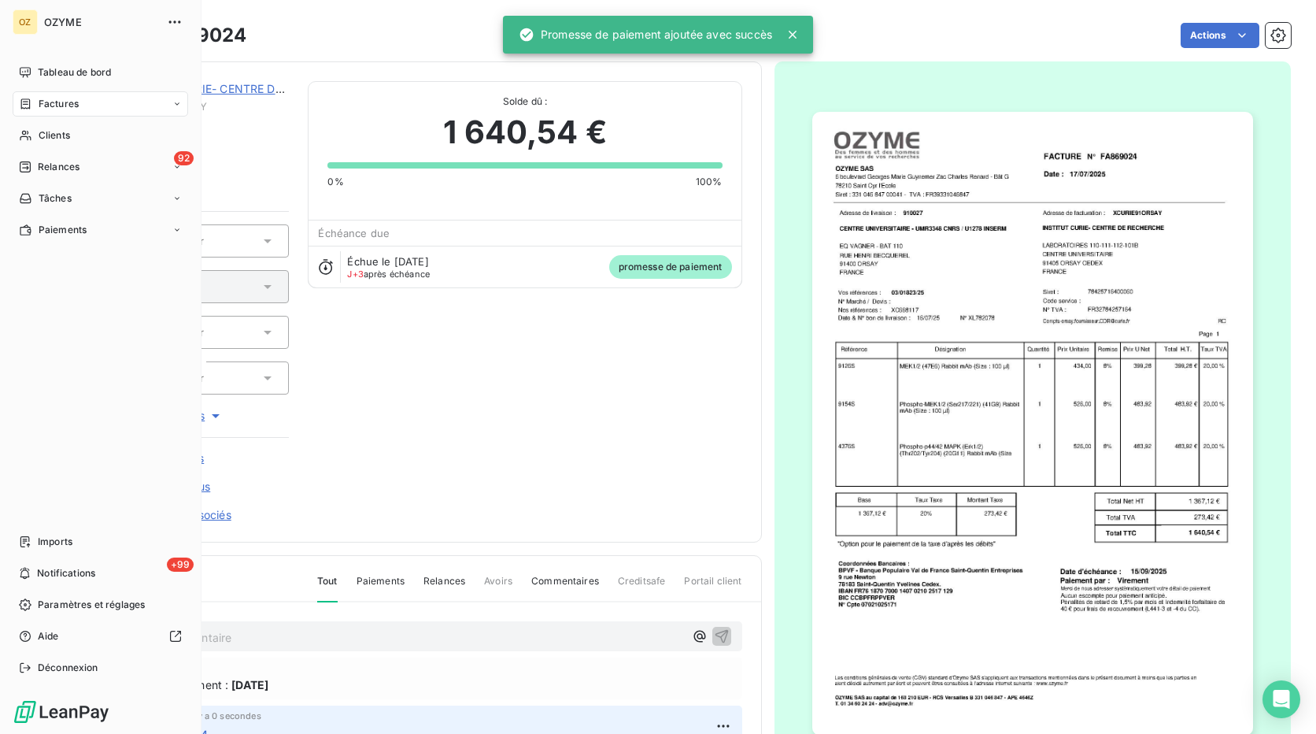
click at [61, 111] on div "Factures" at bounding box center [101, 103] width 176 height 25
click at [85, 135] on div "Factures" at bounding box center [109, 135] width 157 height 25
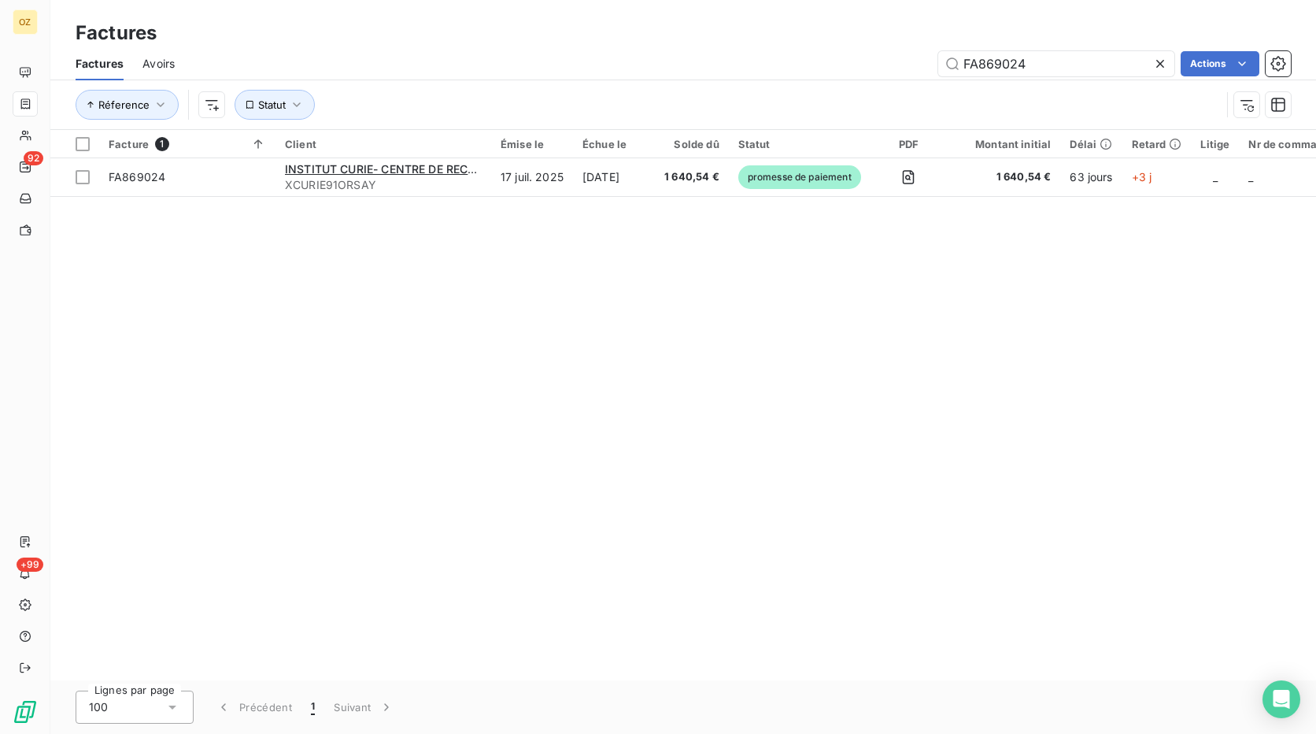
click at [1153, 65] on icon at bounding box center [1161, 64] width 16 height 16
